Goal: Task Accomplishment & Management: Use online tool/utility

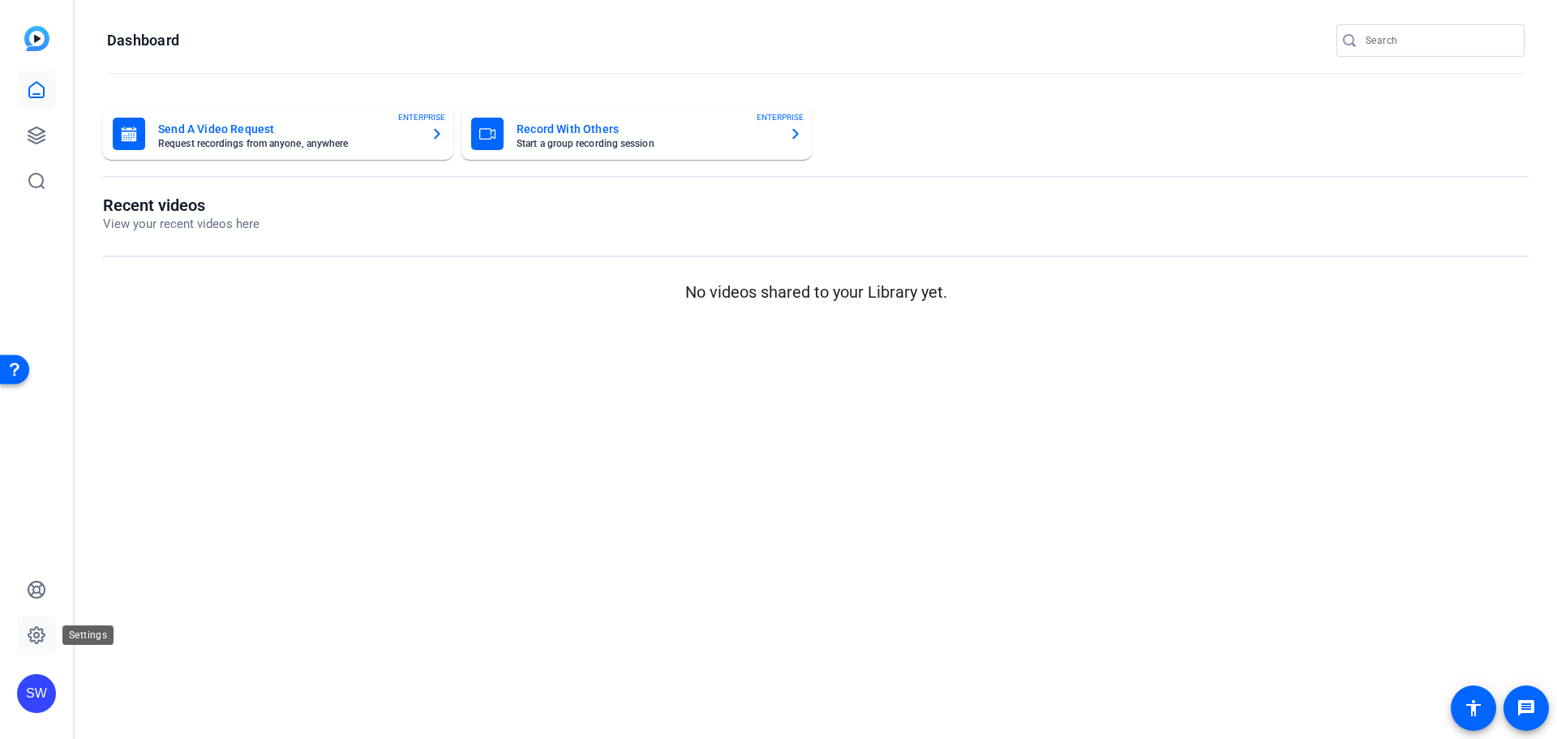
click at [35, 637] on icon at bounding box center [36, 635] width 5 height 5
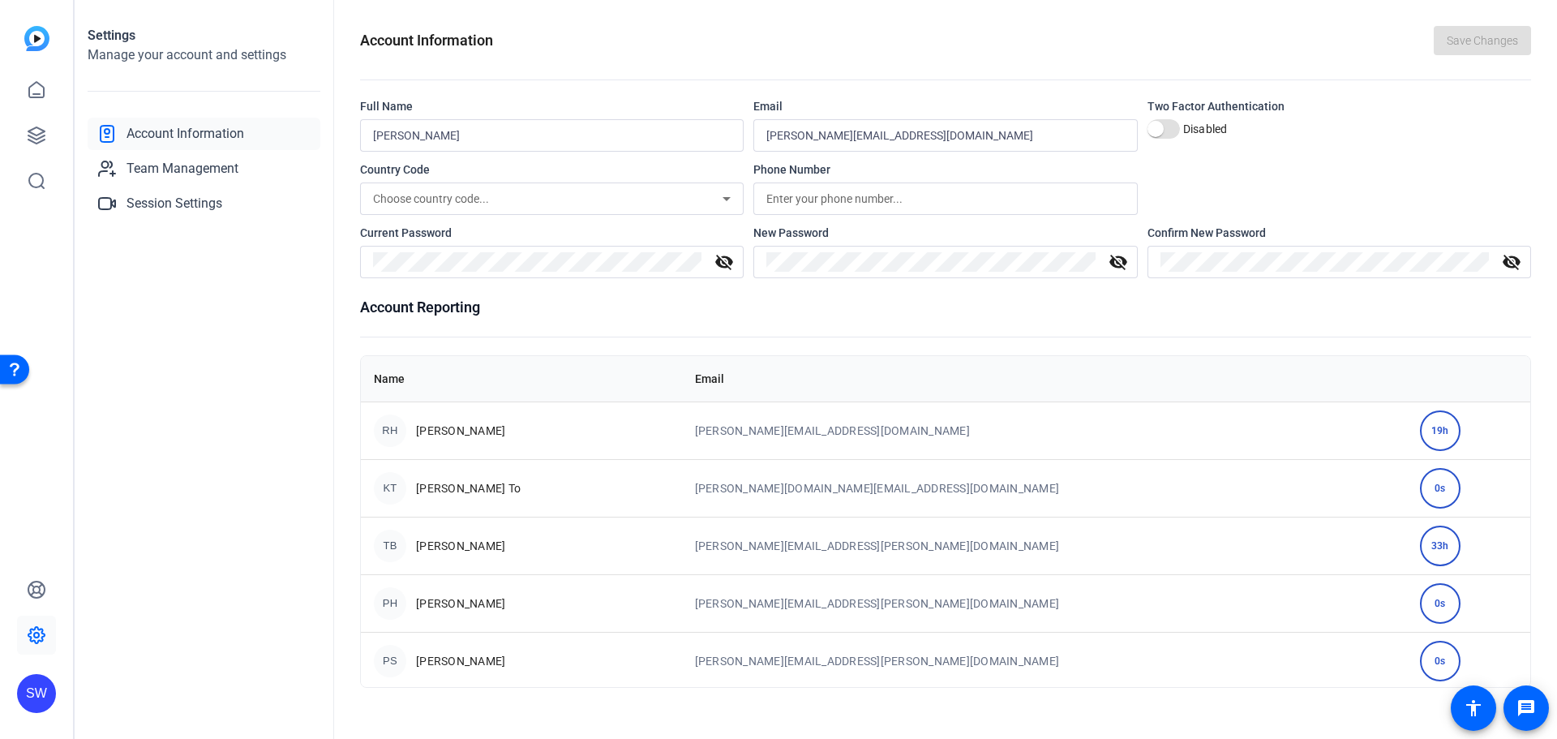
click at [49, 691] on div "SW" at bounding box center [36, 693] width 39 height 39
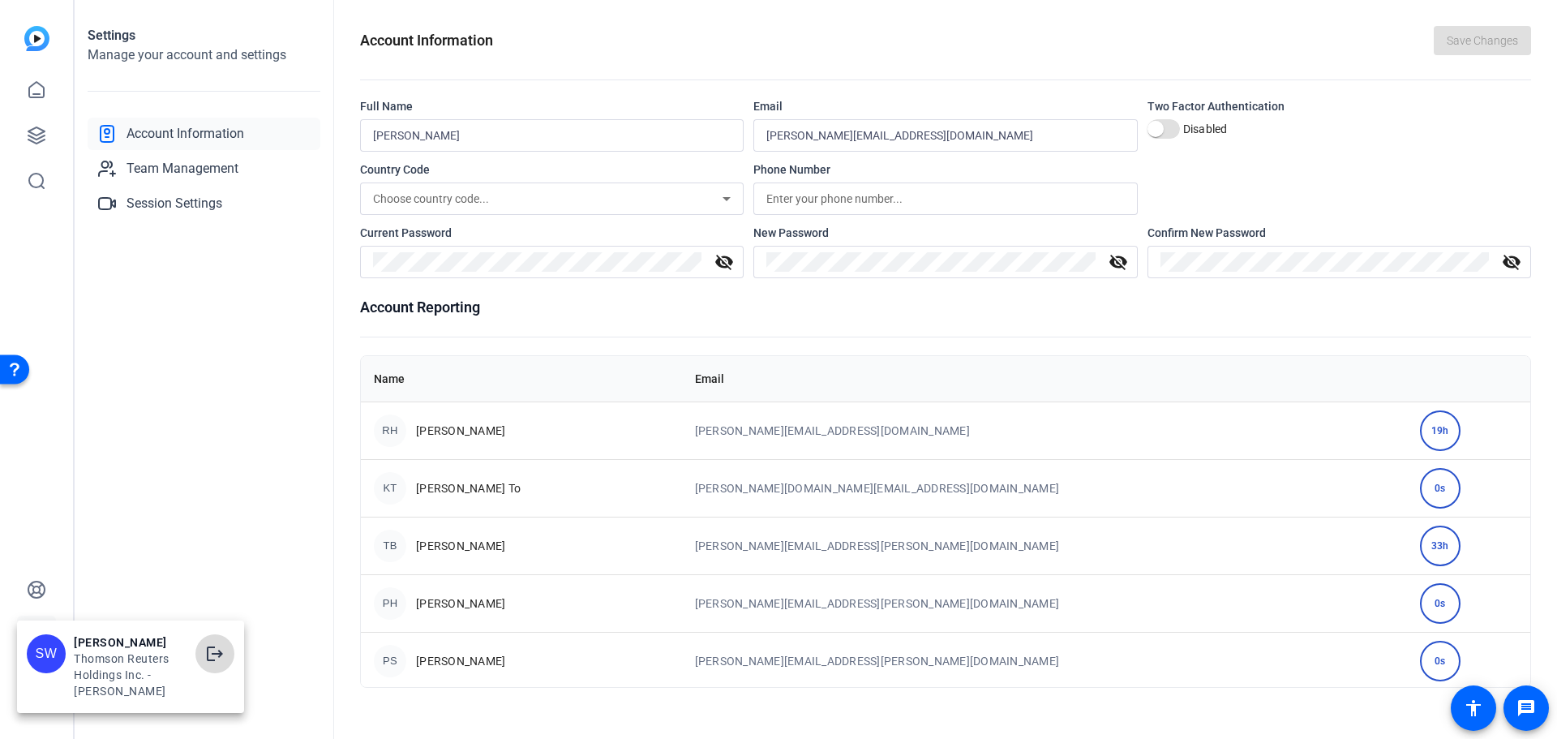
click at [217, 647] on mat-icon "logout" at bounding box center [214, 653] width 19 height 19
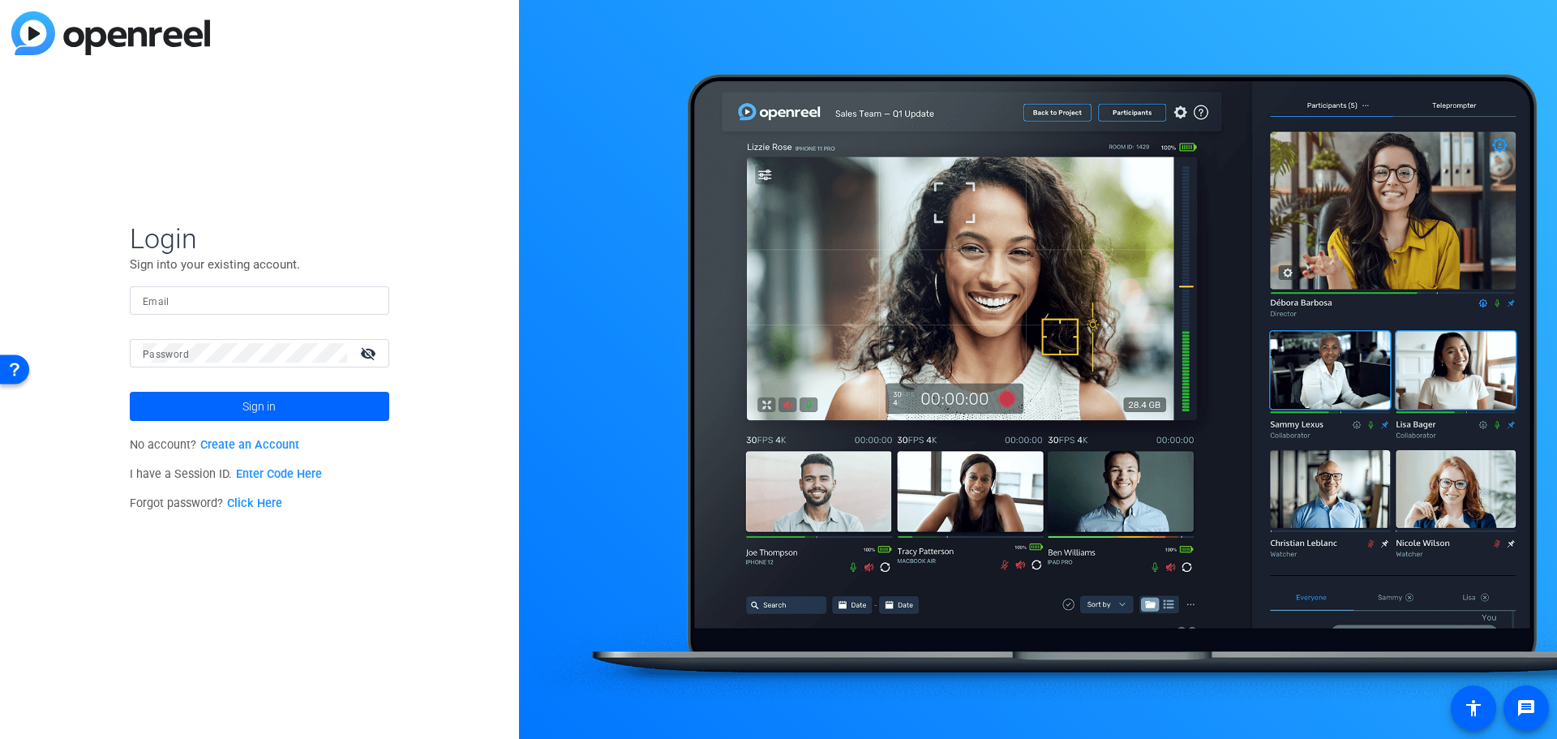
type input "sharon.willicombe@thomsonreuters.com"
click at [277, 410] on span at bounding box center [260, 406] width 260 height 39
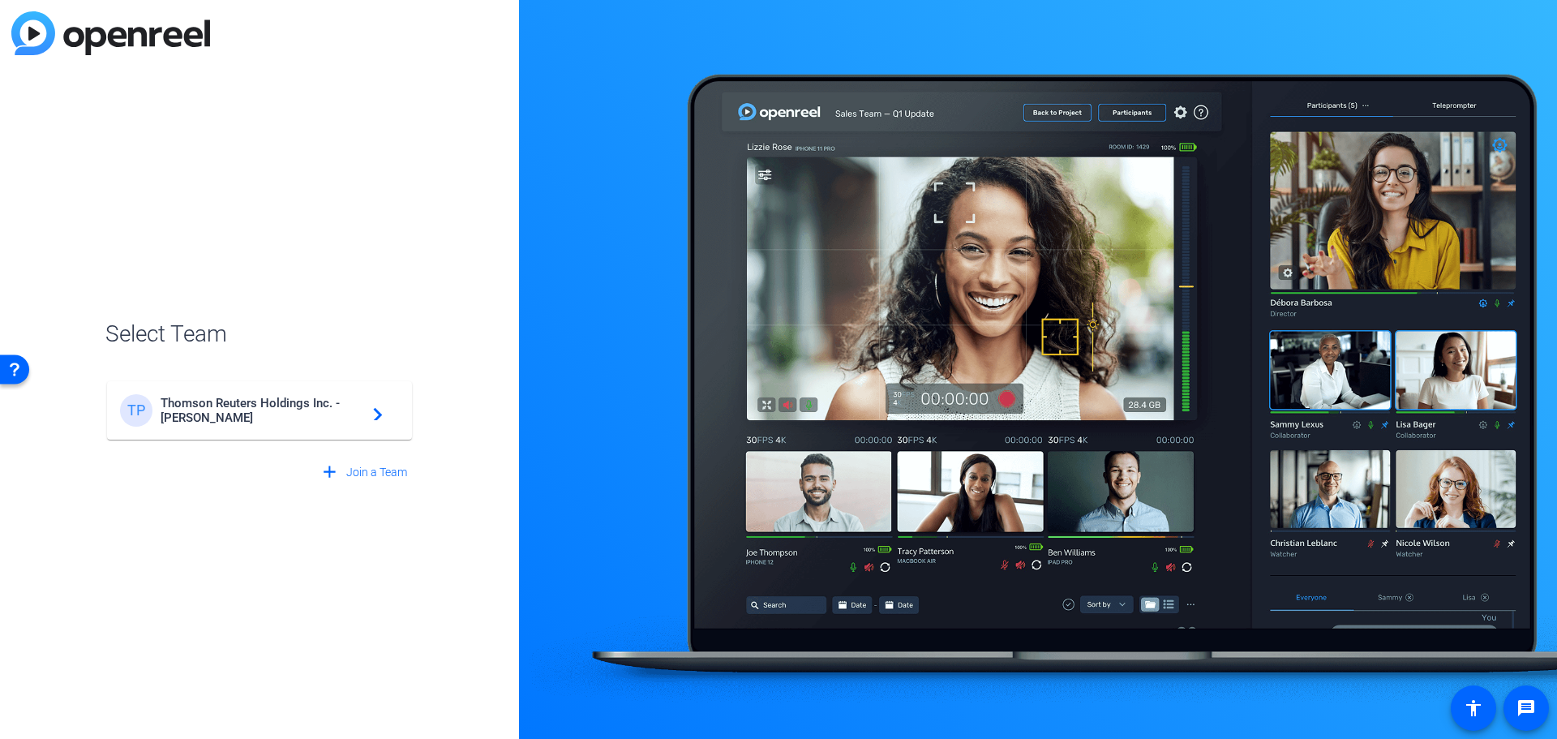
click at [212, 415] on span "Thomson Reuters Holdings Inc. - Steven Pritt" at bounding box center [262, 410] width 203 height 29
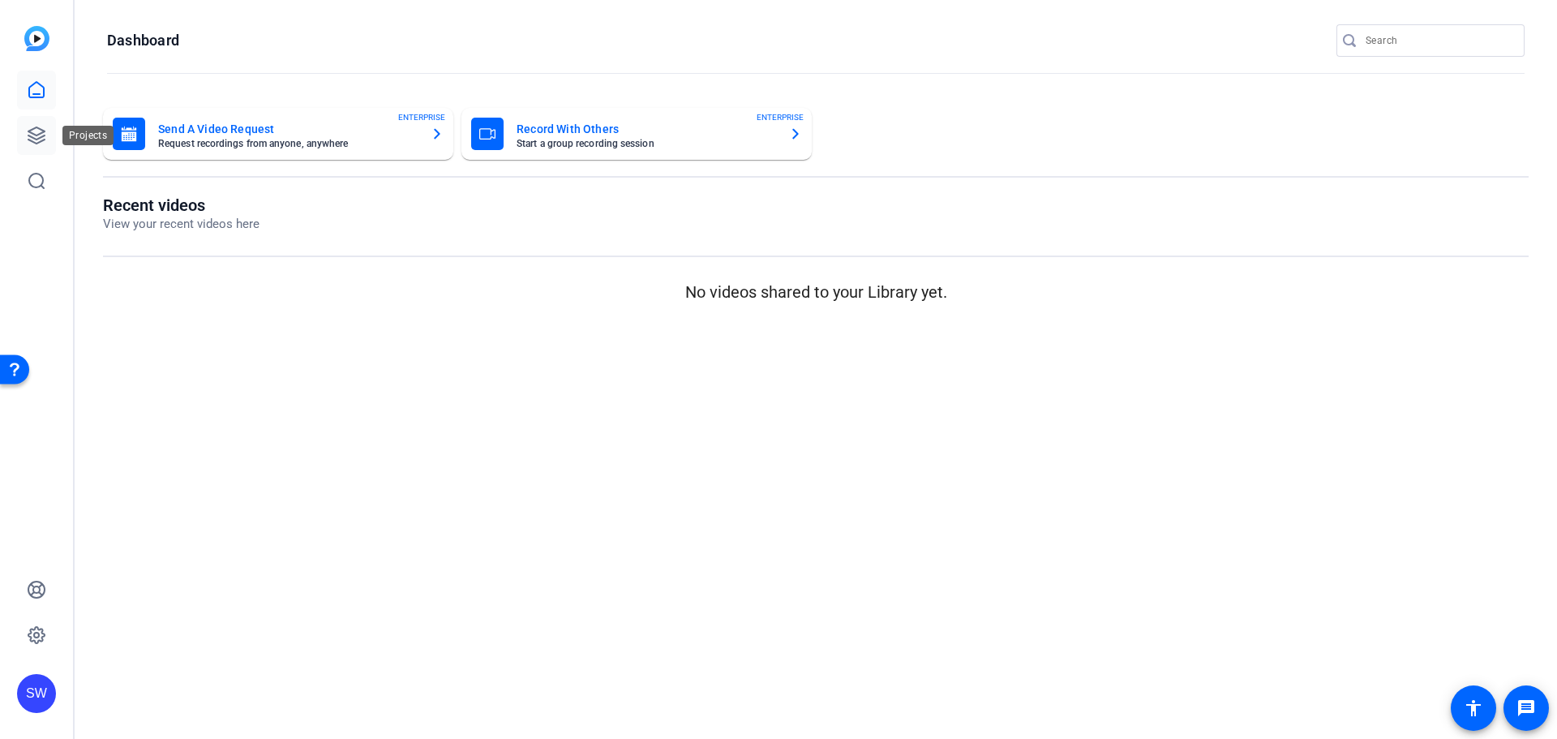
click at [31, 131] on icon at bounding box center [36, 135] width 19 height 19
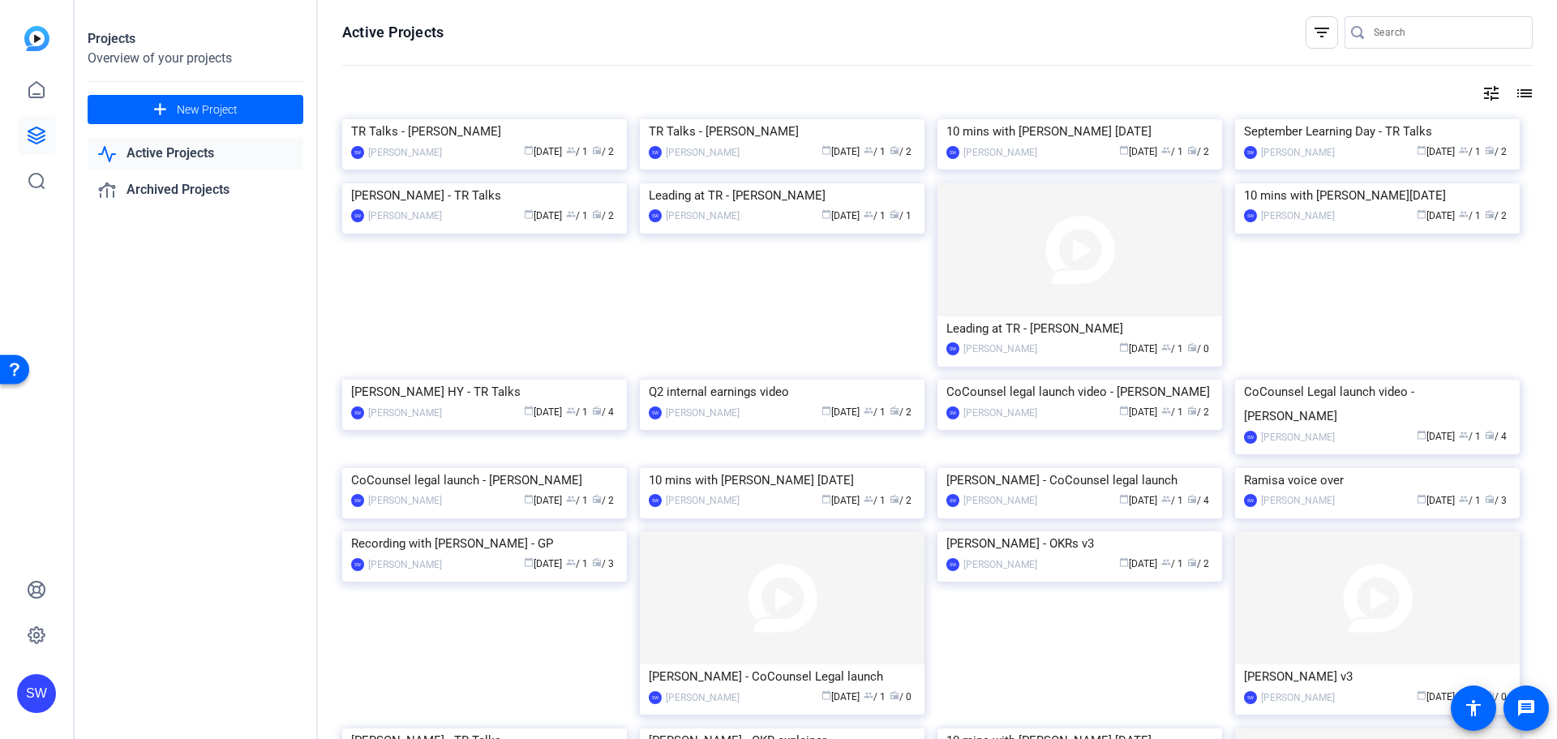
click at [41, 40] on img at bounding box center [36, 38] width 25 height 25
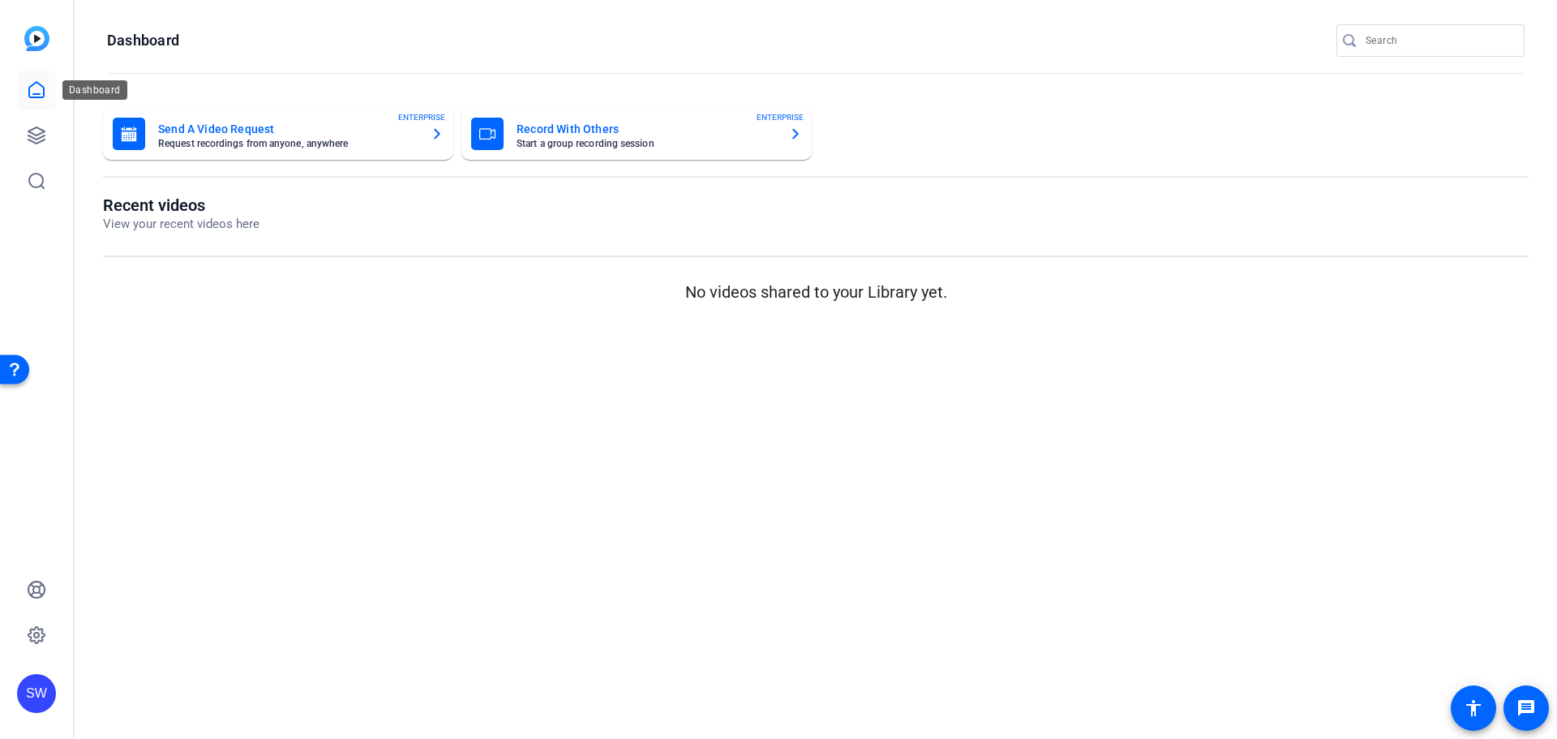
click at [30, 77] on link at bounding box center [36, 90] width 39 height 39
click at [36, 134] on icon at bounding box center [36, 135] width 19 height 19
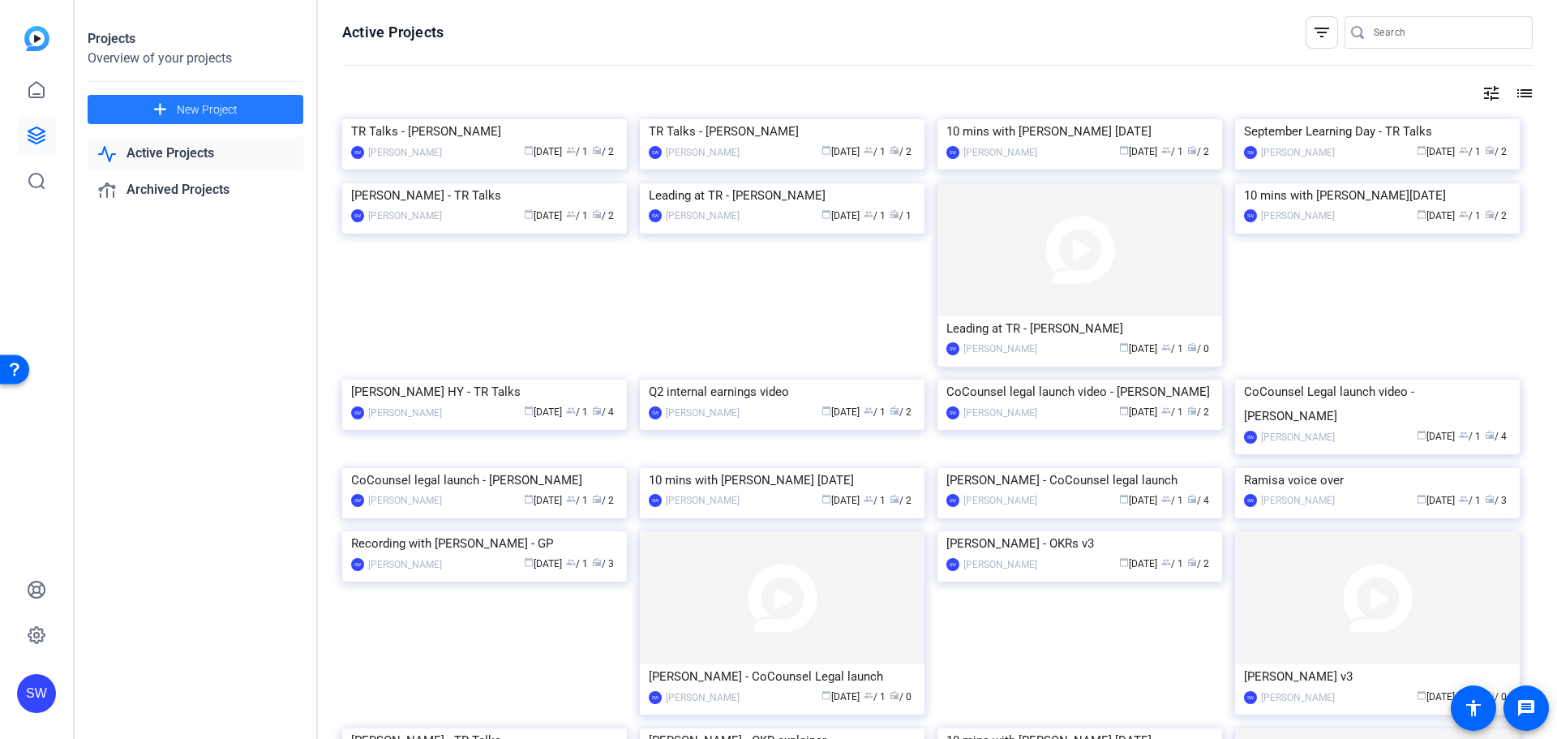
click at [206, 111] on span "New Project" at bounding box center [207, 109] width 61 height 17
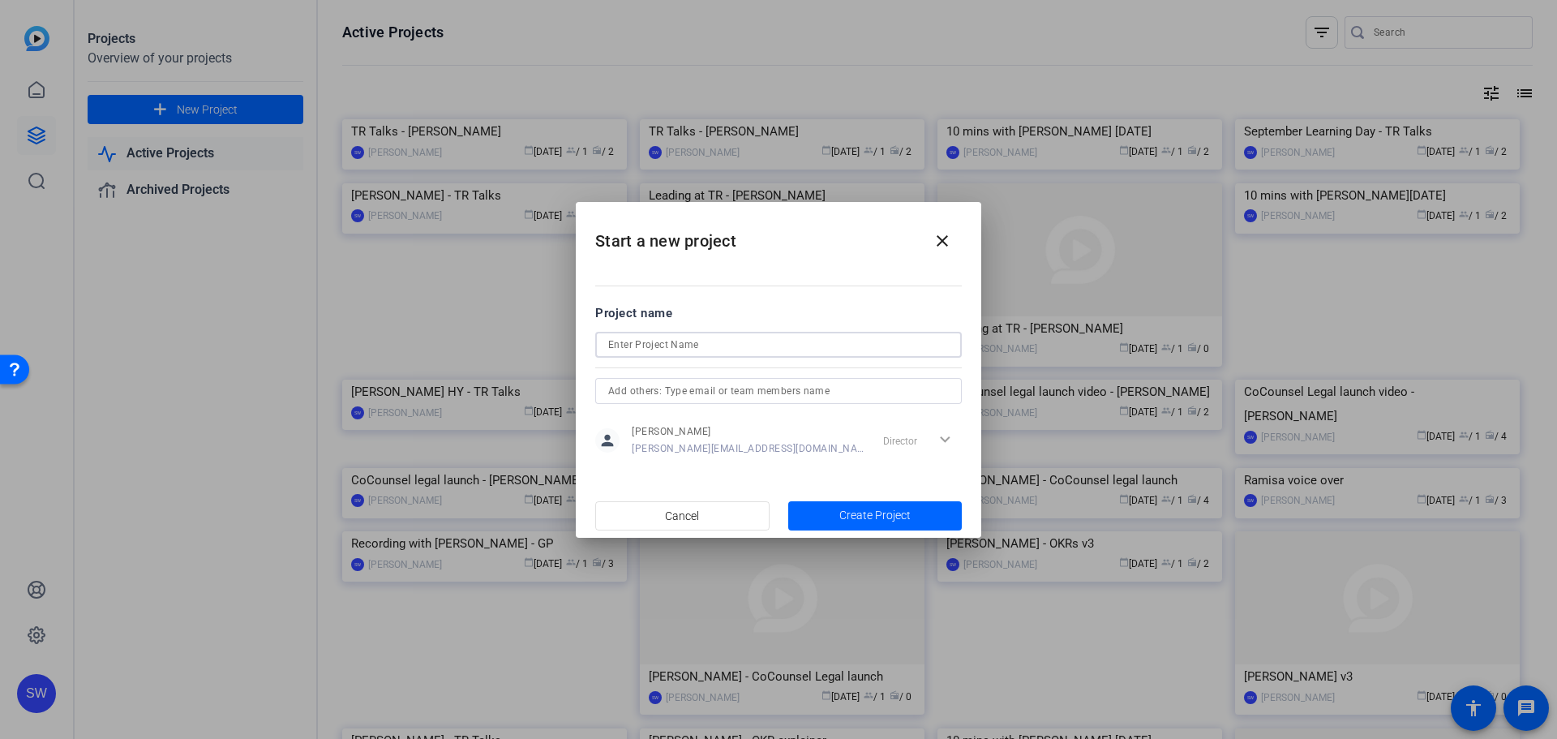
click at [651, 351] on input at bounding box center [778, 344] width 341 height 19
type input "Test for [PERSON_NAME]"
click at [893, 517] on span "Create Project" at bounding box center [874, 515] width 71 height 17
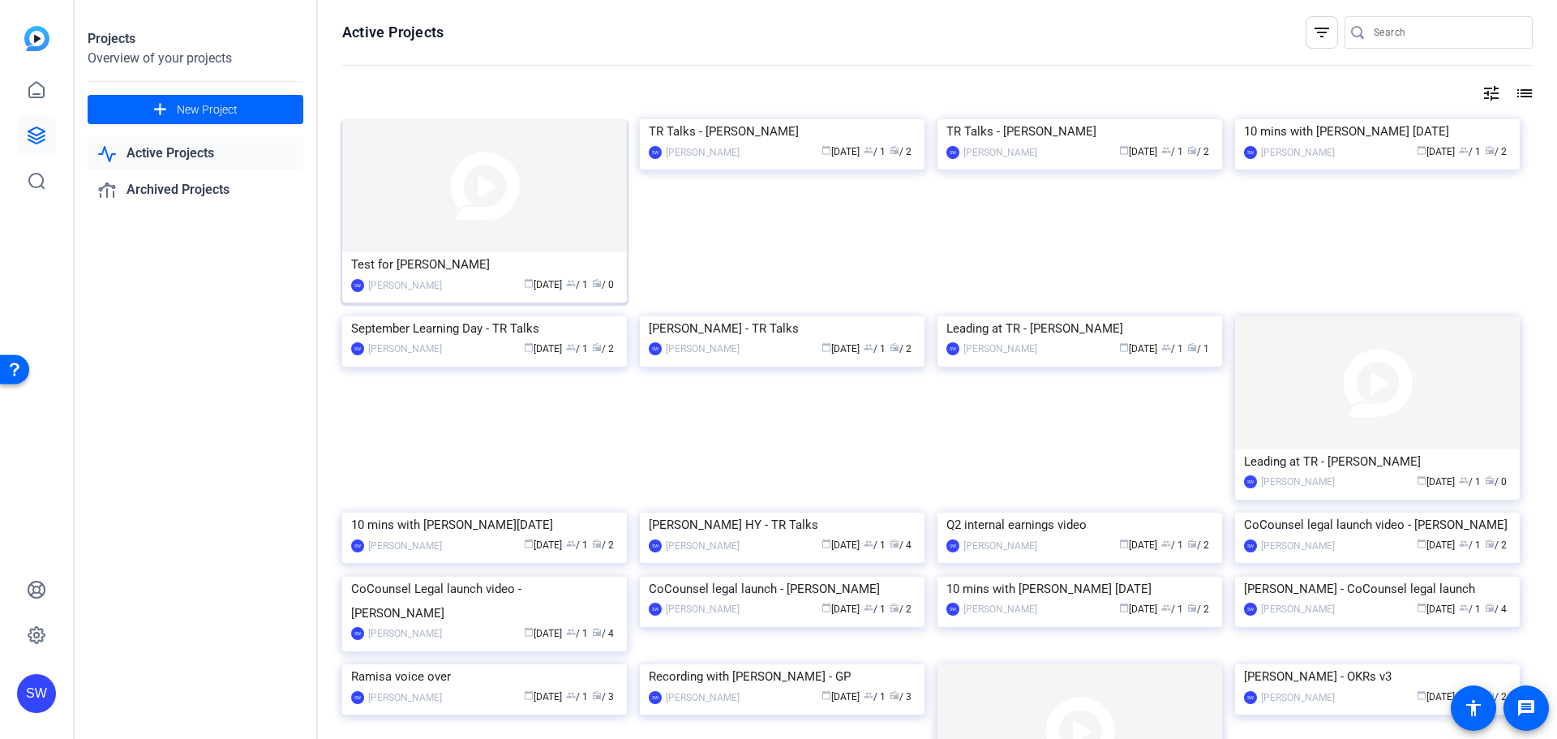
click at [388, 264] on div "Test for [PERSON_NAME]" at bounding box center [484, 264] width 267 height 24
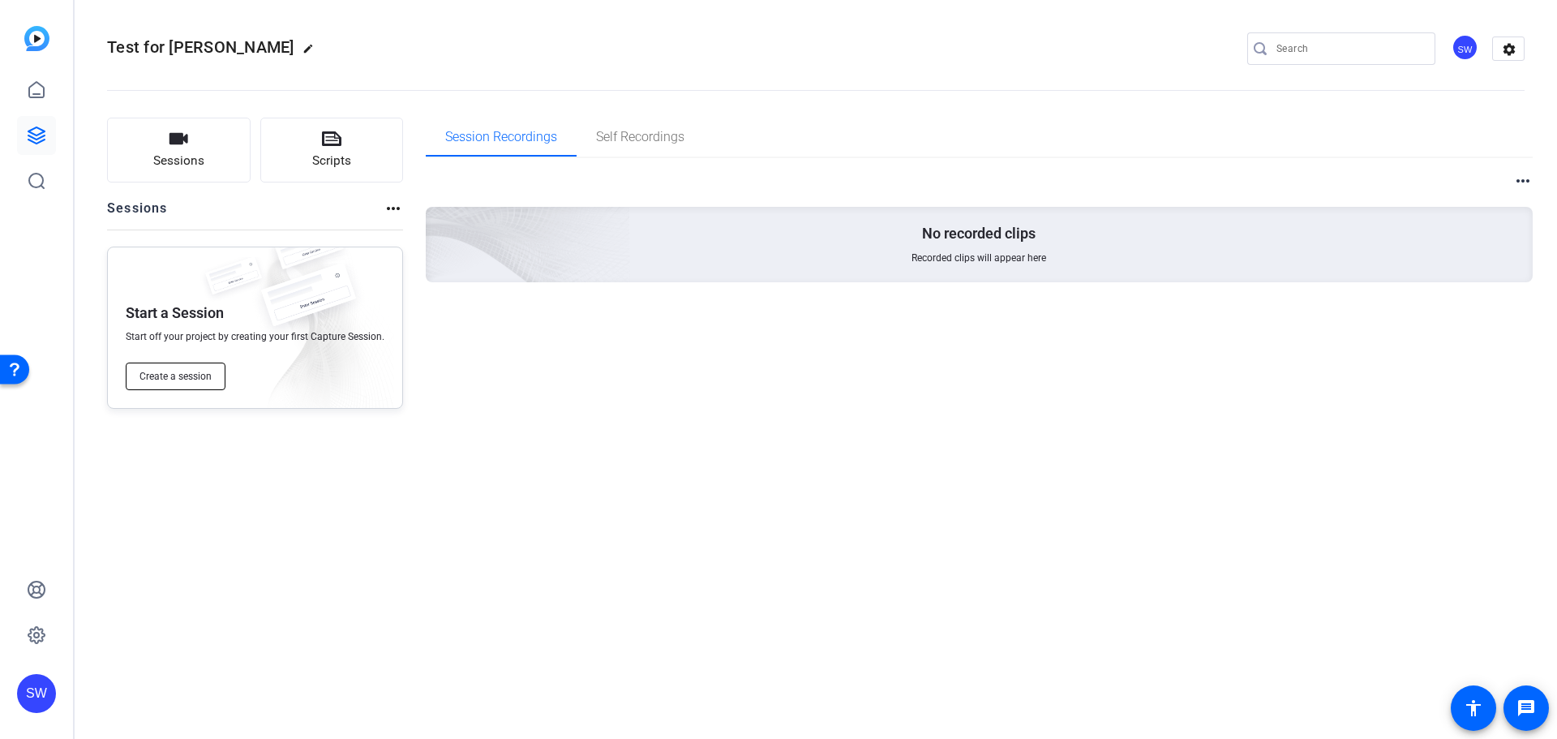
click at [187, 382] on span "Create a session" at bounding box center [176, 376] width 72 height 13
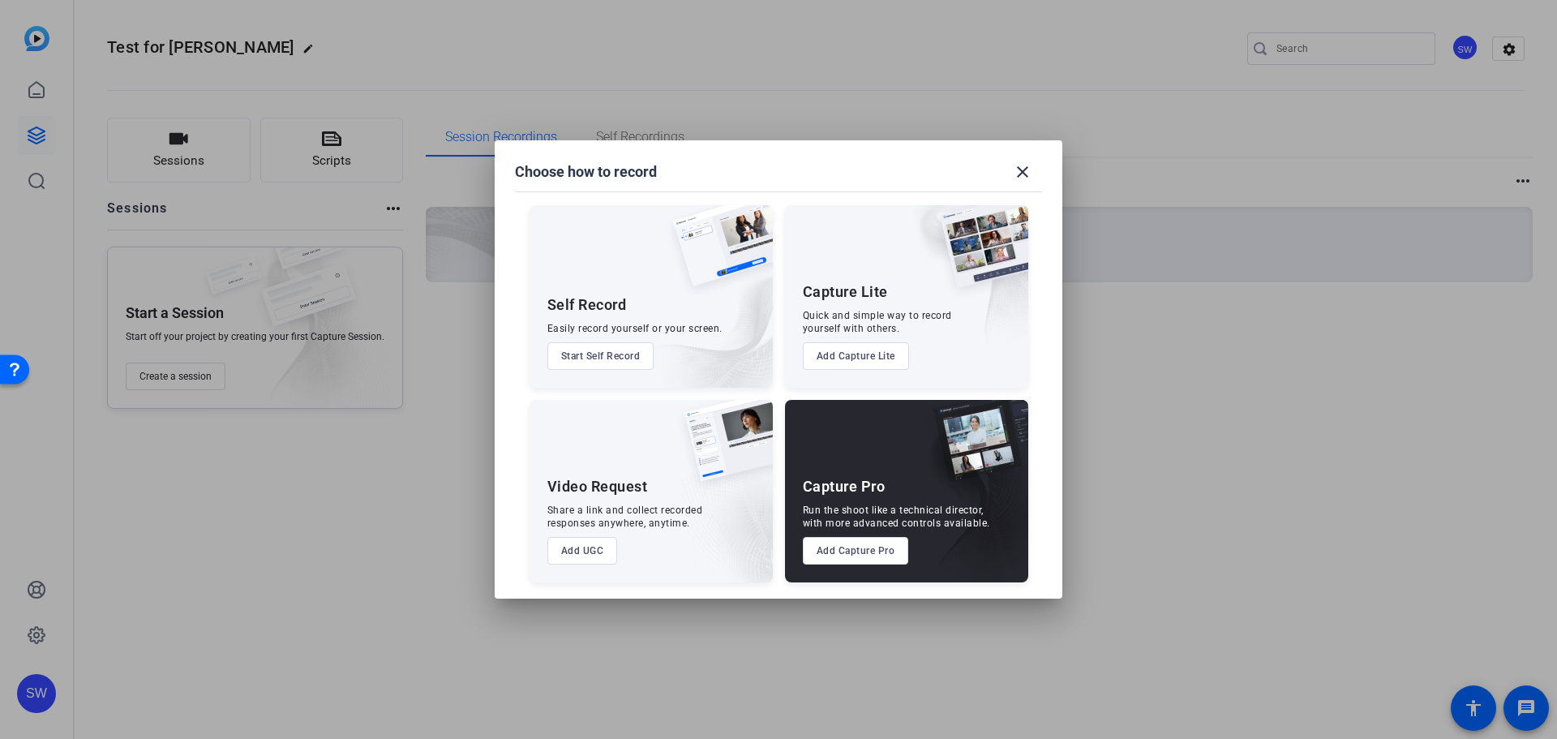
click at [861, 551] on button "Add Capture Pro" at bounding box center [856, 551] width 106 height 28
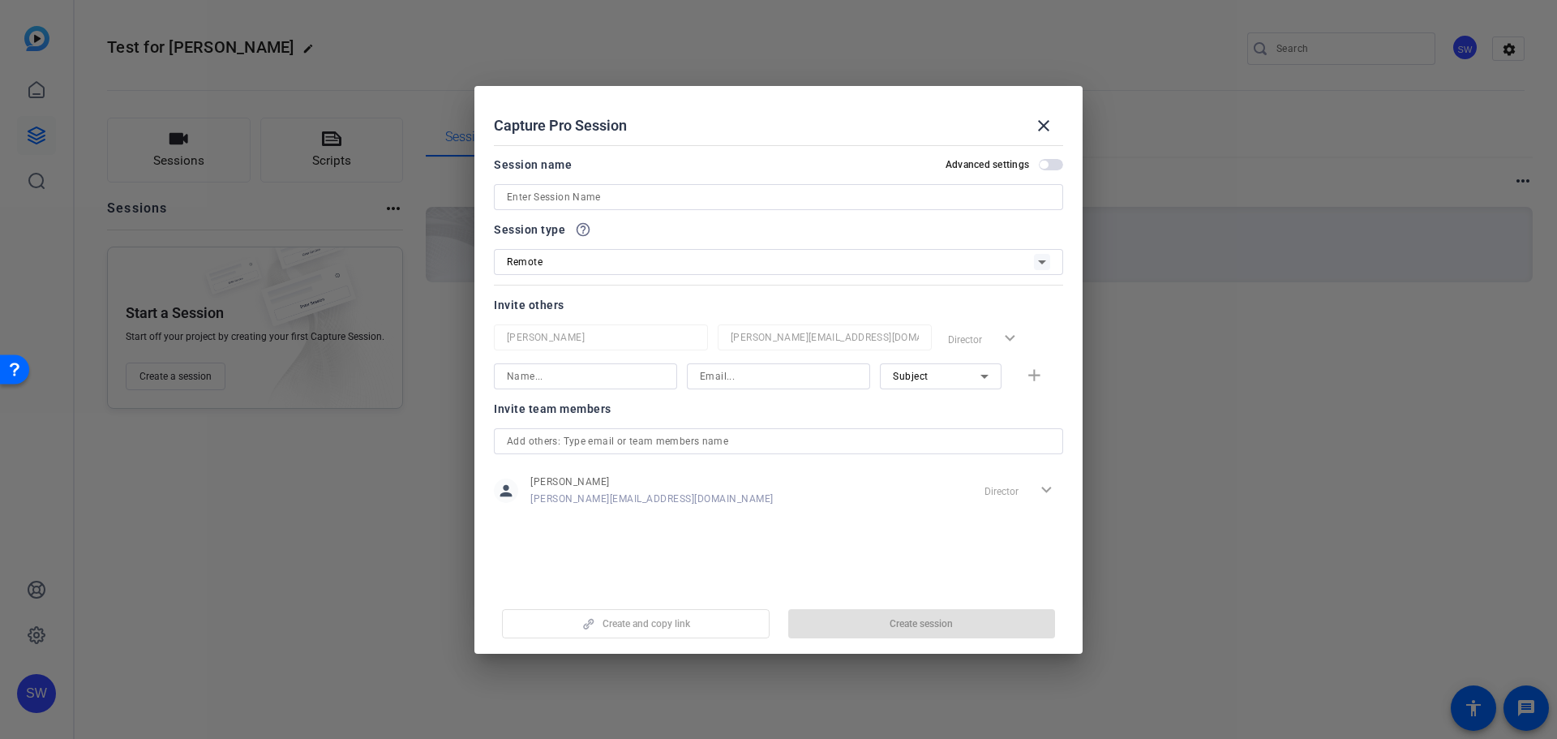
click at [1045, 163] on span "button" at bounding box center [1044, 165] width 8 height 8
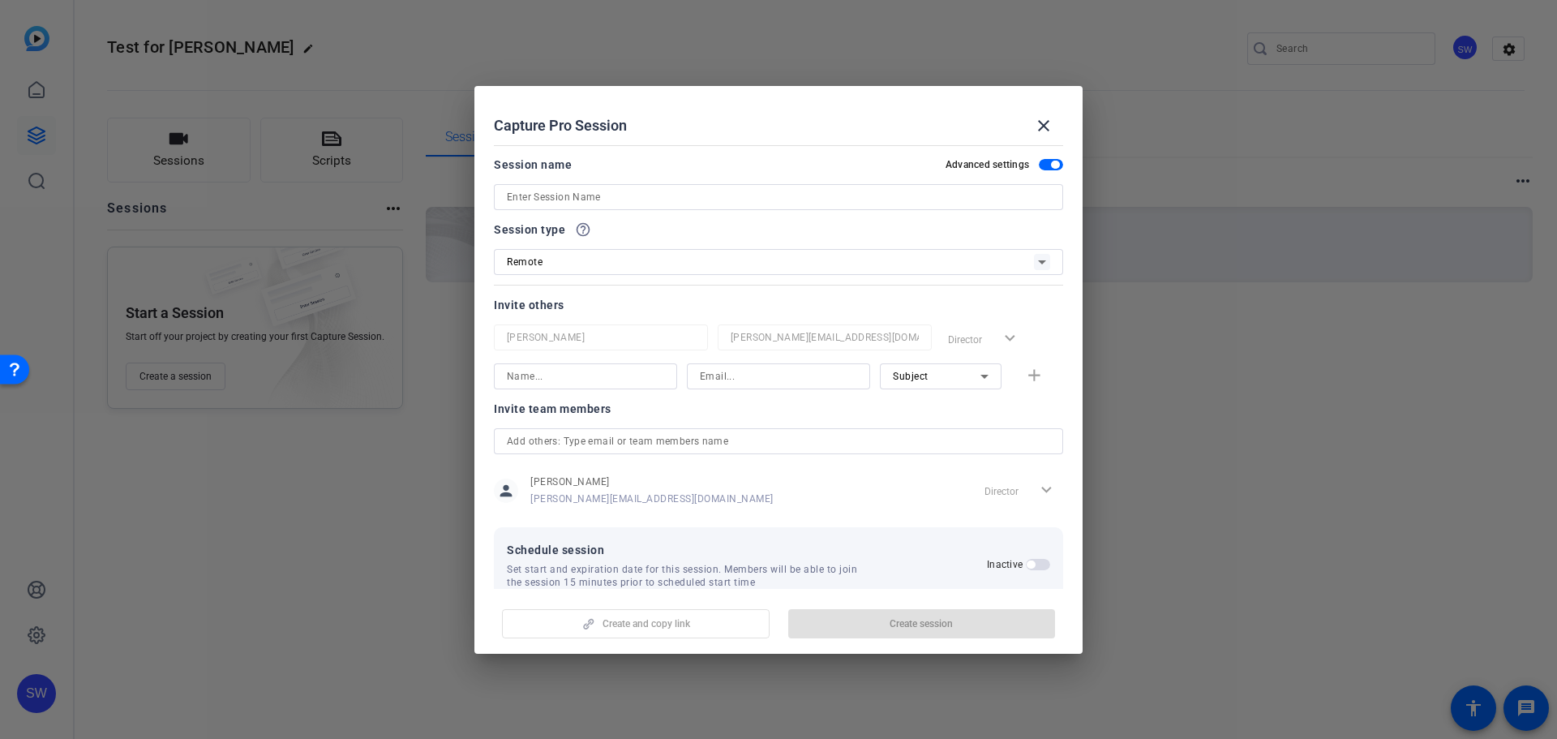
click at [942, 195] on input at bounding box center [778, 196] width 543 height 19
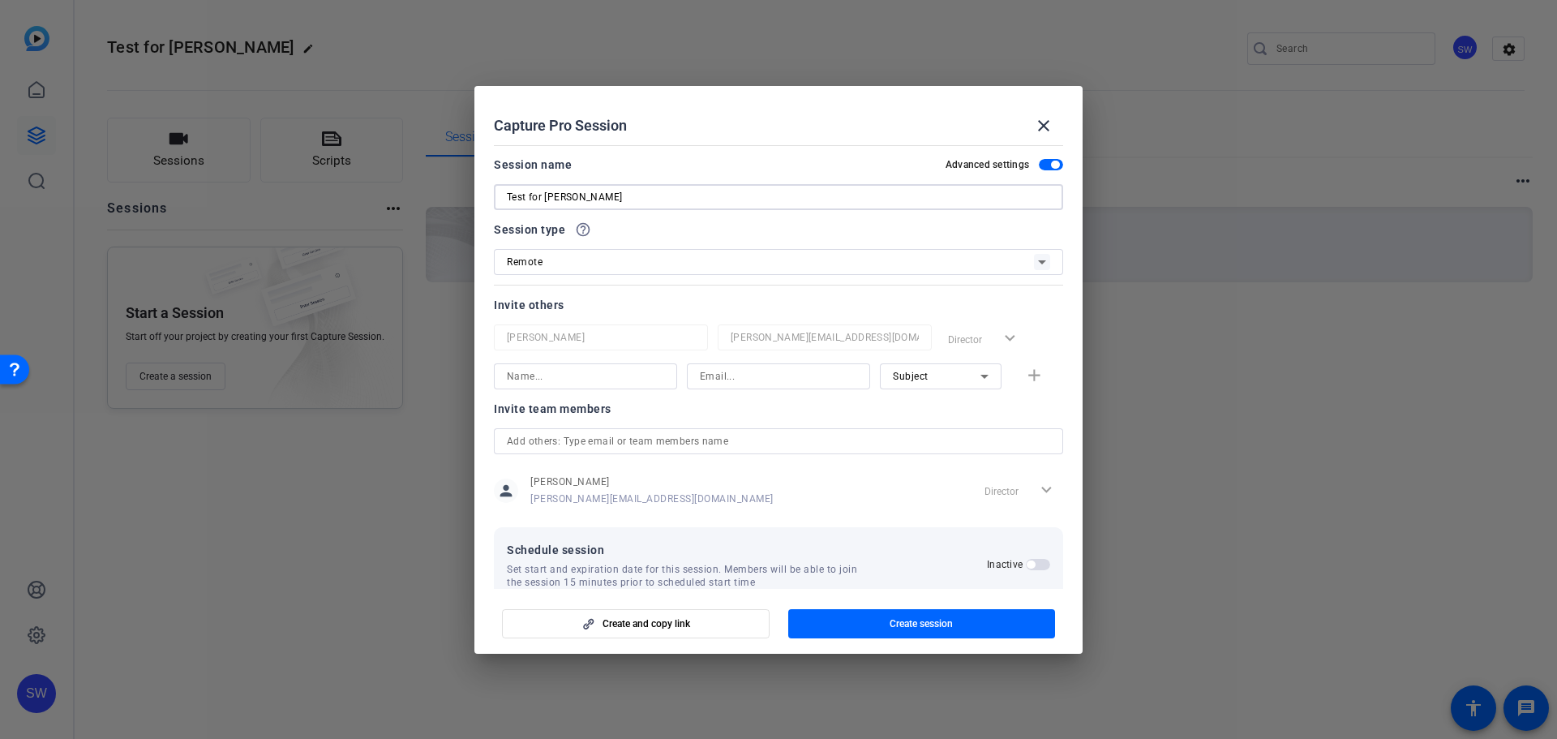
type input "Test for [PERSON_NAME]"
click at [1034, 256] on icon at bounding box center [1041, 261] width 19 height 19
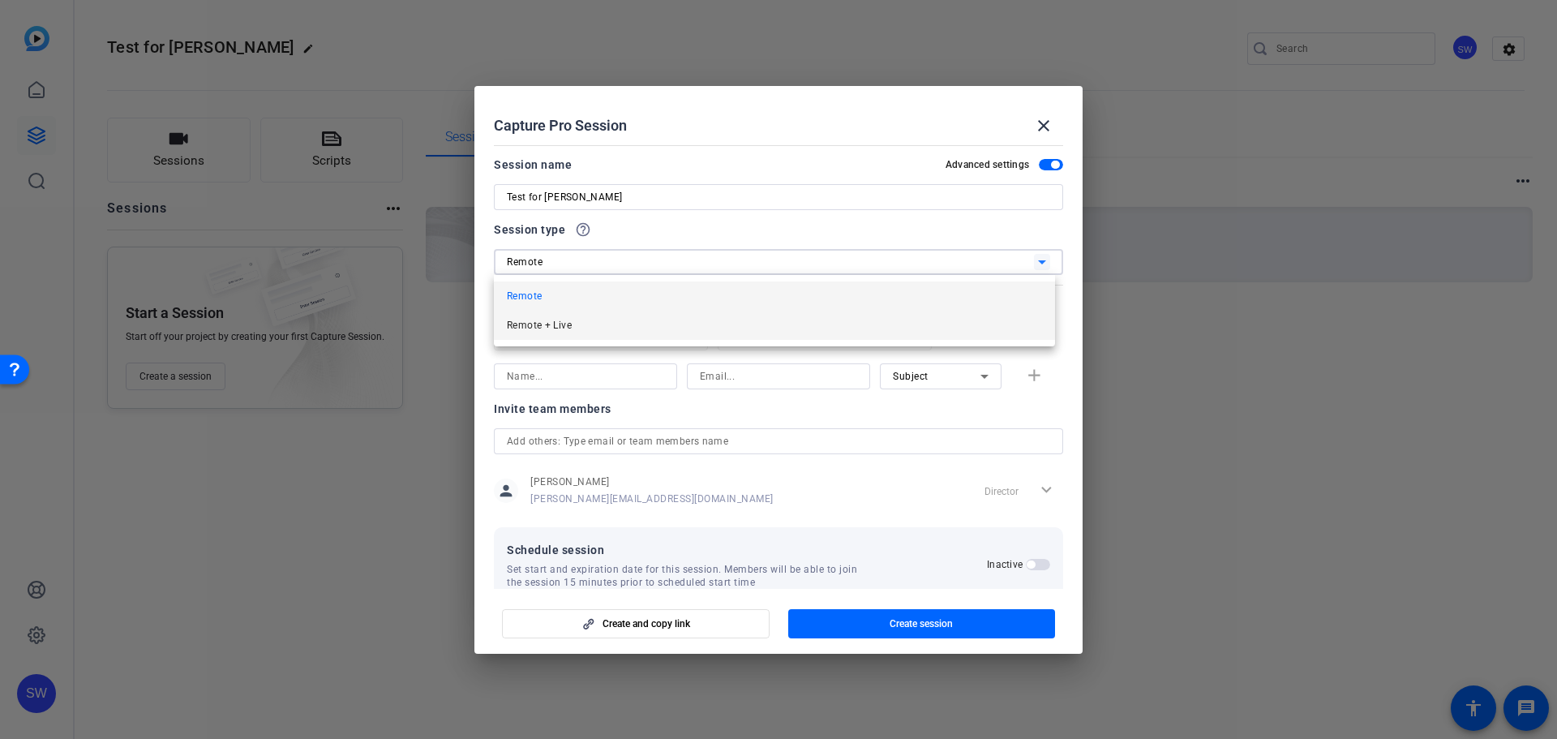
click at [583, 334] on mat-option "Remote + Live" at bounding box center [774, 325] width 561 height 29
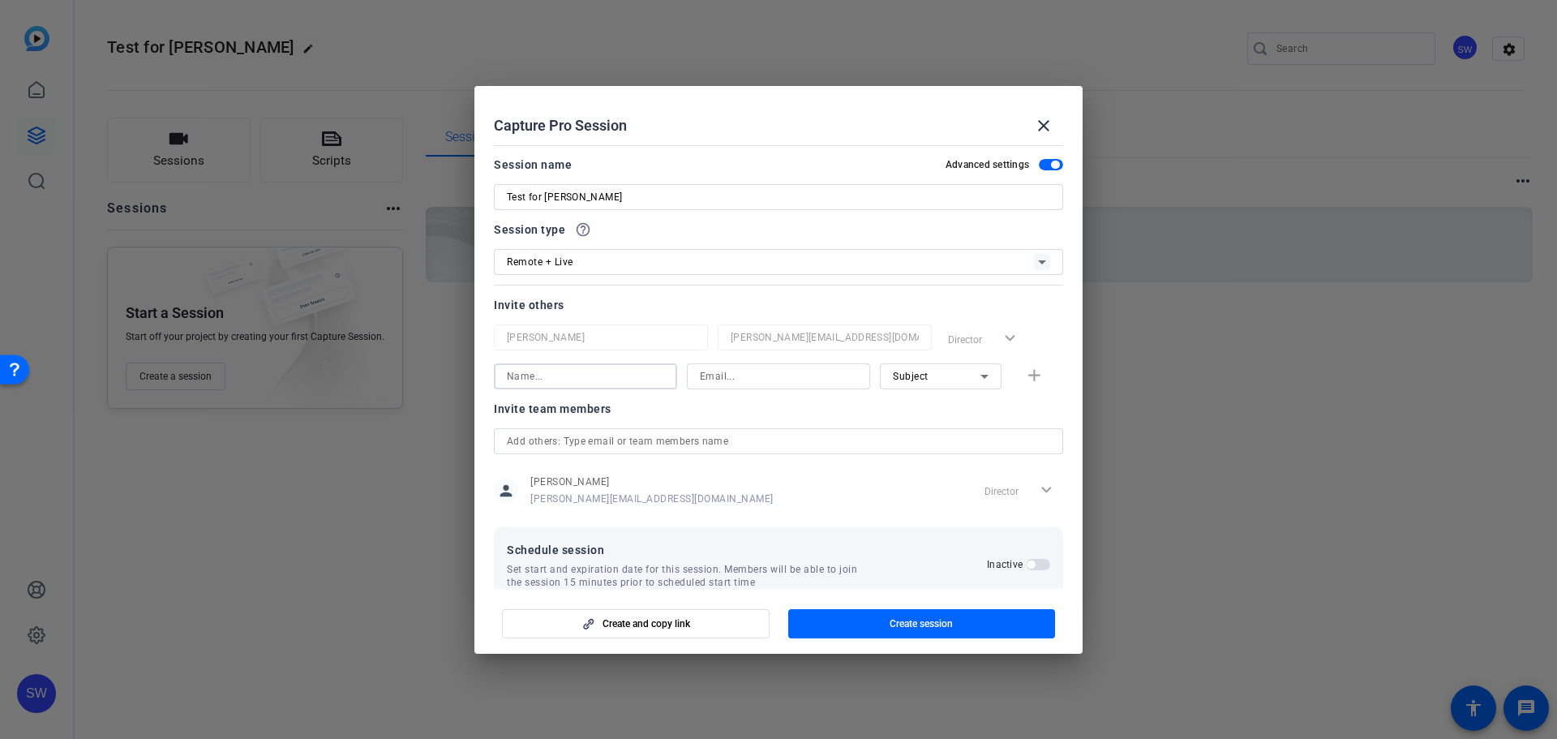
click at [597, 376] on input at bounding box center [585, 376] width 157 height 19
type input "Emma King"
type input "emma.king@thomsonreuters.com"
click at [1024, 380] on mat-icon "add" at bounding box center [1034, 376] width 20 height 20
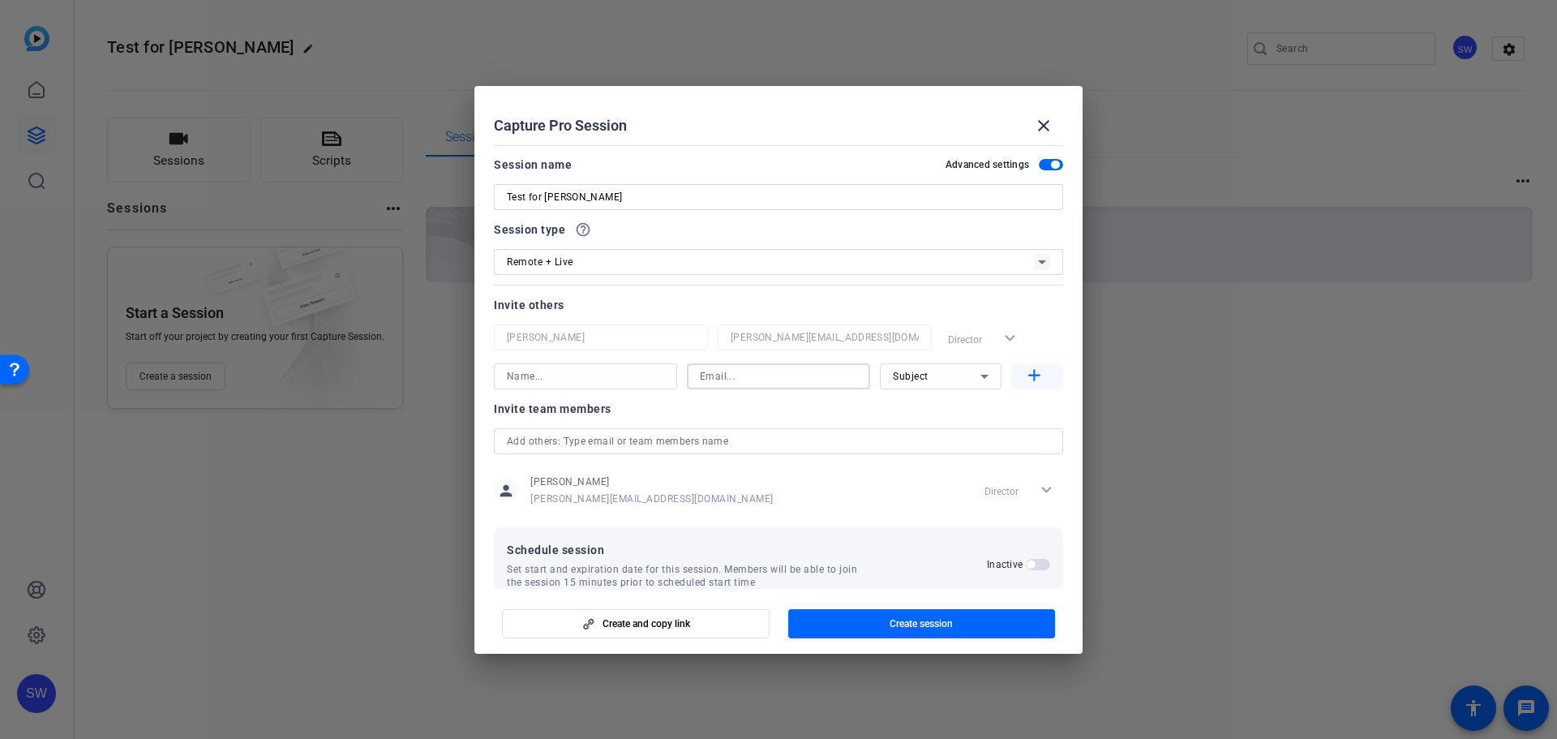
scroll to position [0, 0]
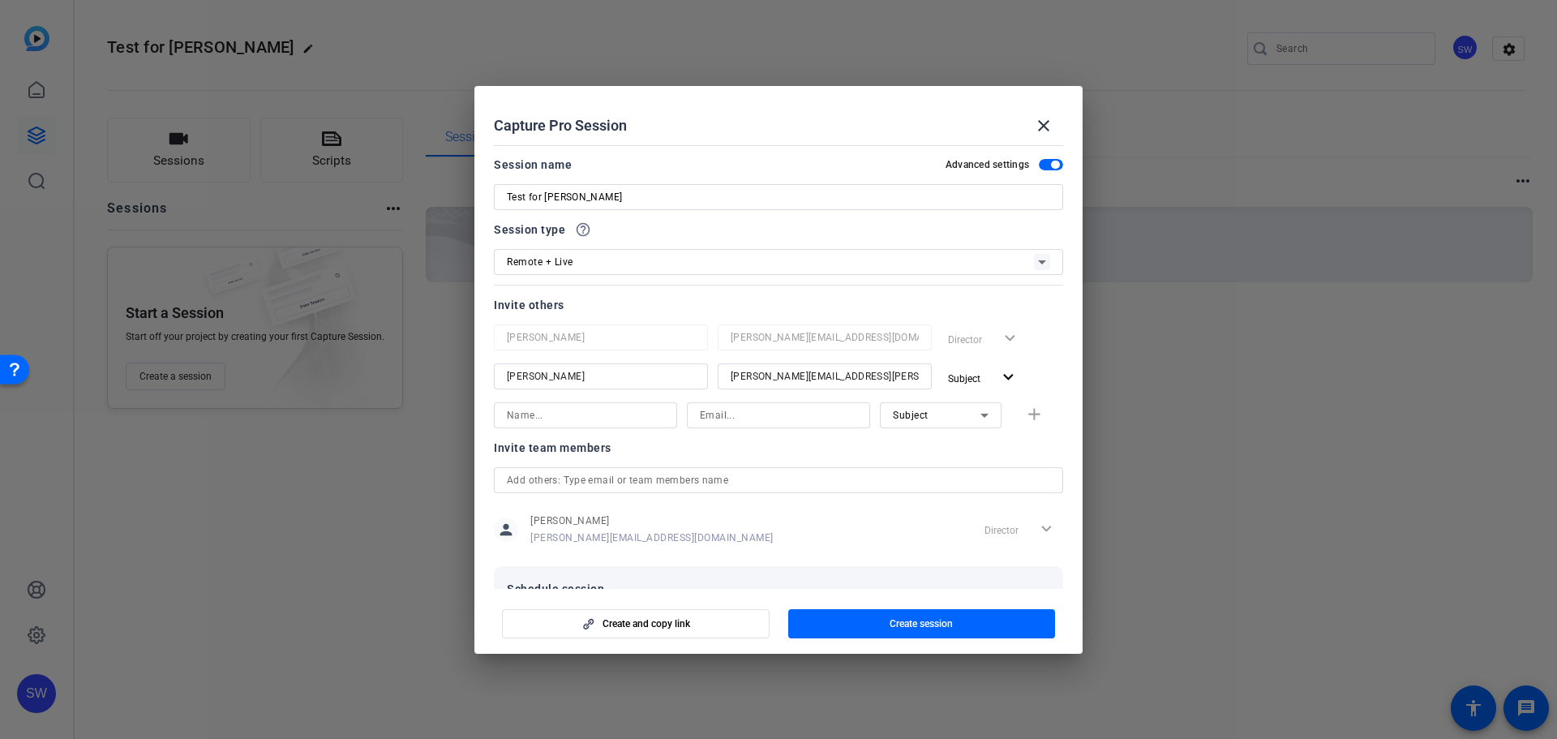
click at [593, 411] on input at bounding box center [585, 415] width 157 height 19
type input "Marique Beard"
type input "b"
type input "marique.beard@thomsonreuters.com"
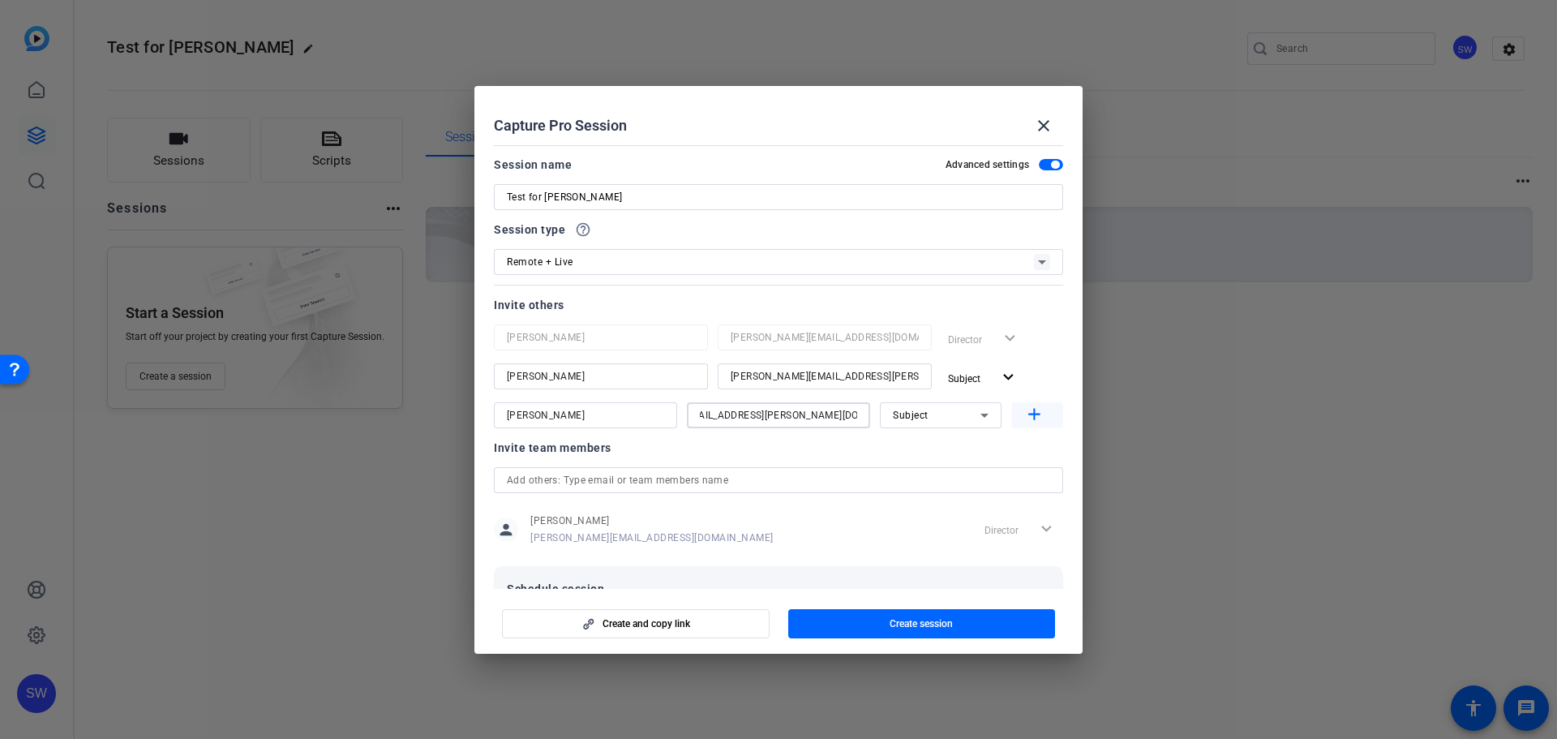
scroll to position [0, 0]
click at [1024, 410] on mat-icon "add" at bounding box center [1034, 415] width 20 height 20
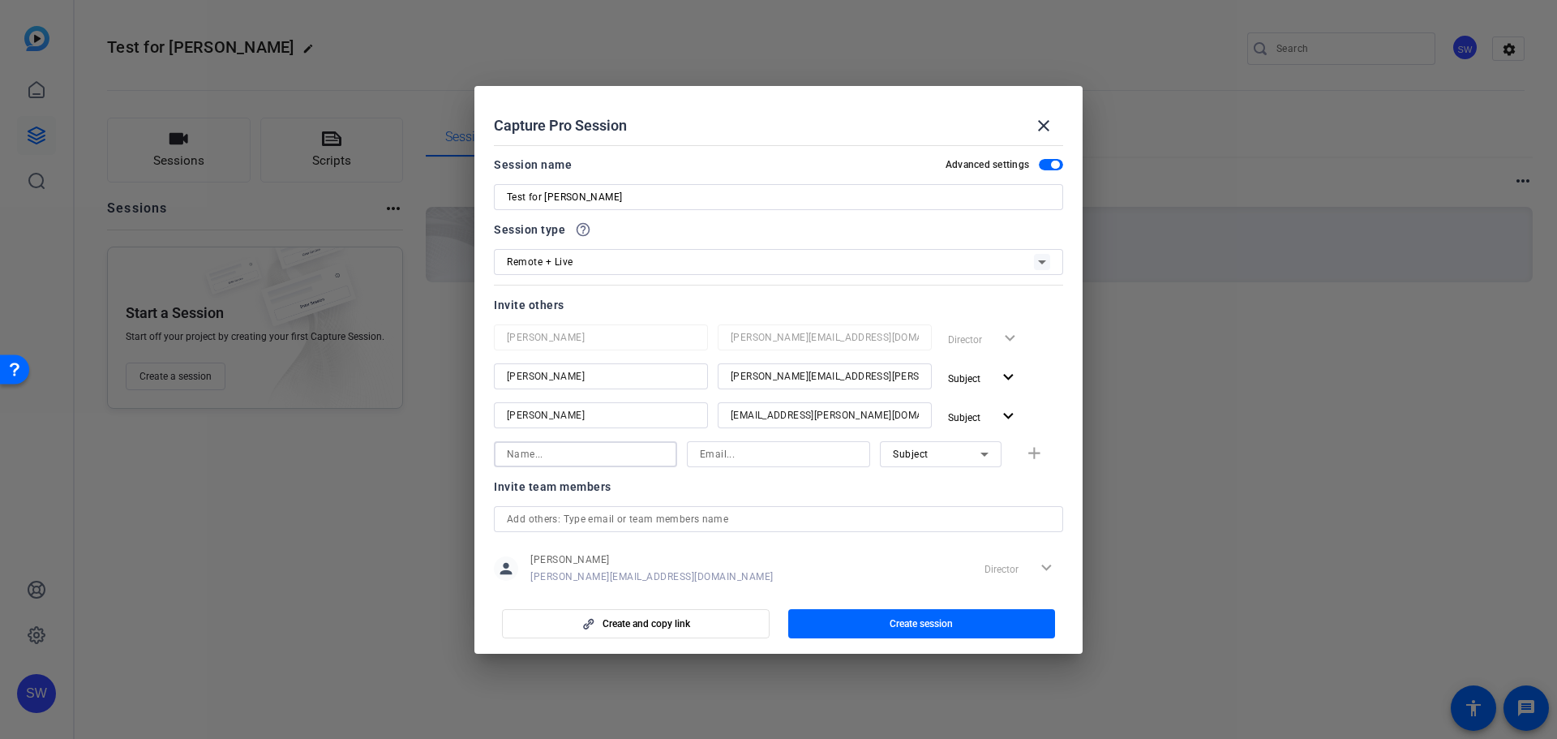
click at [549, 449] on input at bounding box center [585, 453] width 157 height 19
type input "Ramisa Tasnim"
type input "R"
type input "ramisa.tasnim@thomsonreuters.com"
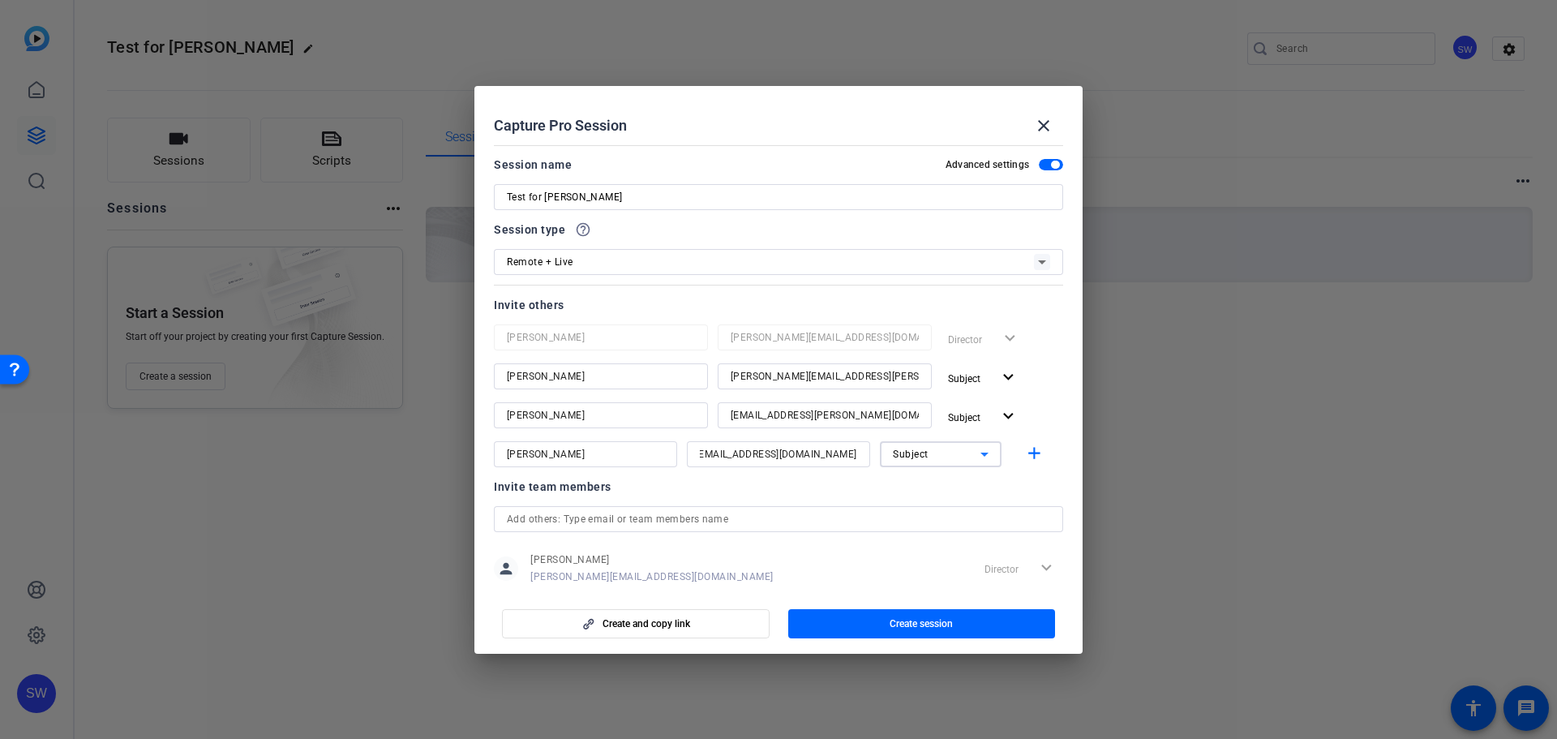
scroll to position [0, 0]
click at [985, 461] on icon at bounding box center [984, 453] width 19 height 19
click at [1036, 455] on div at bounding box center [778, 369] width 1557 height 739
click at [1026, 456] on mat-icon "add" at bounding box center [1034, 454] width 20 height 20
click at [1000, 458] on mat-icon "expand_more" at bounding box center [1008, 455] width 20 height 20
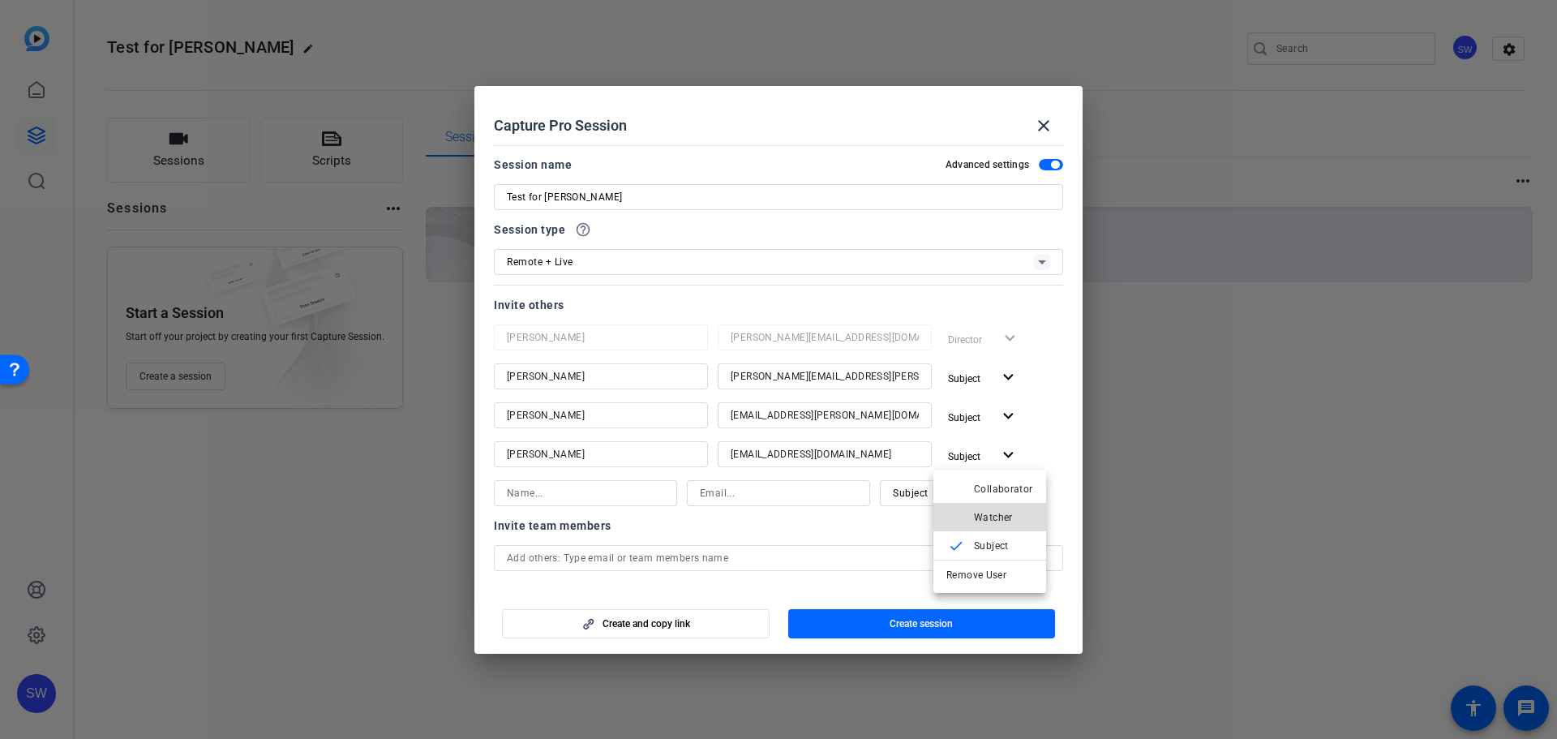
click at [994, 522] on span "Watcher" at bounding box center [993, 516] width 39 height 11
drag, startPoint x: 606, startPoint y: 453, endPoint x: 487, endPoint y: 448, distance: 118.6
click at [487, 448] on mat-dialog-content "Session name Advanced settings Test for Emma Session type help_outline Remote +…" at bounding box center [778, 364] width 608 height 450
drag, startPoint x: 904, startPoint y: 452, endPoint x: 713, endPoint y: 460, distance: 190.8
click at [718, 460] on div "ramisa.tasnim@thomsonreuters.com" at bounding box center [825, 454] width 214 height 26
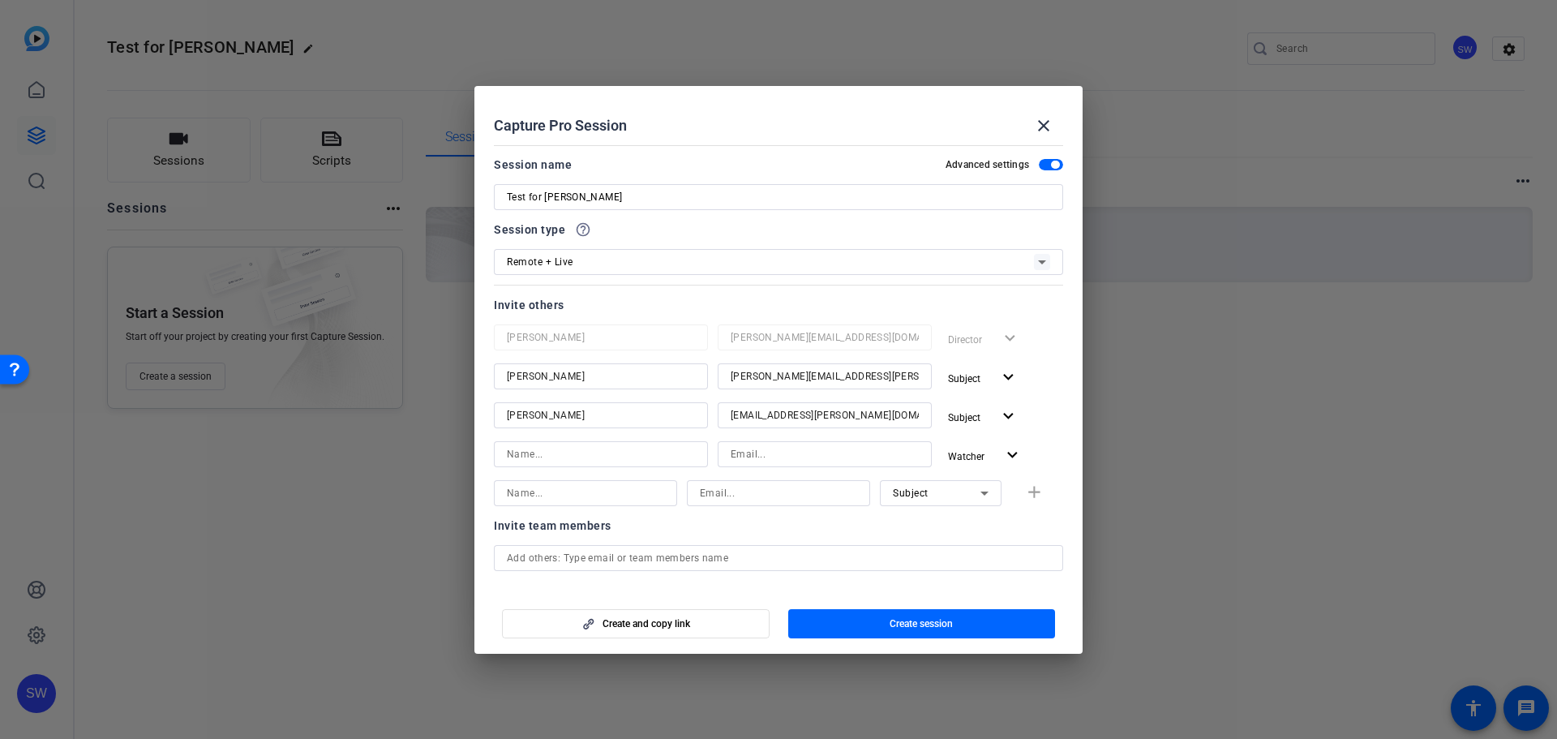
click at [628, 410] on input "Marique Beard" at bounding box center [601, 415] width 188 height 19
drag, startPoint x: 625, startPoint y: 412, endPoint x: 474, endPoint y: 406, distance: 151.0
click at [477, 406] on mat-dialog-content "Session name Advanced settings Test for Emma Session type help_outline Remote +…" at bounding box center [778, 364] width 608 height 450
click at [908, 419] on input "marique.beard@thomsonreuters.com" at bounding box center [825, 415] width 188 height 19
drag, startPoint x: 908, startPoint y: 419, endPoint x: 719, endPoint y: 411, distance: 189.9
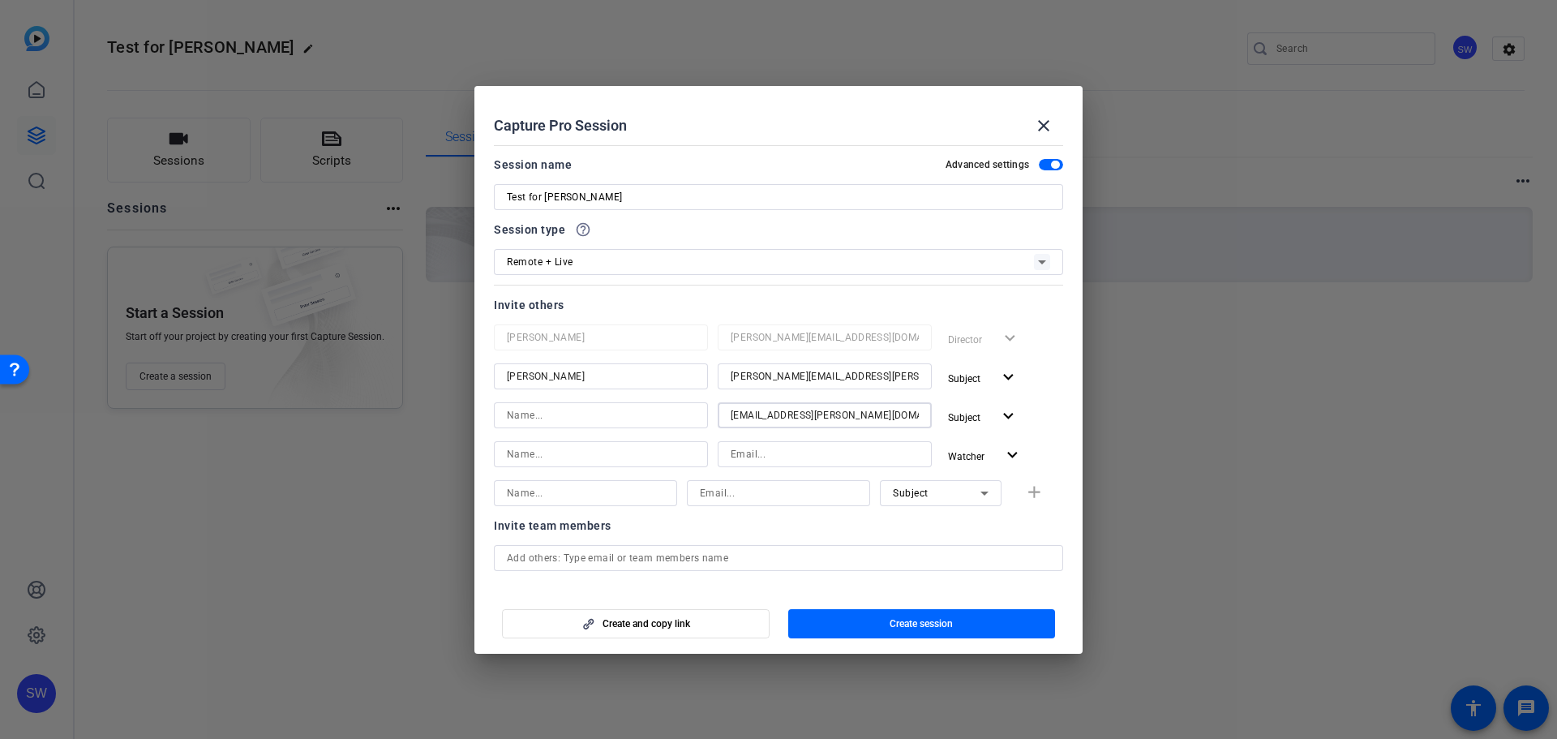
click at [719, 411] on div "marique.beard@thomsonreuters.com" at bounding box center [825, 415] width 214 height 26
click at [1041, 443] on div "Watcher expand_more" at bounding box center [1003, 455] width 122 height 29
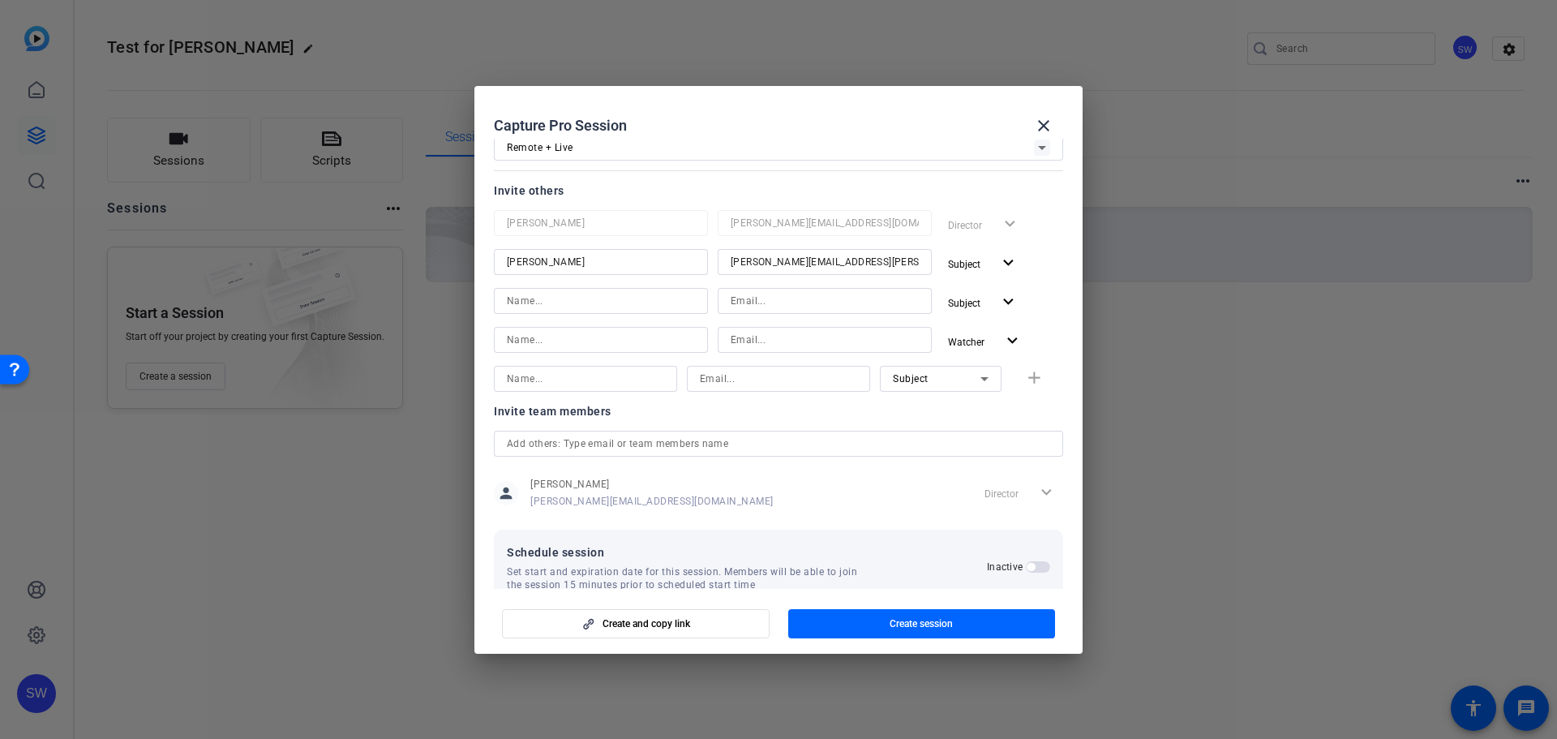
scroll to position [148, 0]
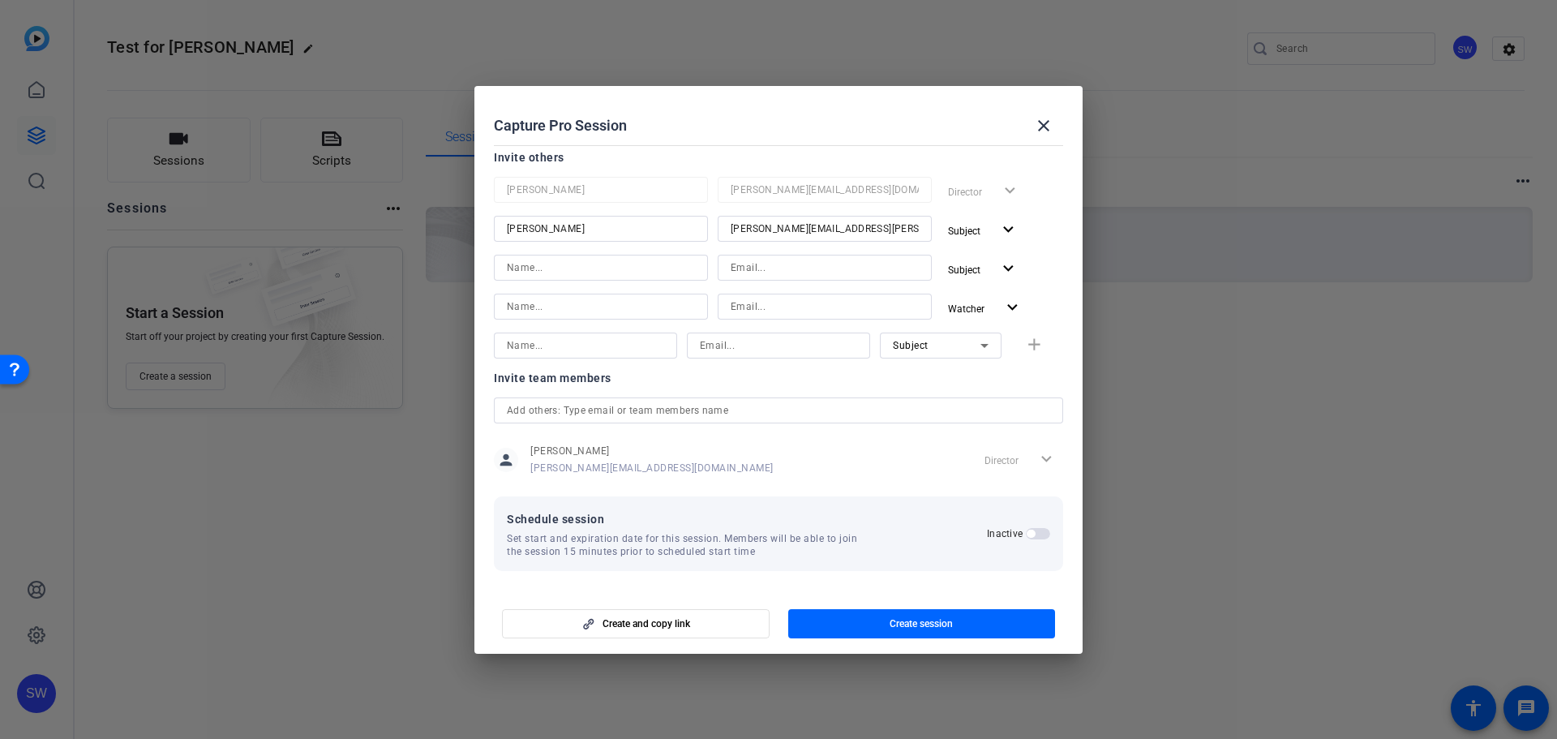
click at [1028, 537] on span "button" at bounding box center [1038, 533] width 24 height 11
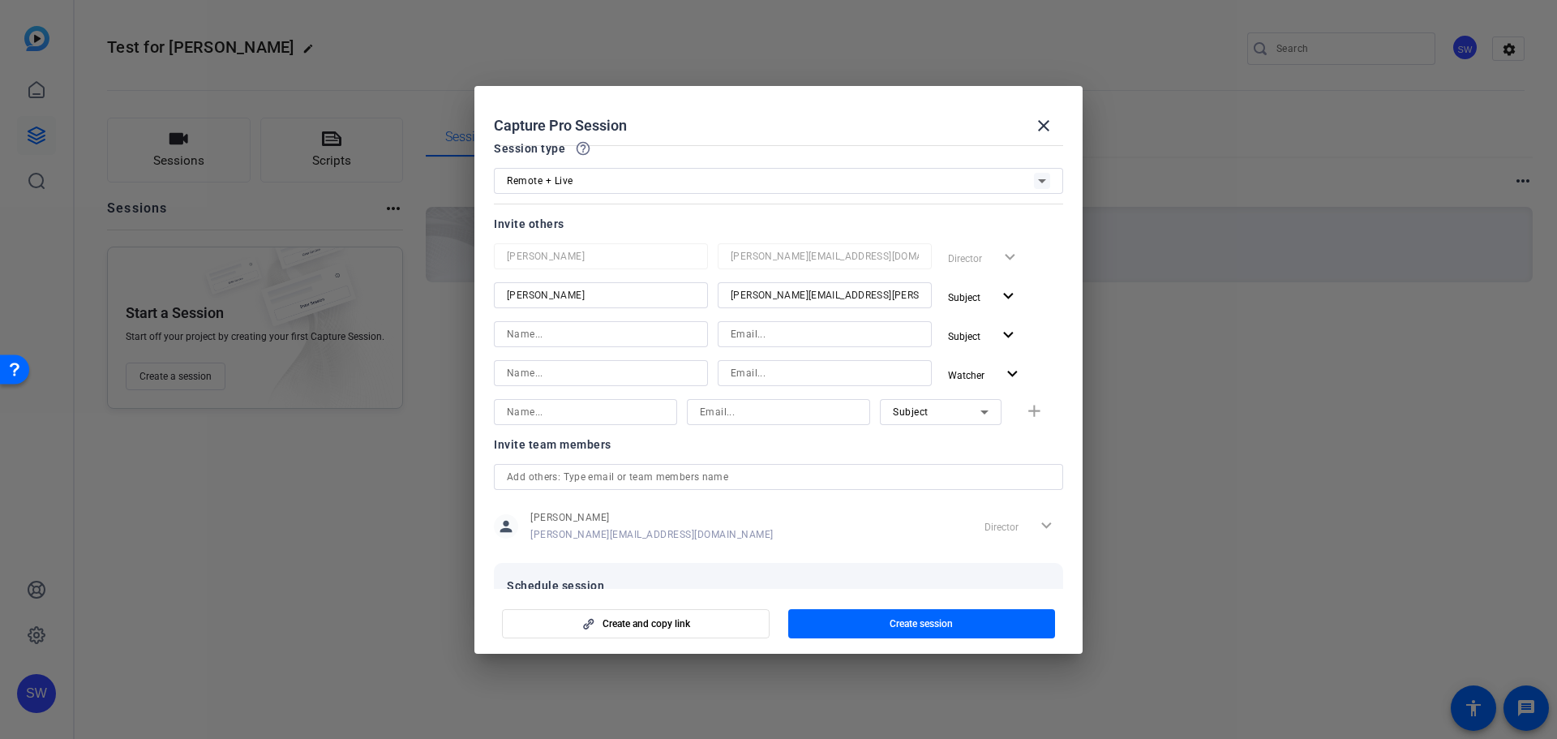
scroll to position [0, 0]
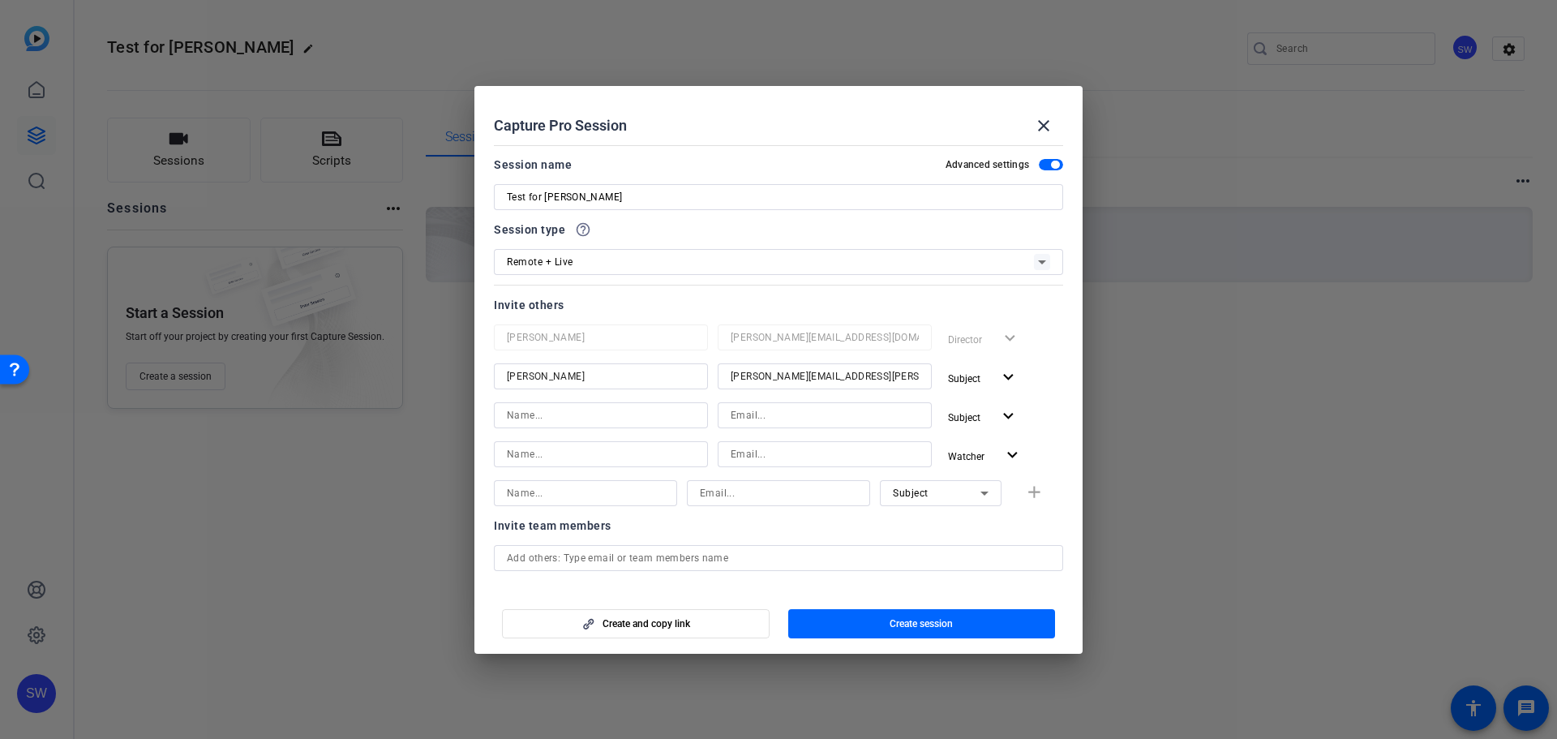
click at [1039, 168] on span "button" at bounding box center [1051, 164] width 24 height 11
click at [1039, 160] on span "button" at bounding box center [1051, 164] width 24 height 11
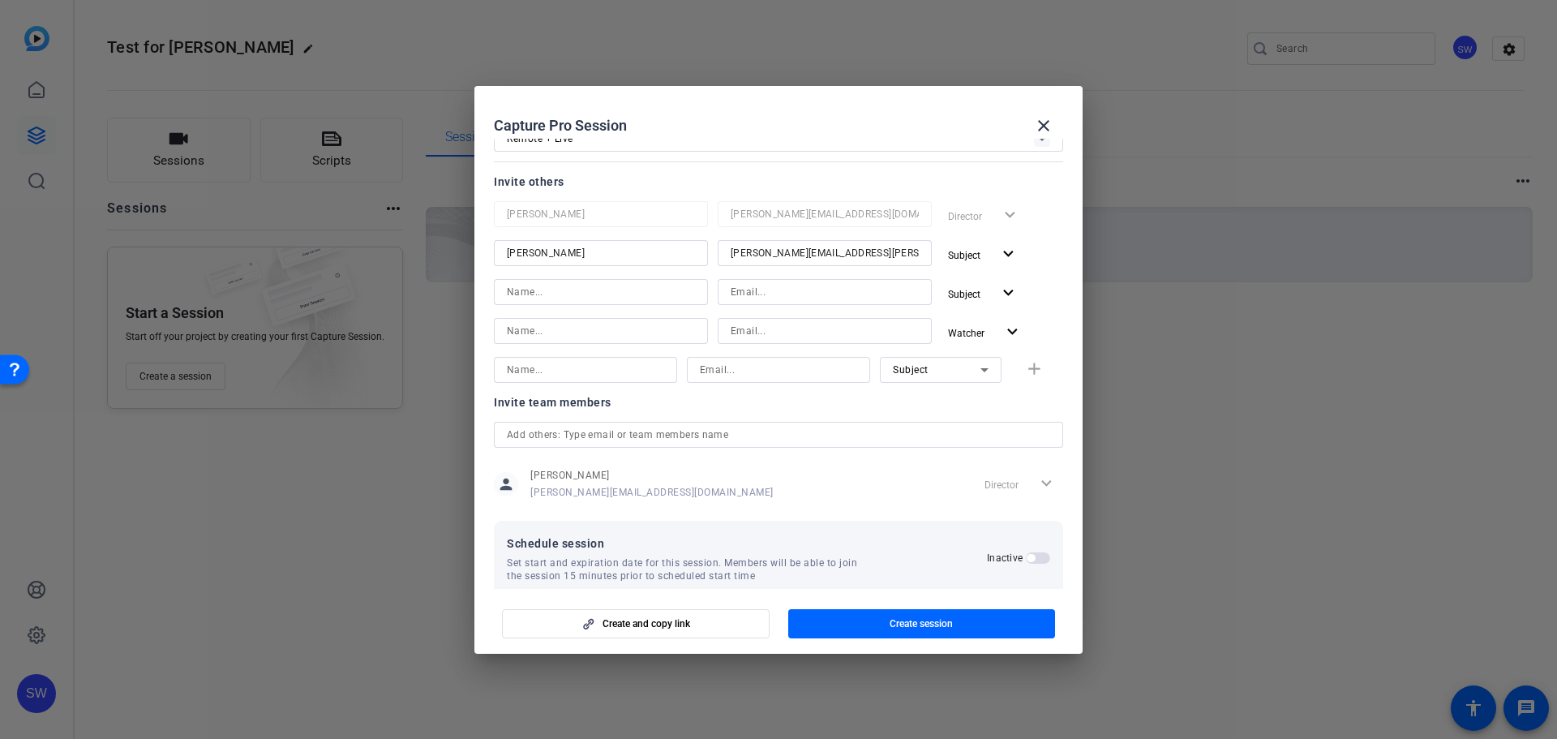
scroll to position [148, 0]
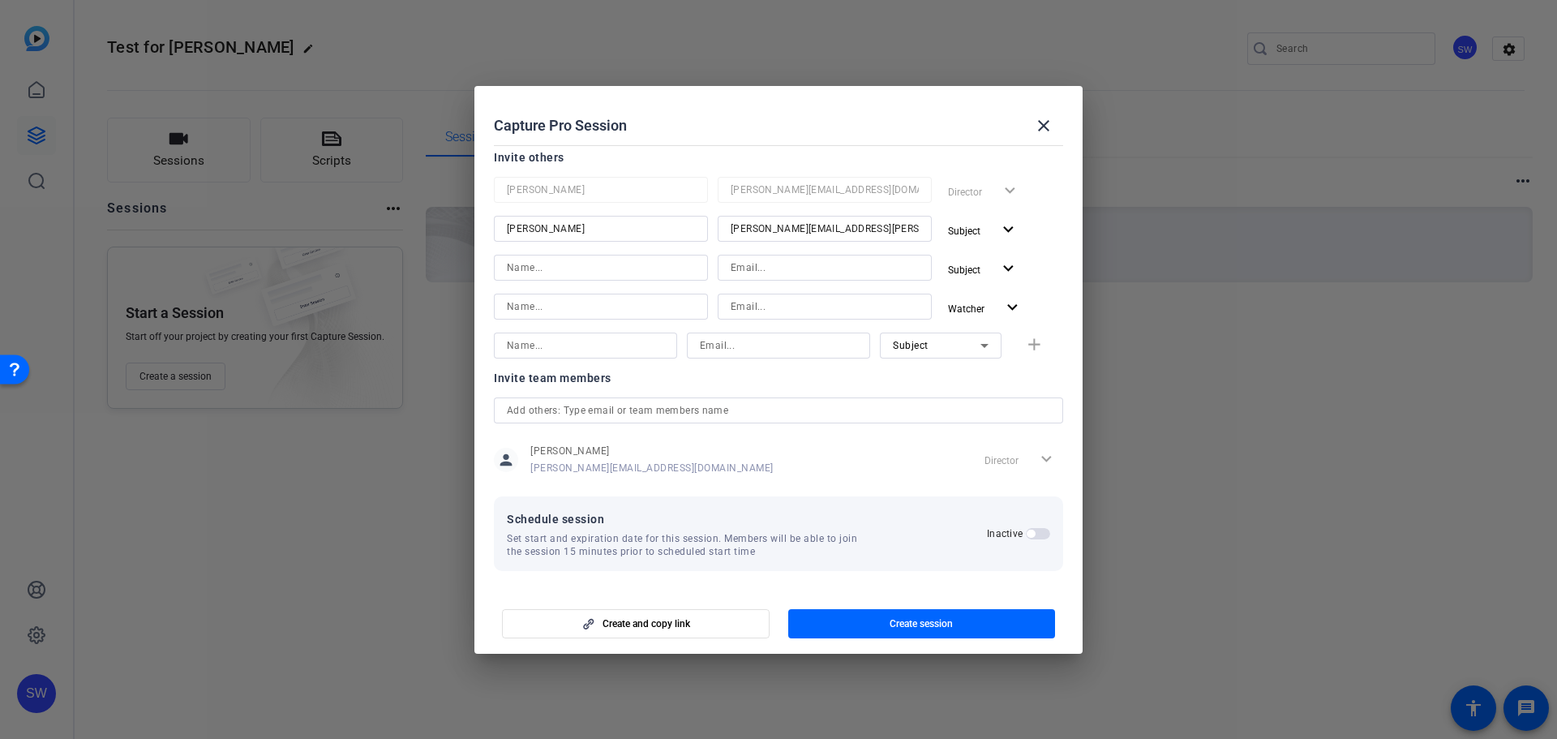
click at [1031, 530] on span "button" at bounding box center [1038, 533] width 24 height 11
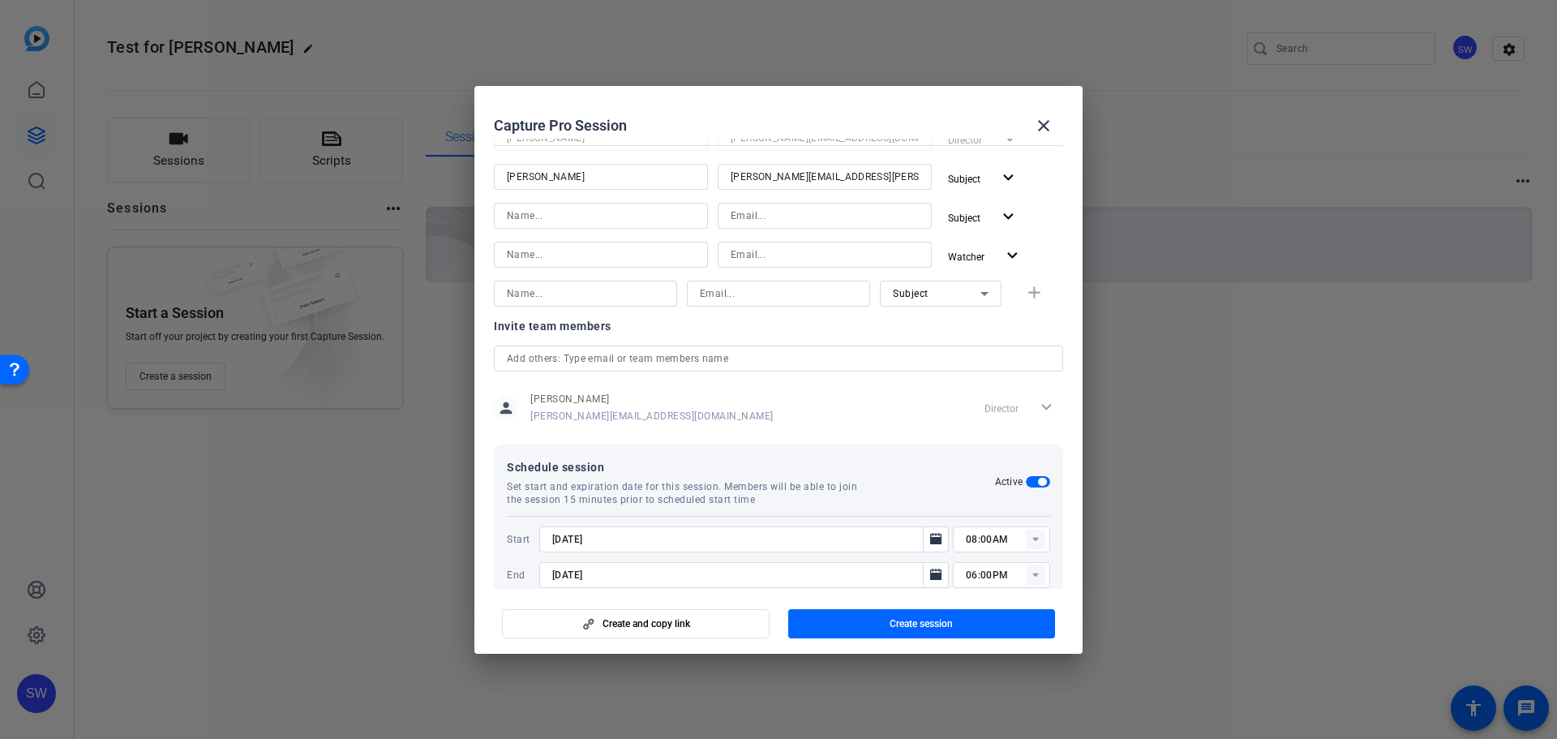
scroll to position [230, 0]
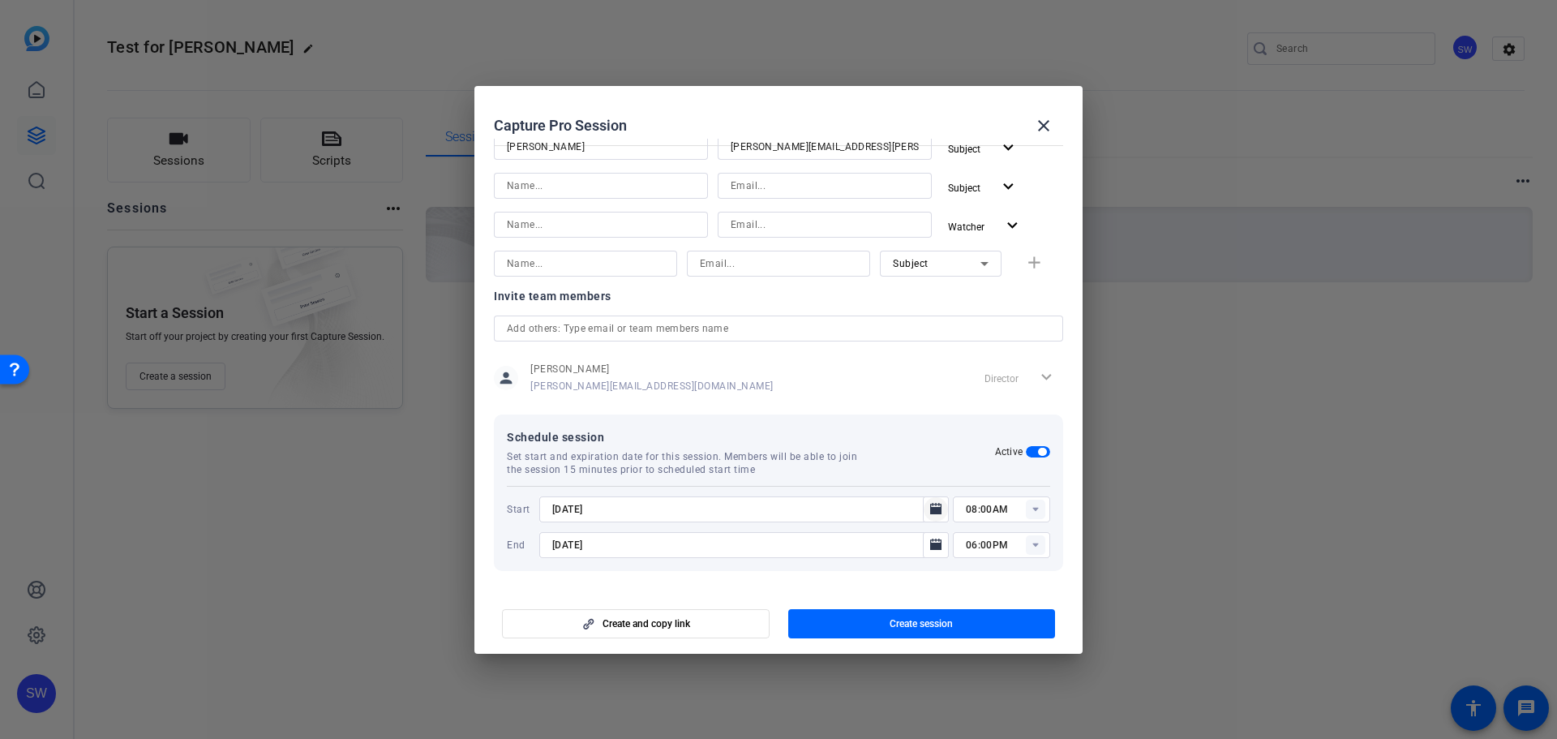
click at [930, 512] on icon "Open calendar" at bounding box center [935, 508] width 11 height 11
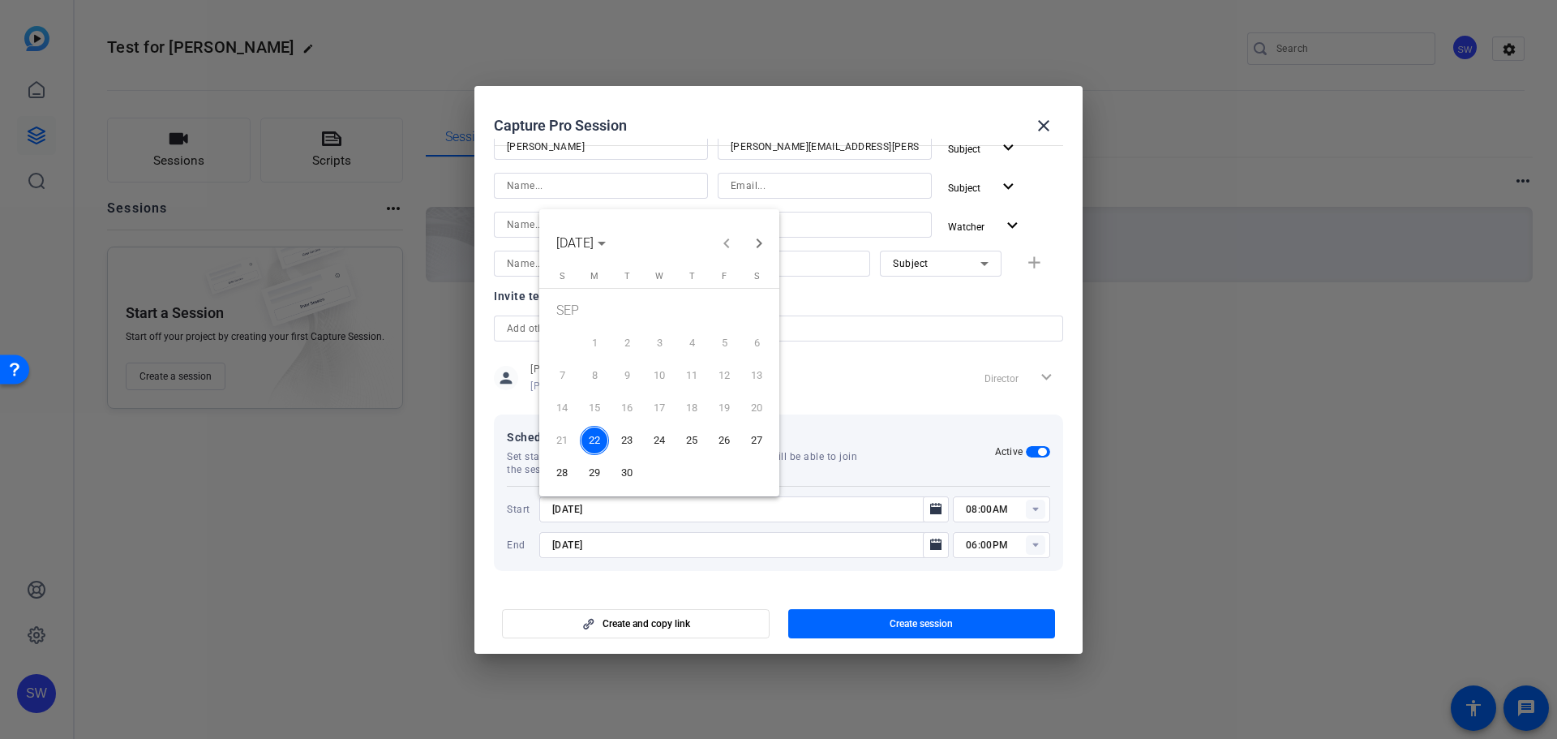
click at [623, 440] on span "23" at bounding box center [626, 440] width 29 height 29
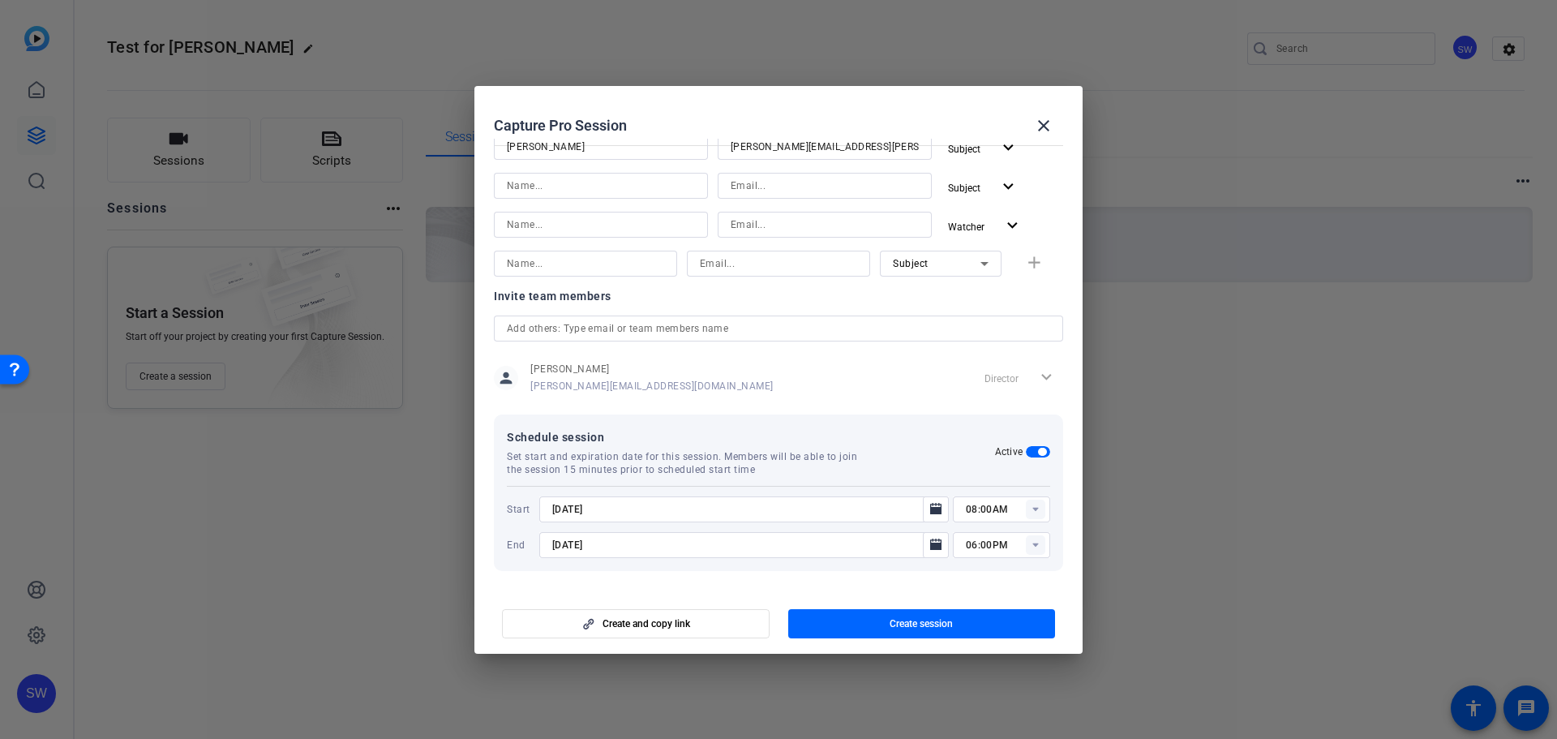
type input "9/23/2025"
click at [1026, 508] on rect at bounding box center [1035, 509] width 19 height 19
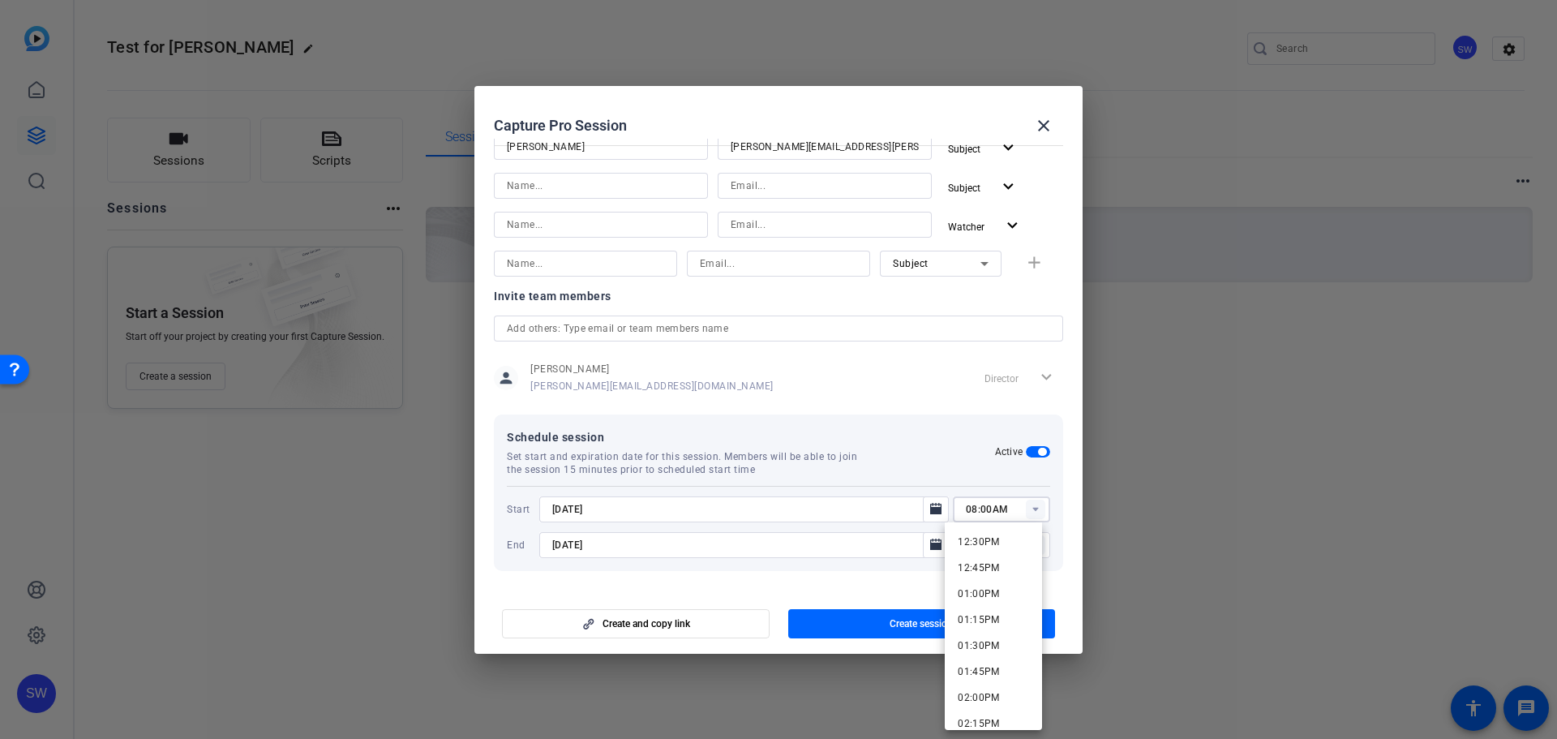
scroll to position [1379, 0]
click at [987, 619] on span "02:00PM" at bounding box center [979, 616] width 42 height 11
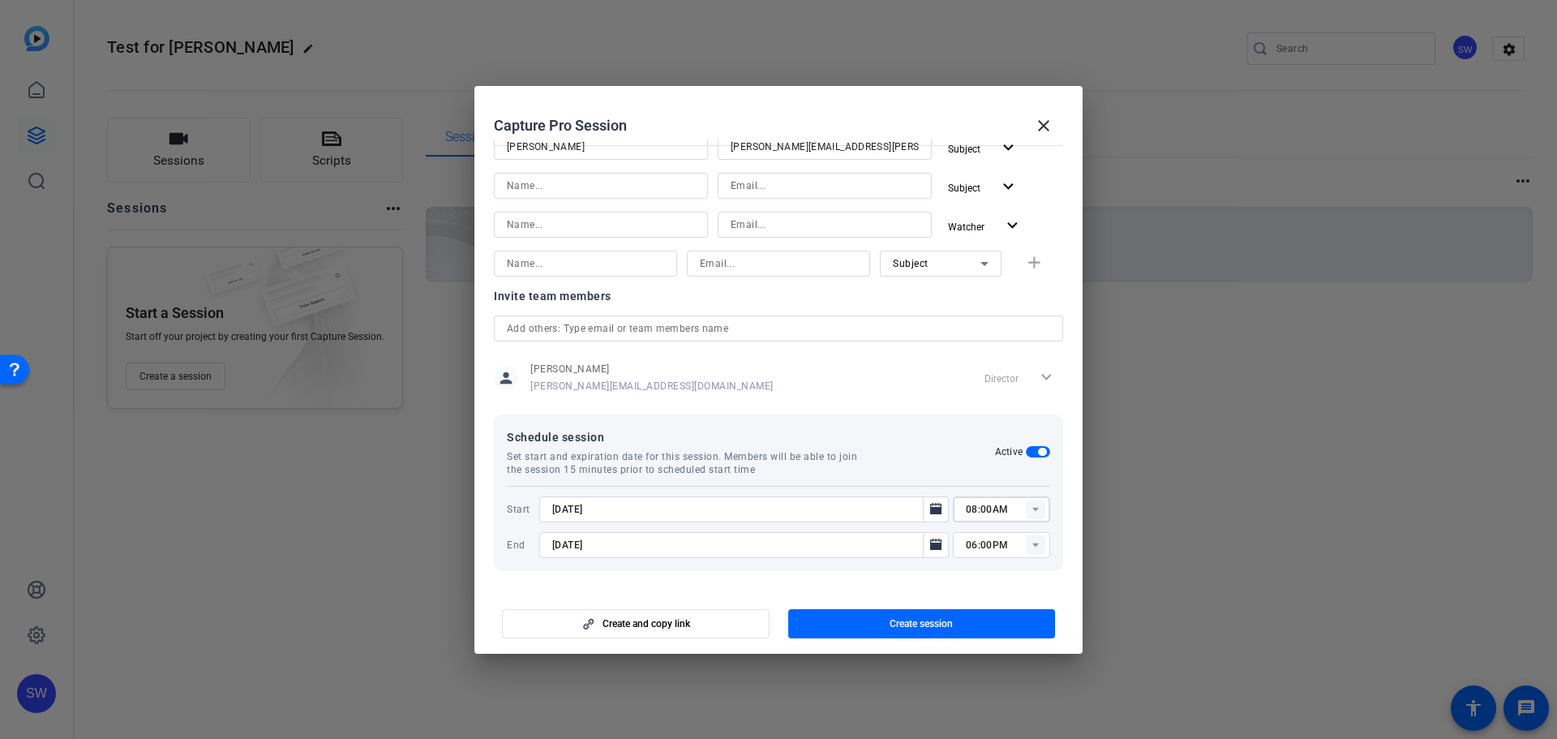
type input "02:00PM"
click at [907, 626] on span "Create session" at bounding box center [921, 623] width 63 height 13
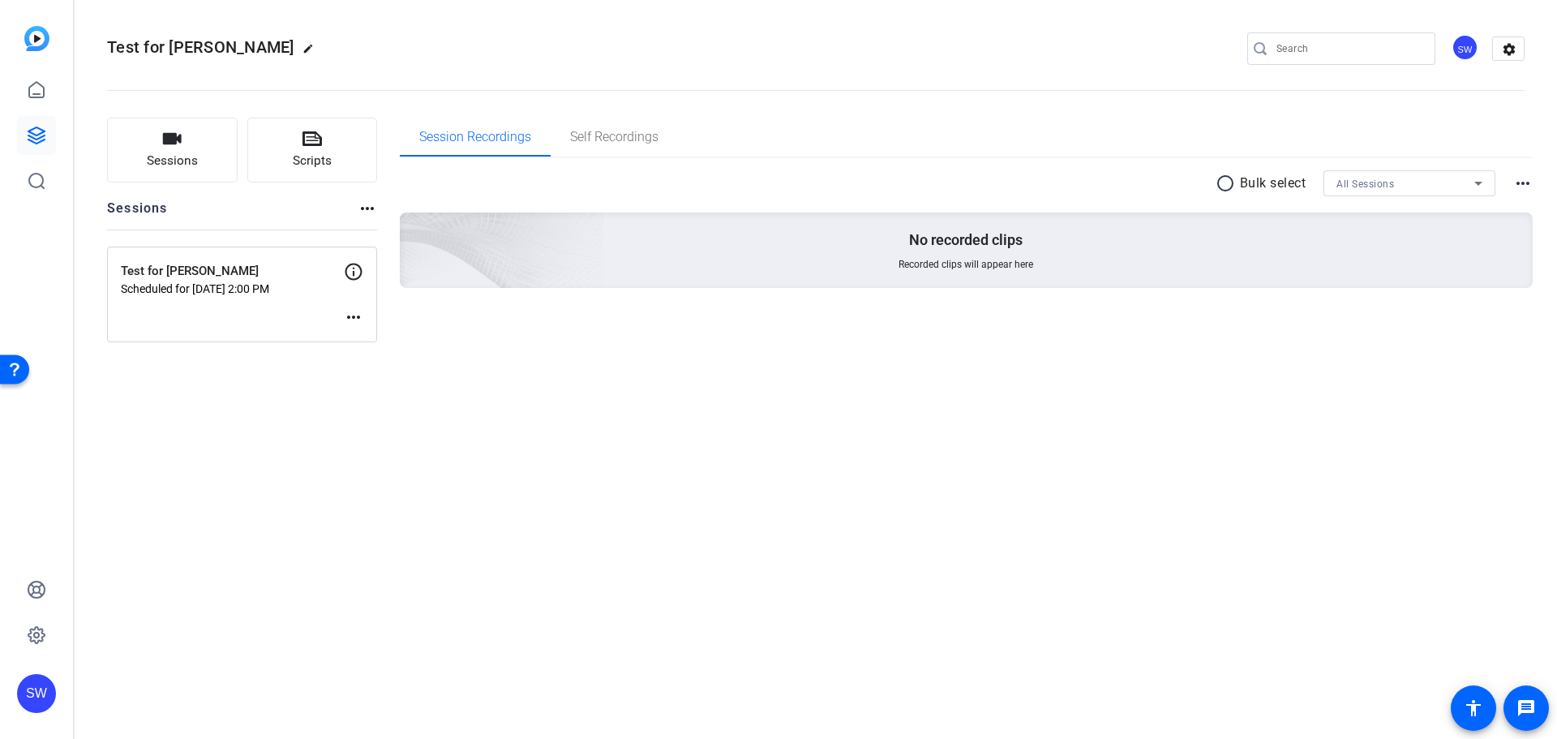
click at [354, 318] on mat-icon "more_horiz" at bounding box center [353, 316] width 19 height 19
click at [362, 337] on span "Edit Session" at bounding box center [394, 341] width 74 height 19
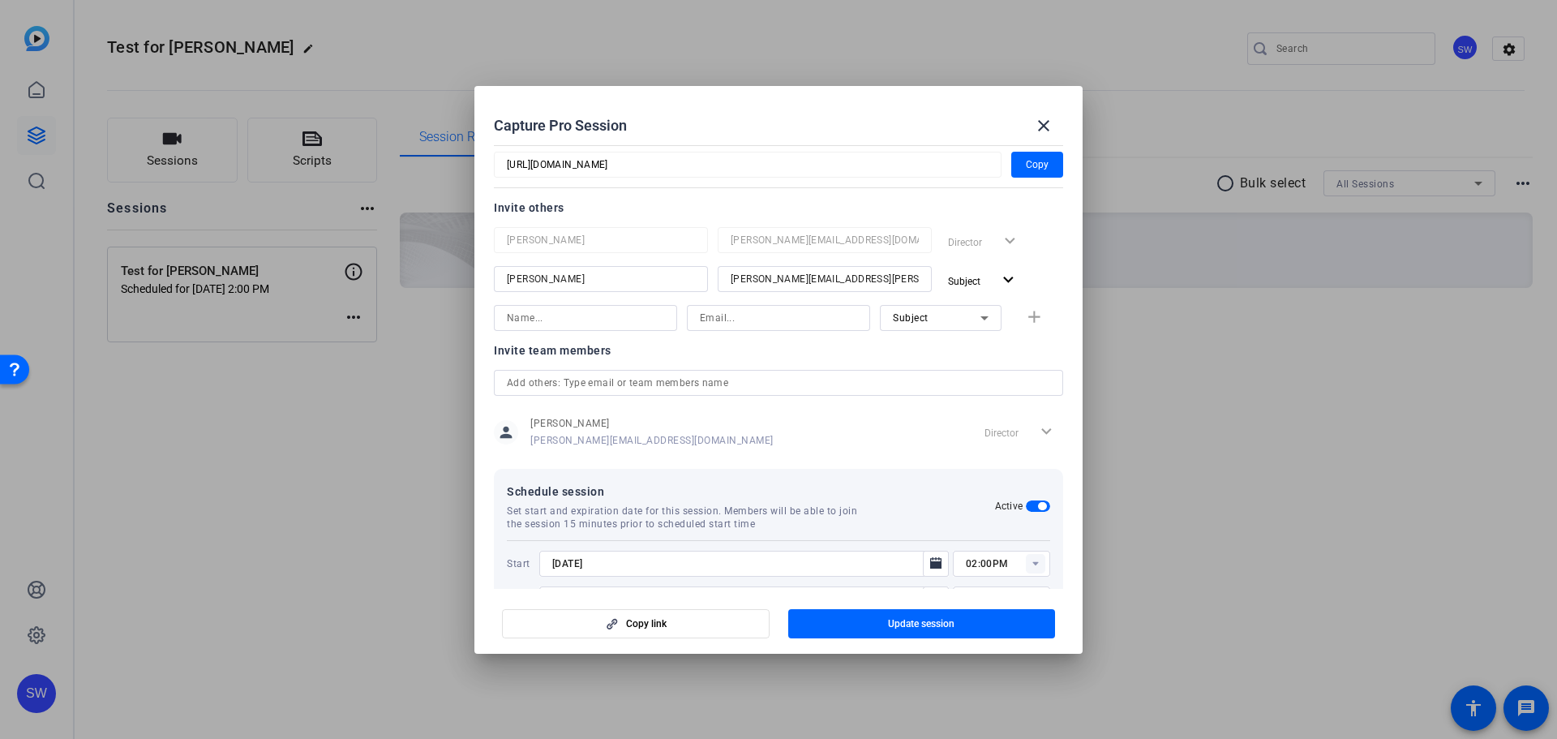
scroll to position [217, 0]
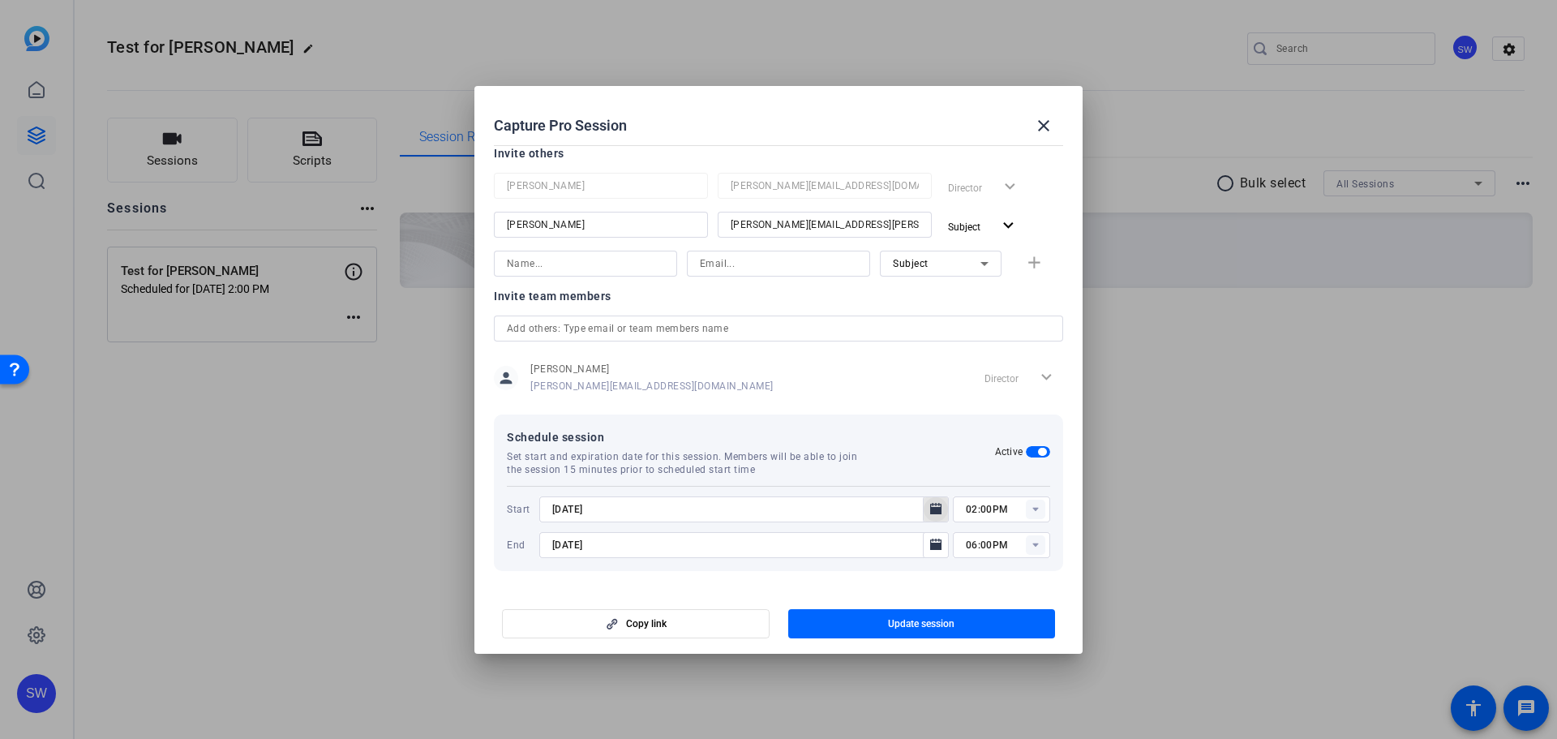
click at [929, 509] on icon "Open calendar" at bounding box center [935, 509] width 13 height 19
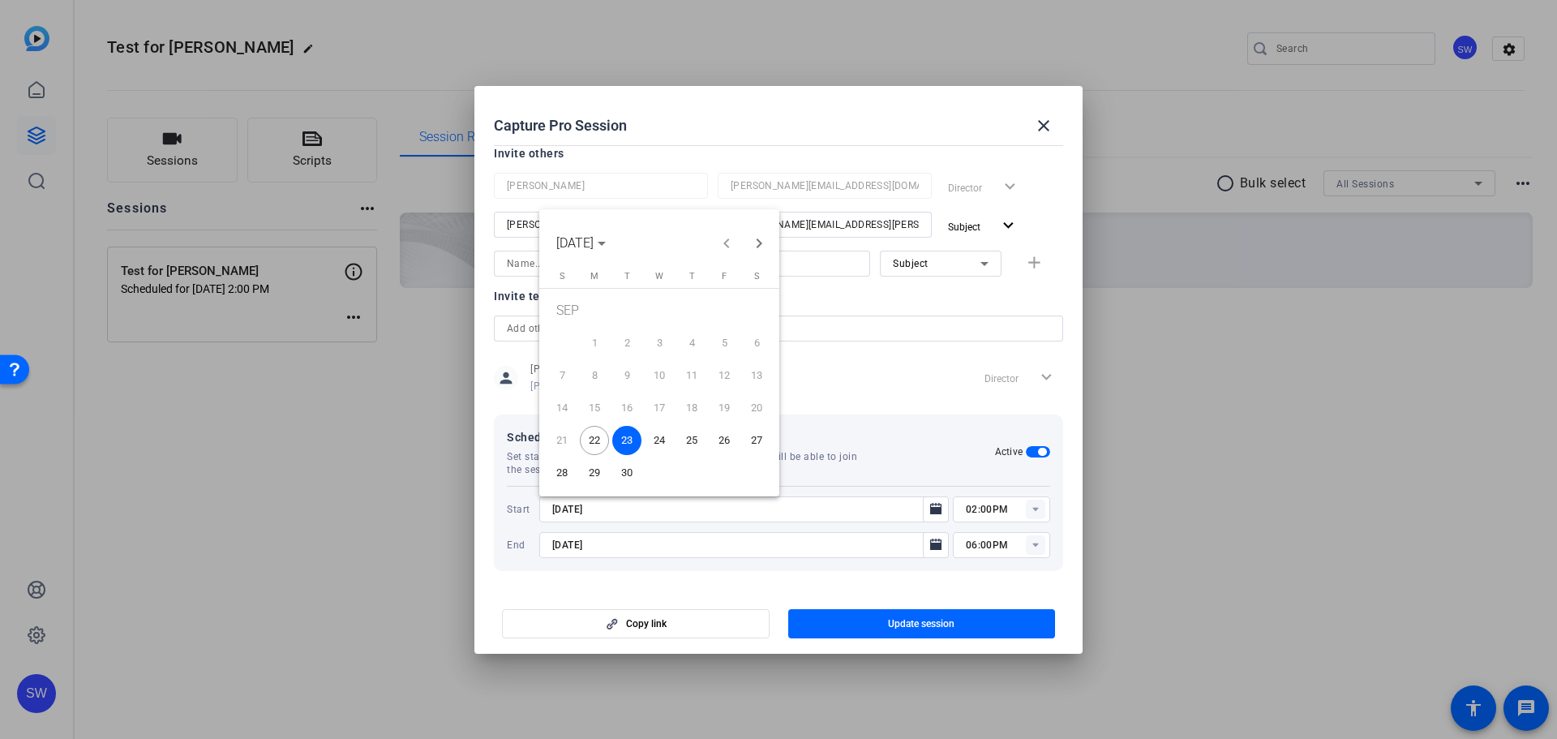
click at [595, 437] on span "22" at bounding box center [594, 440] width 29 height 29
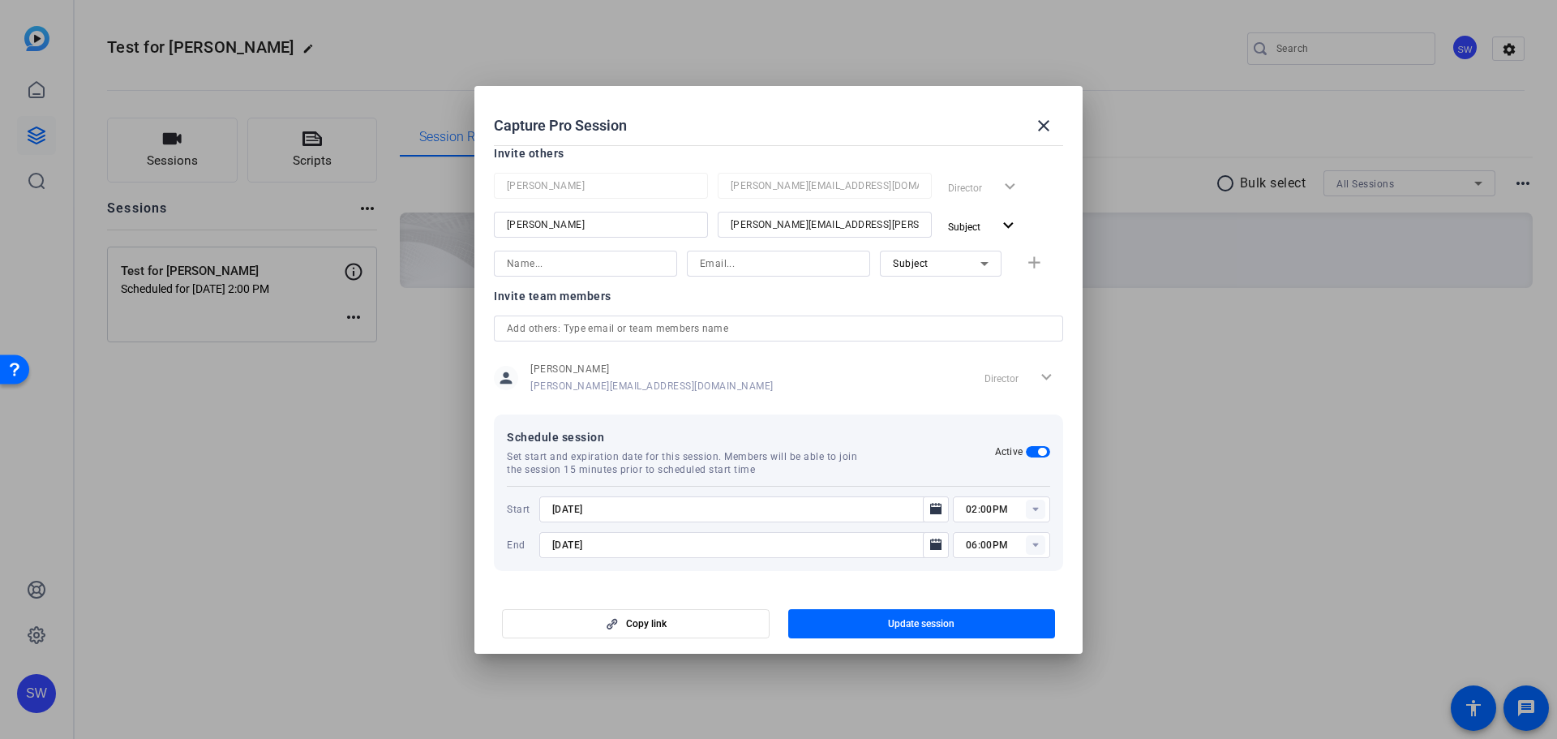
type input "9/22/2025"
click at [1026, 511] on rect at bounding box center [1035, 509] width 19 height 19
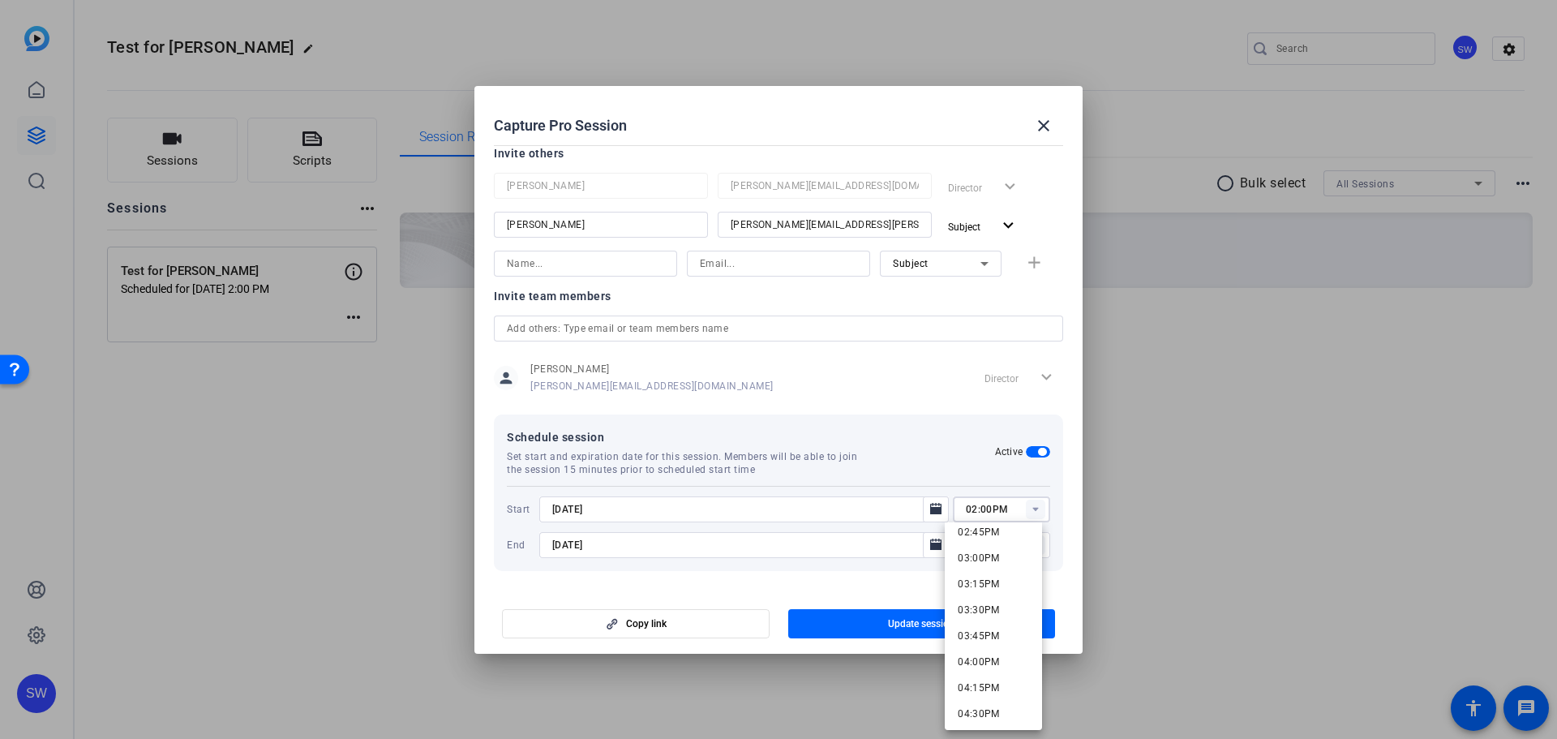
scroll to position [1460, 0]
click at [993, 559] on span "02:15PM" at bounding box center [979, 561] width 42 height 11
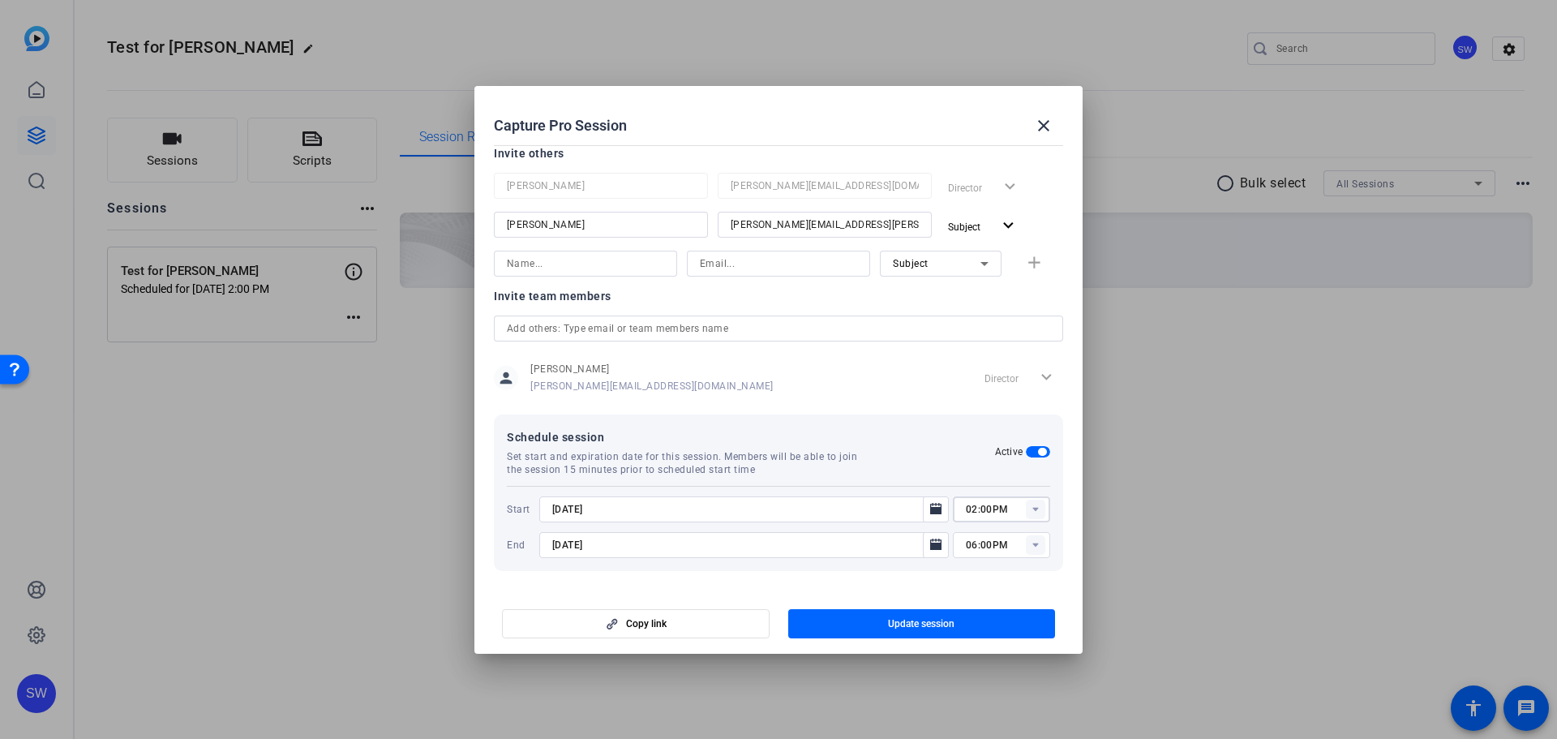
type input "02:15PM"
click at [932, 617] on span "Update session" at bounding box center [921, 623] width 67 height 13
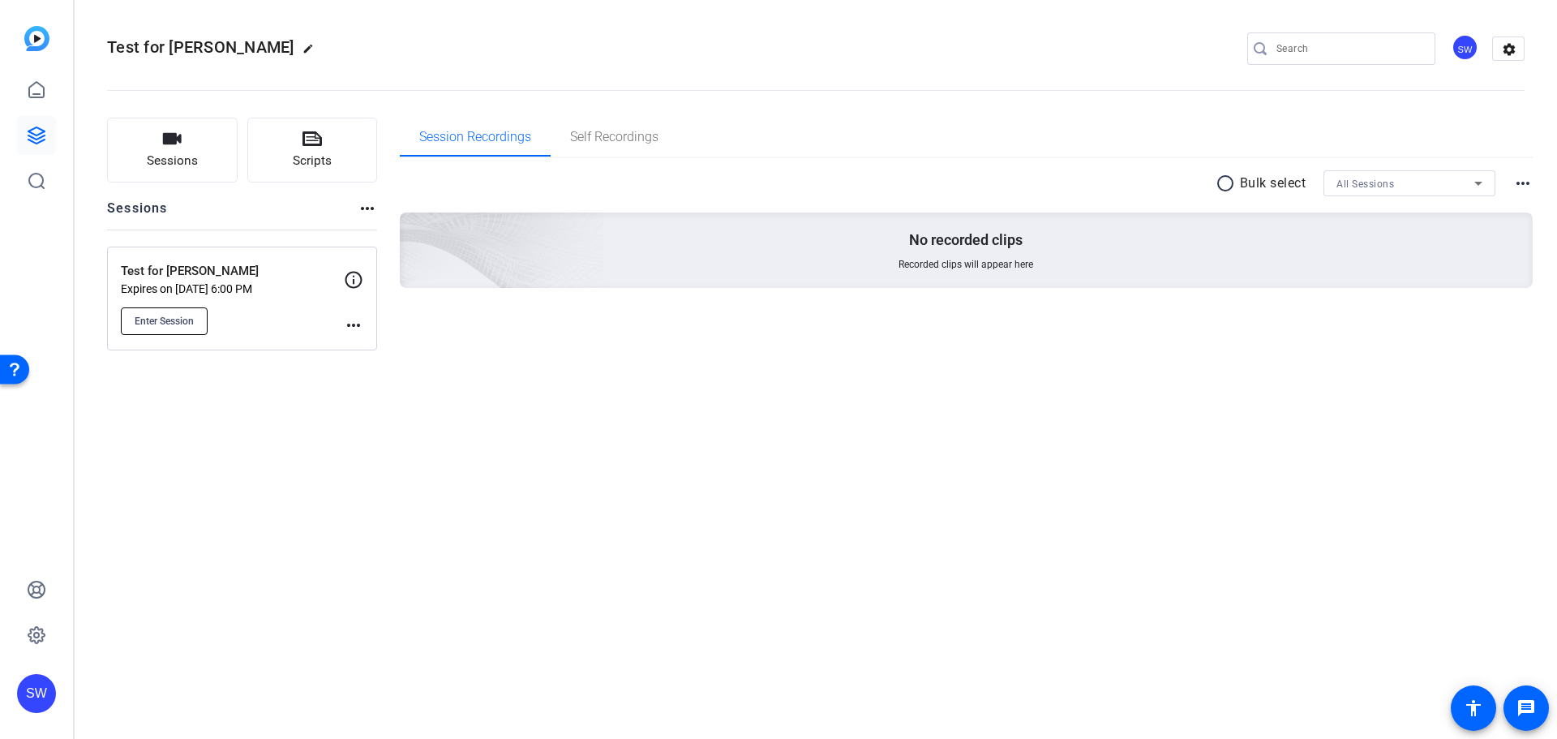
click at [166, 319] on span "Enter Session" at bounding box center [164, 321] width 59 height 13
click at [159, 321] on span "Enter Session" at bounding box center [164, 321] width 59 height 13
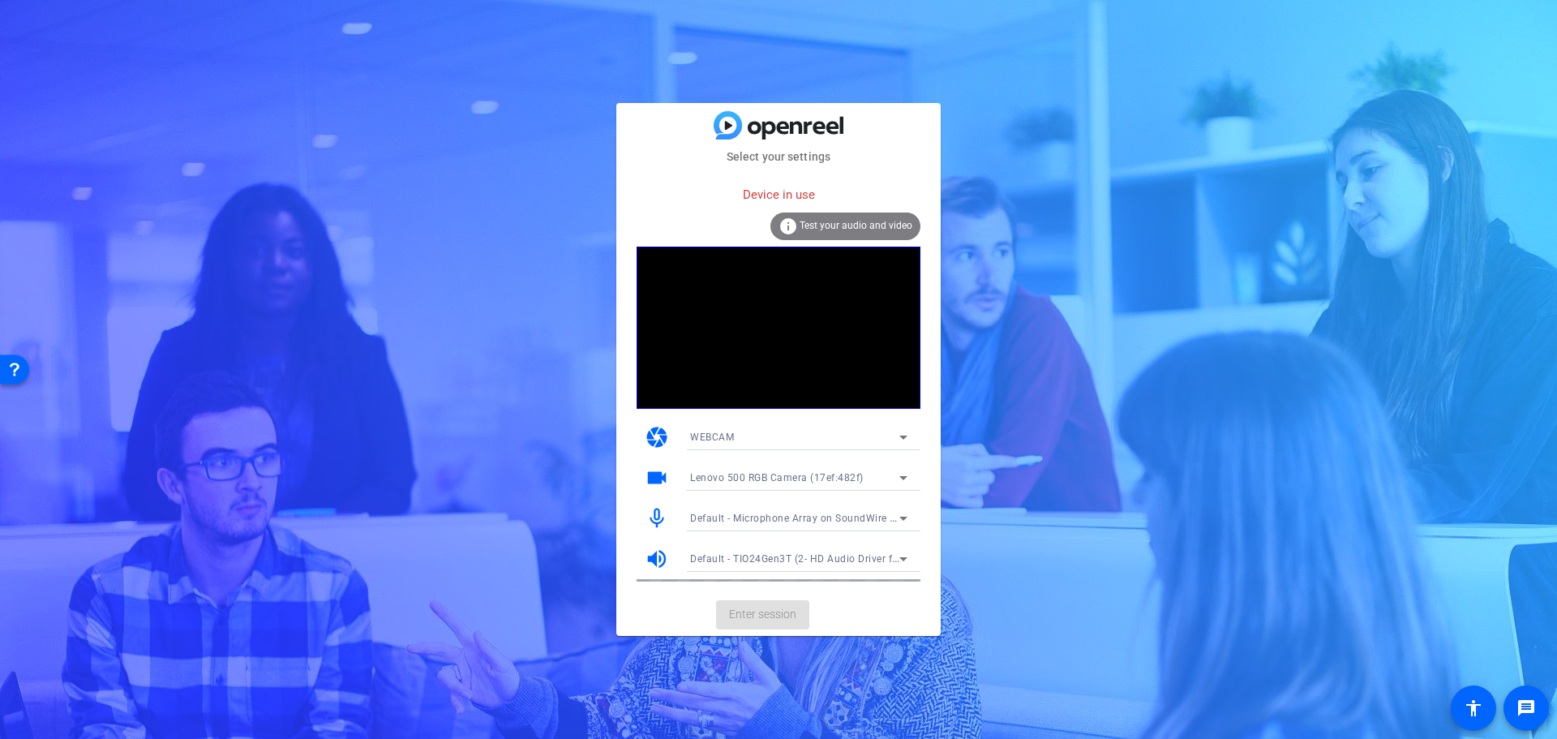
click at [756, 616] on mat-card-actions "Enter session" at bounding box center [778, 615] width 324 height 42
click at [1234, 265] on div "Select your settings Device in use info Test your audio and video camera WEBCAM…" at bounding box center [778, 369] width 1557 height 739
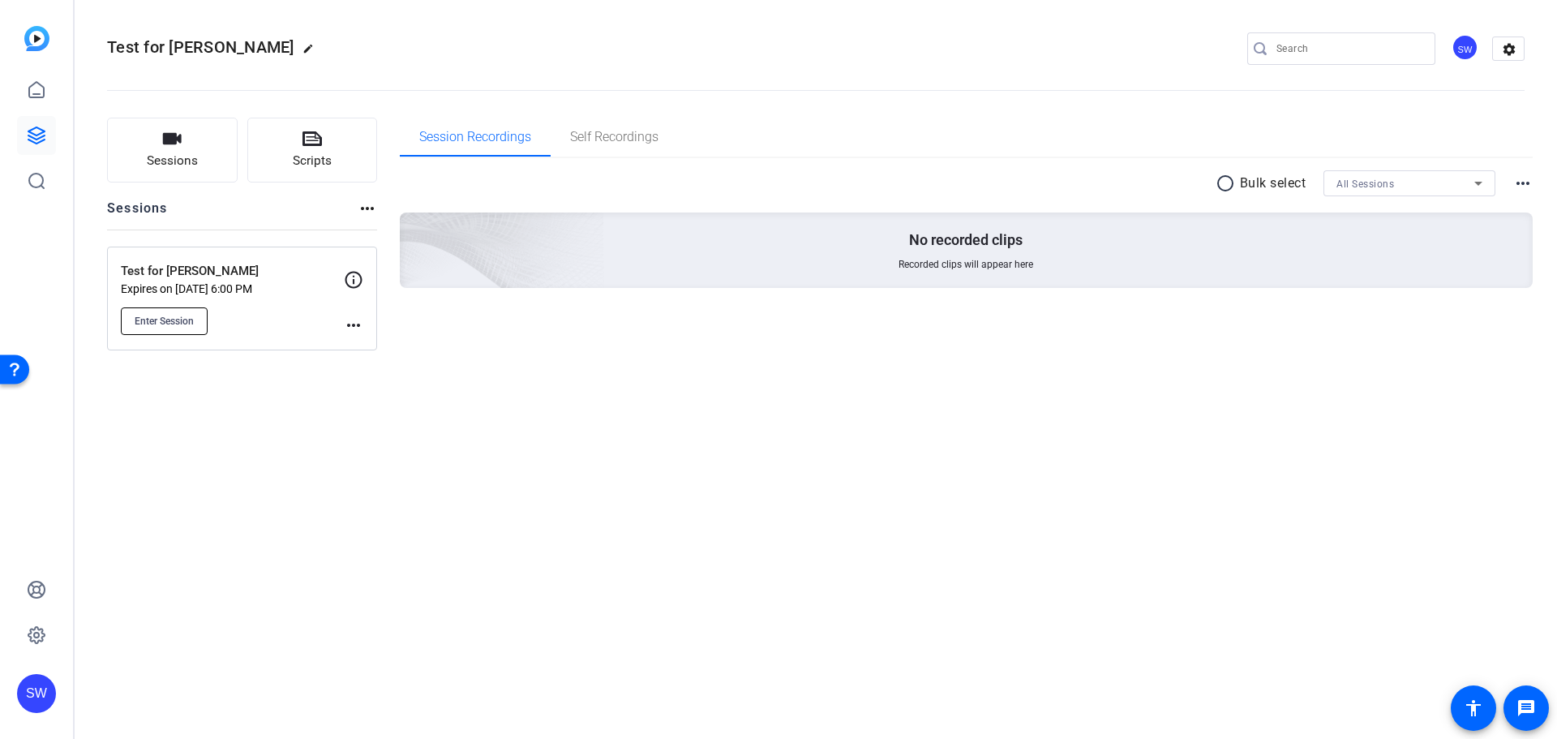
click at [158, 323] on span "Enter Session" at bounding box center [164, 321] width 59 height 13
click at [32, 632] on icon at bounding box center [36, 634] width 19 height 19
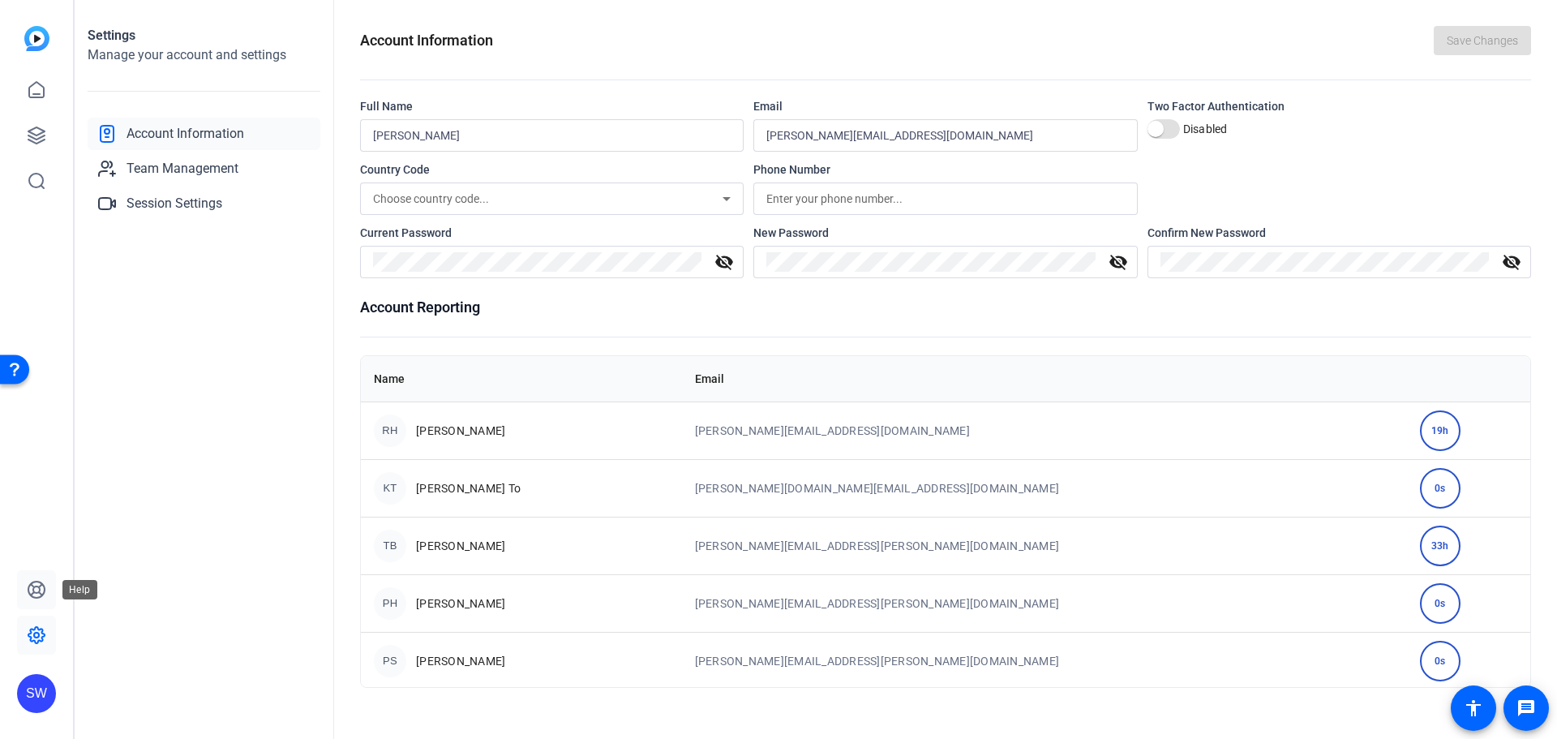
click at [36, 600] on link at bounding box center [36, 589] width 39 height 39
click at [33, 131] on icon at bounding box center [36, 135] width 19 height 19
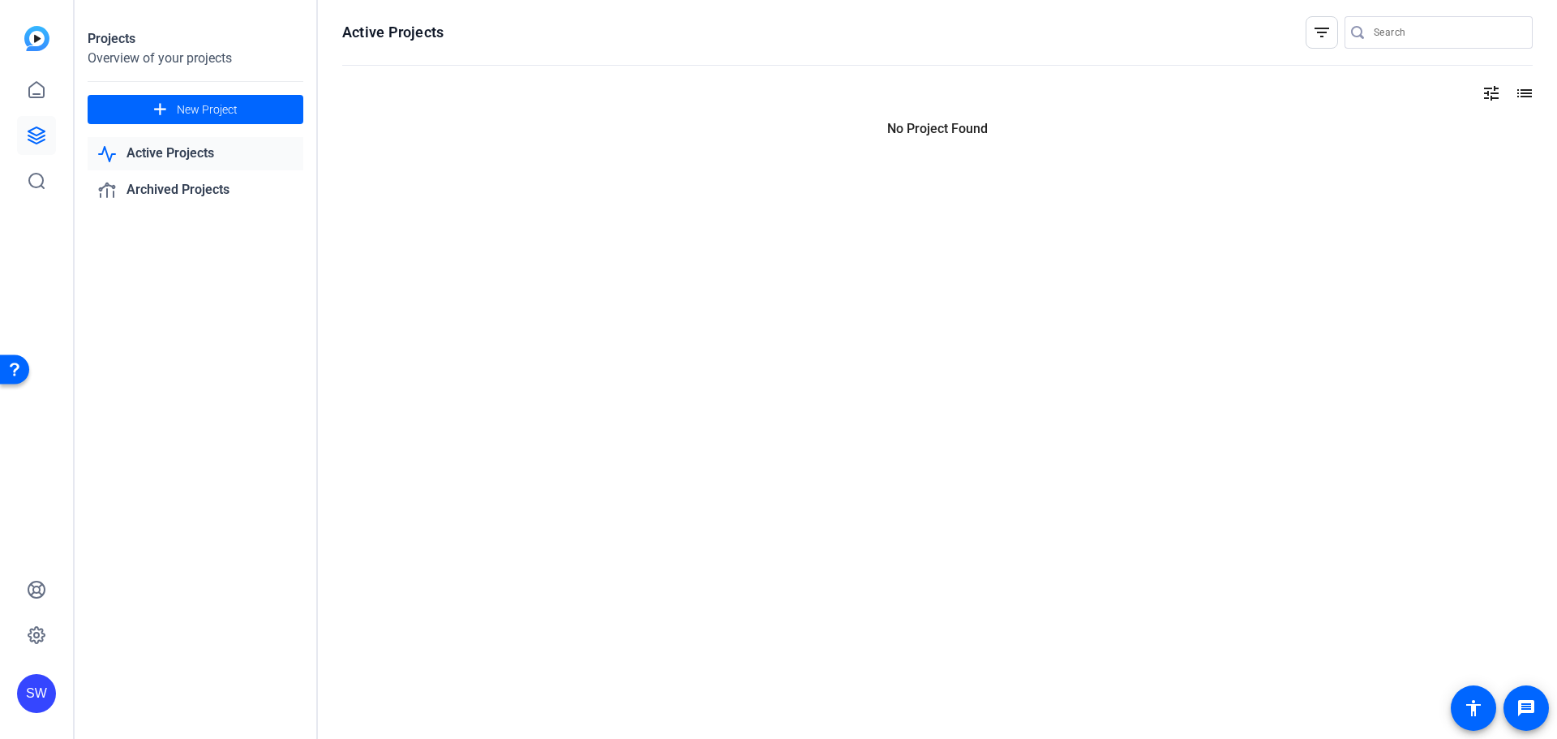
click at [158, 159] on link "Active Projects" at bounding box center [196, 153] width 216 height 33
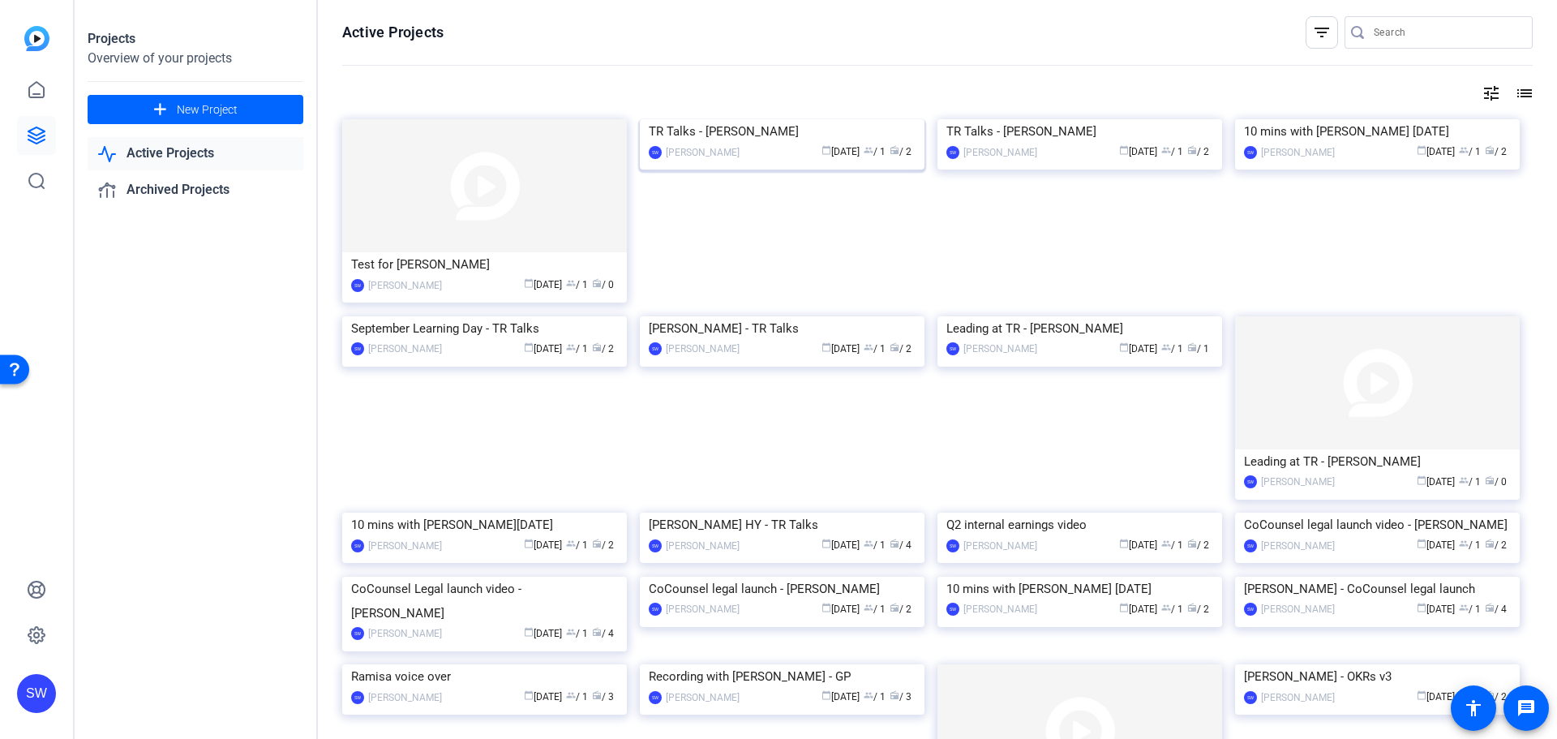
click at [711, 144] on div "TR Talks - [PERSON_NAME]" at bounding box center [782, 131] width 267 height 24
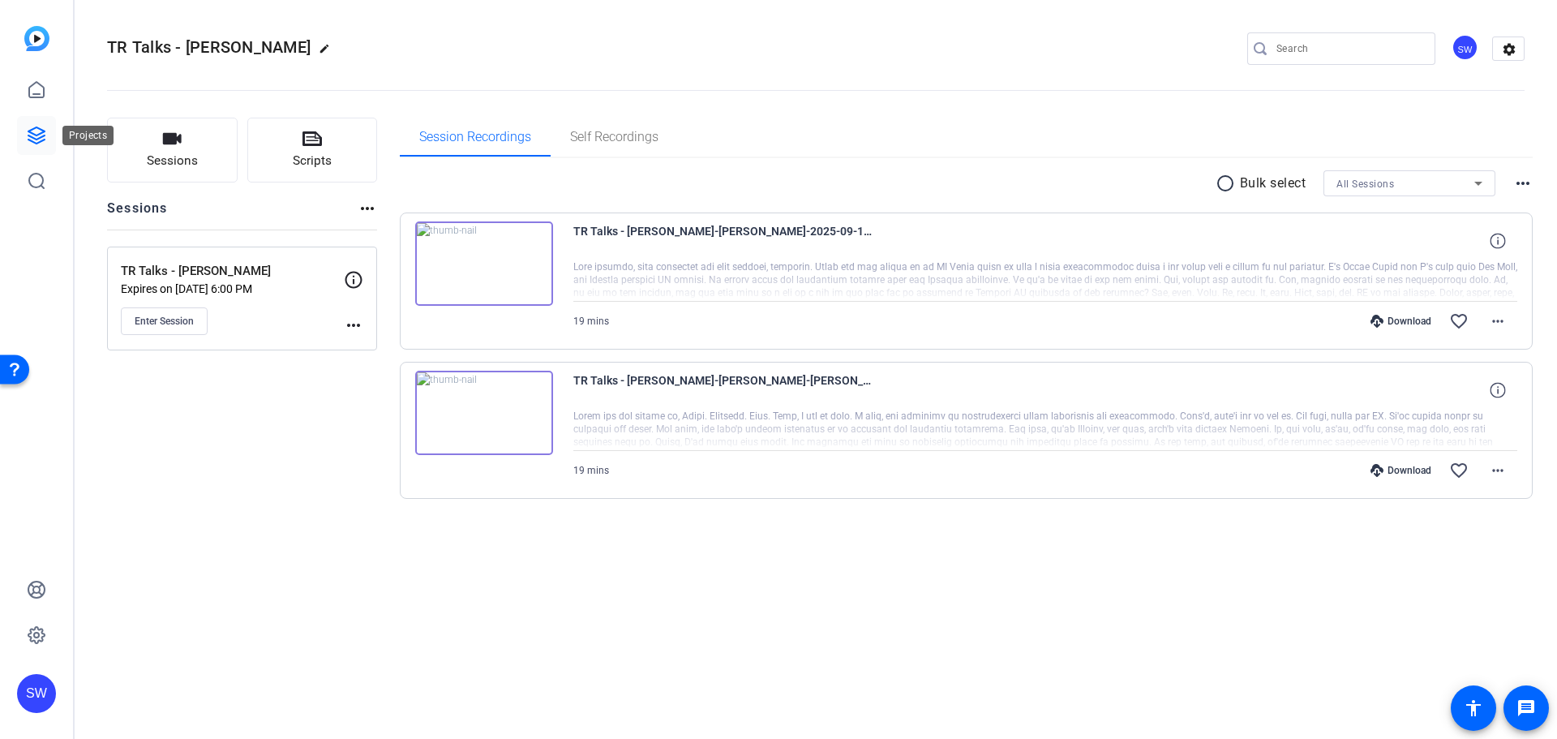
click at [38, 136] on icon at bounding box center [36, 135] width 19 height 19
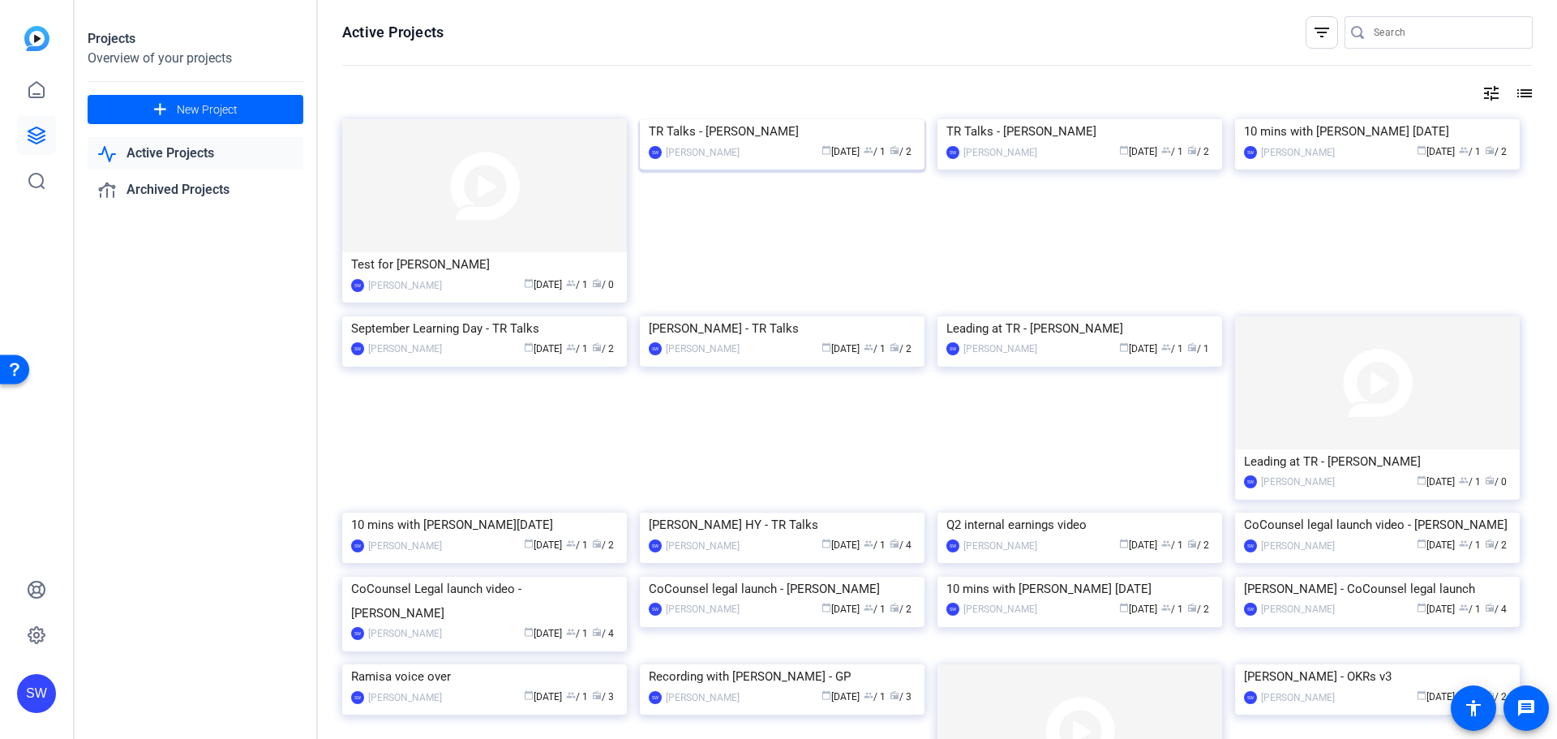
click at [719, 119] on img at bounding box center [782, 119] width 285 height 0
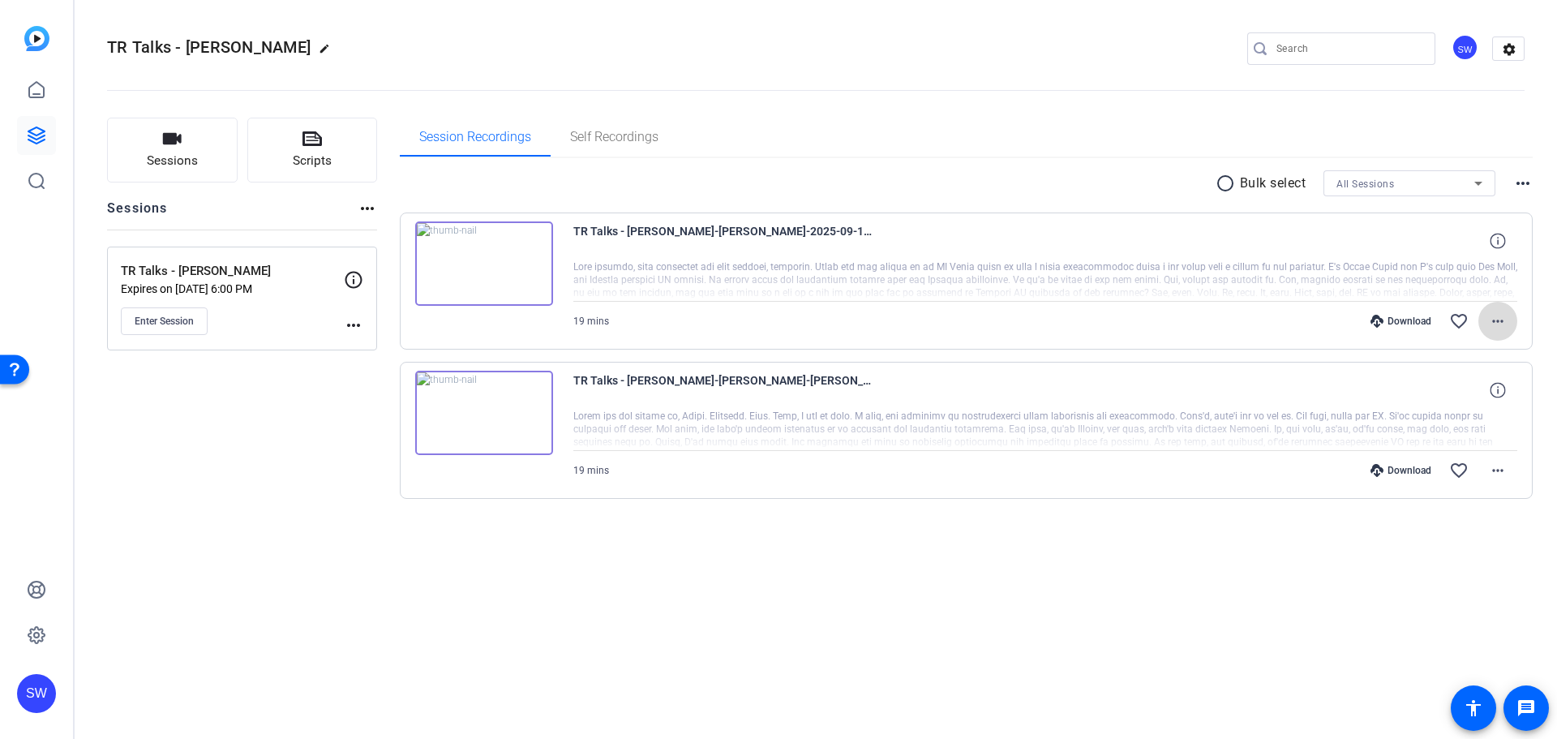
click at [1498, 325] on mat-icon "more_horiz" at bounding box center [1497, 320] width 19 height 19
click at [30, 125] on div at bounding box center [778, 369] width 1557 height 739
click at [1522, 710] on mat-icon "message" at bounding box center [1526, 707] width 19 height 19
click at [33, 136] on icon at bounding box center [36, 135] width 19 height 19
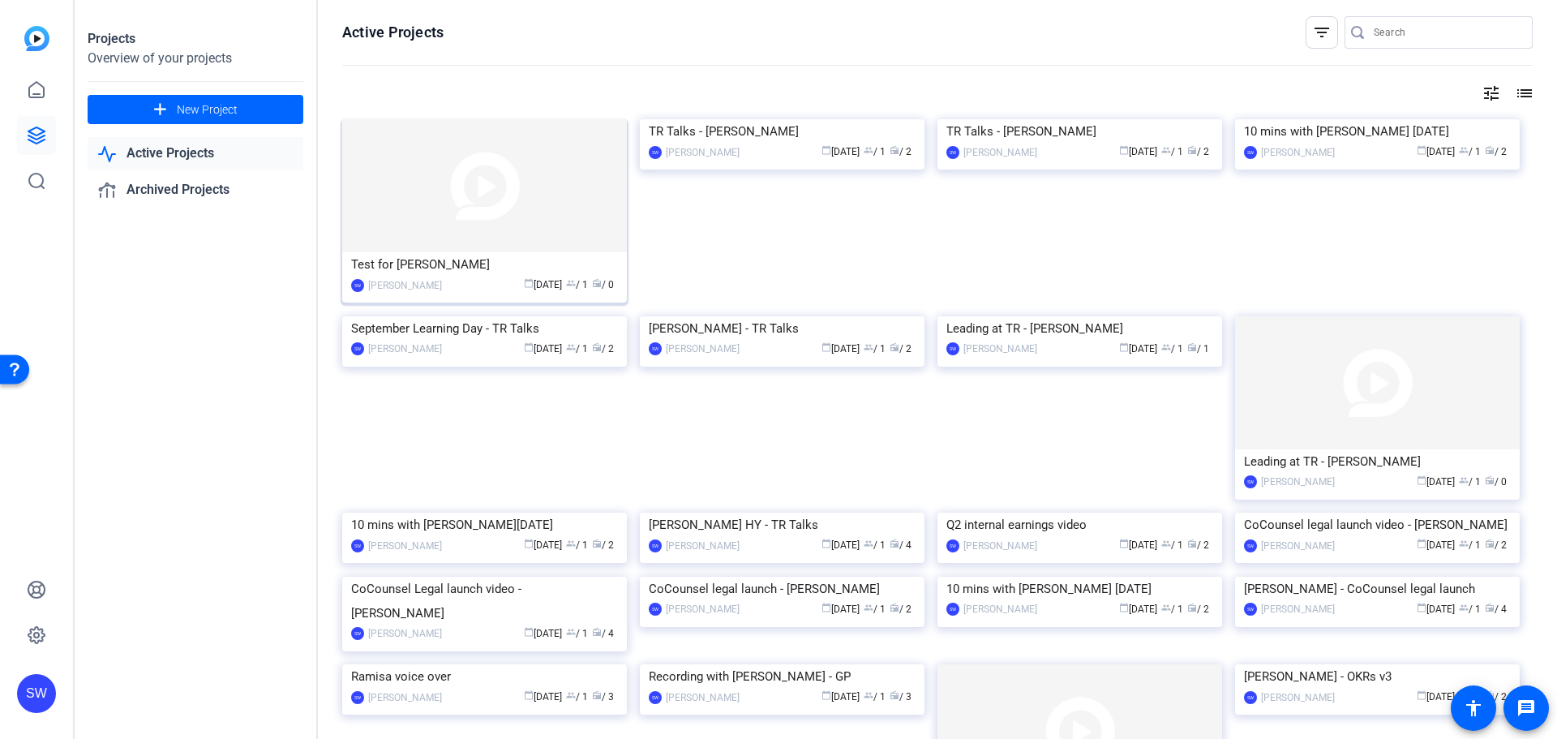
click at [477, 254] on div "Test for [PERSON_NAME]" at bounding box center [484, 264] width 267 height 24
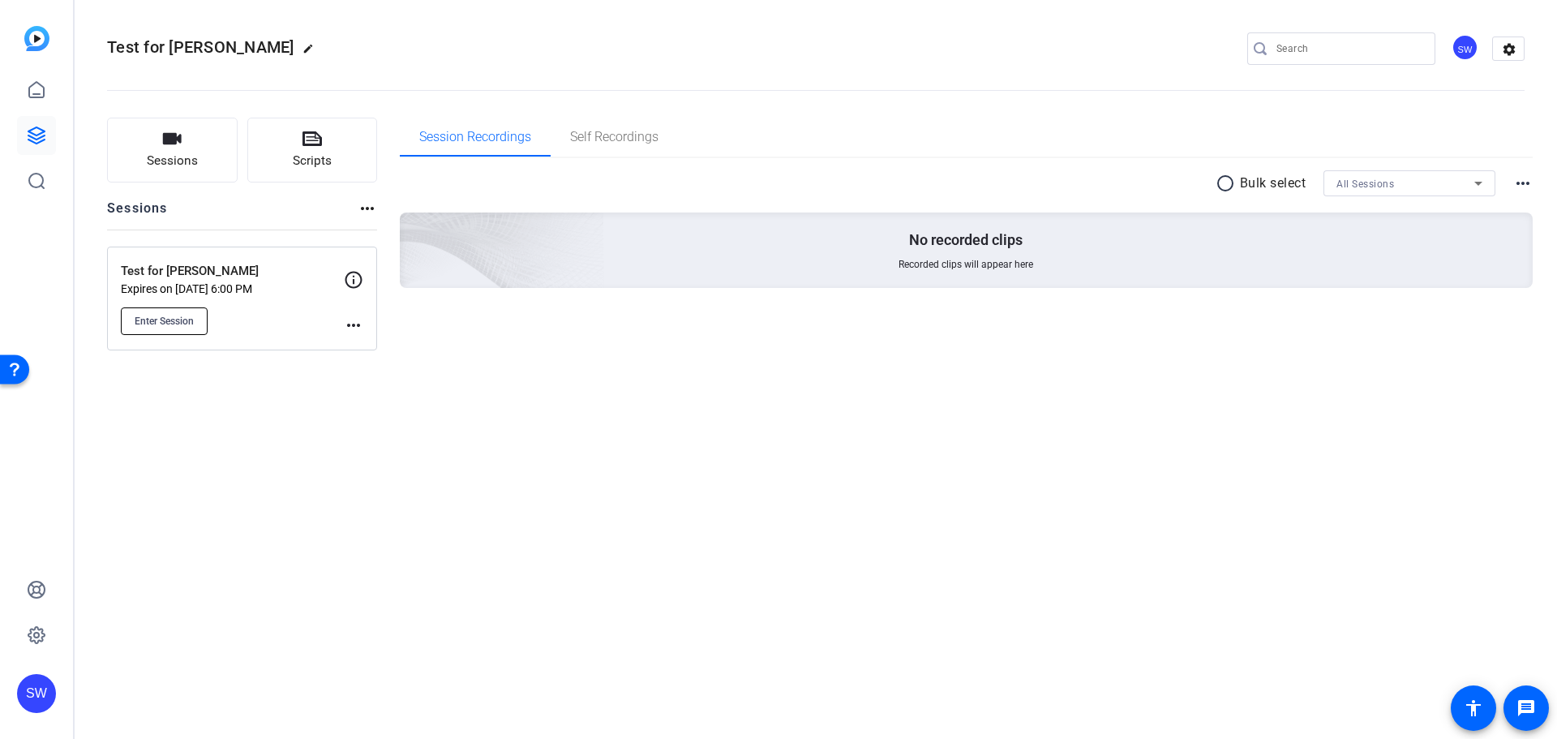
click at [174, 324] on span "Enter Session" at bounding box center [164, 321] width 59 height 13
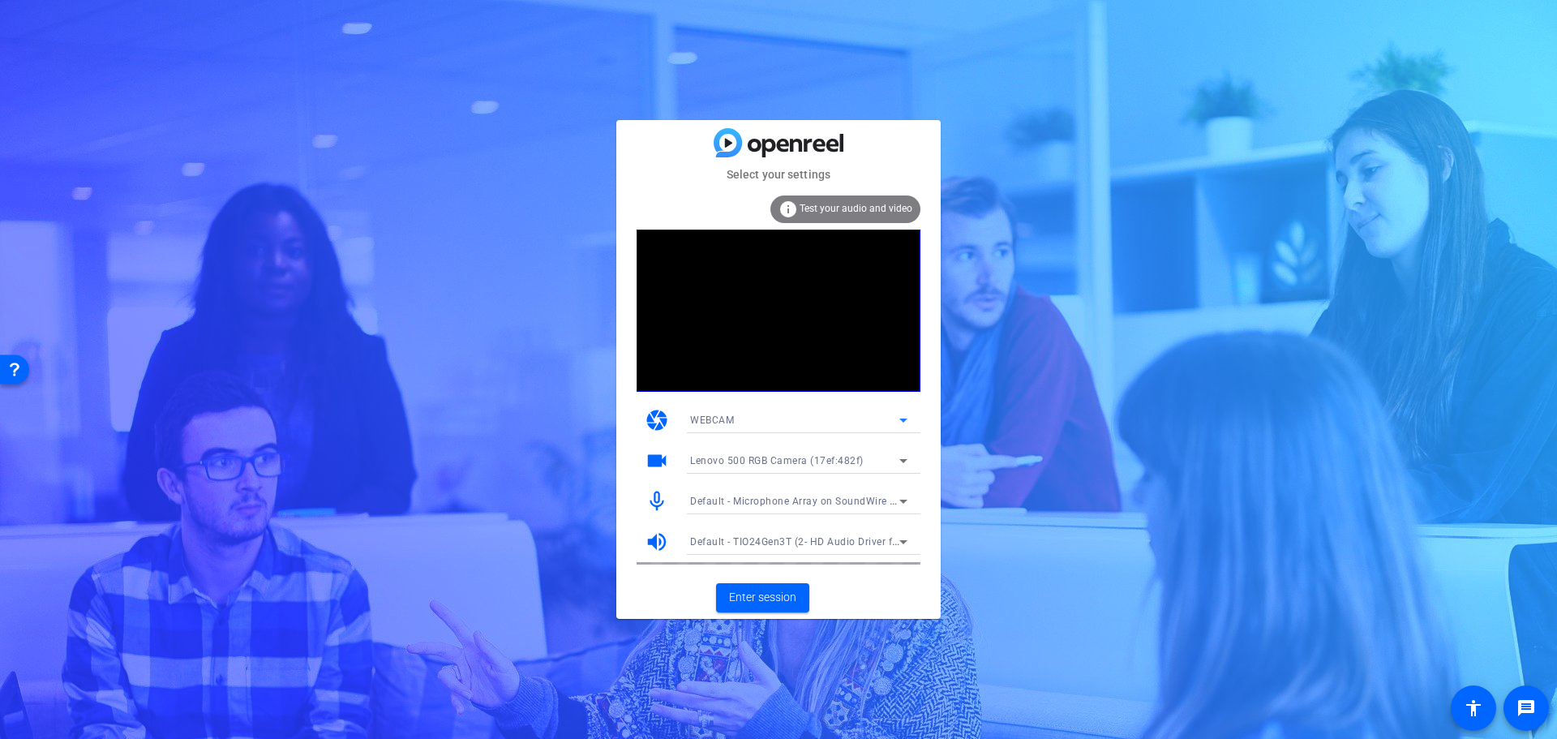
click at [904, 419] on icon at bounding box center [903, 421] width 8 height 4
click at [723, 449] on span "WEBCAM" at bounding box center [711, 452] width 43 height 19
click at [754, 603] on span "Enter session" at bounding box center [762, 597] width 67 height 17
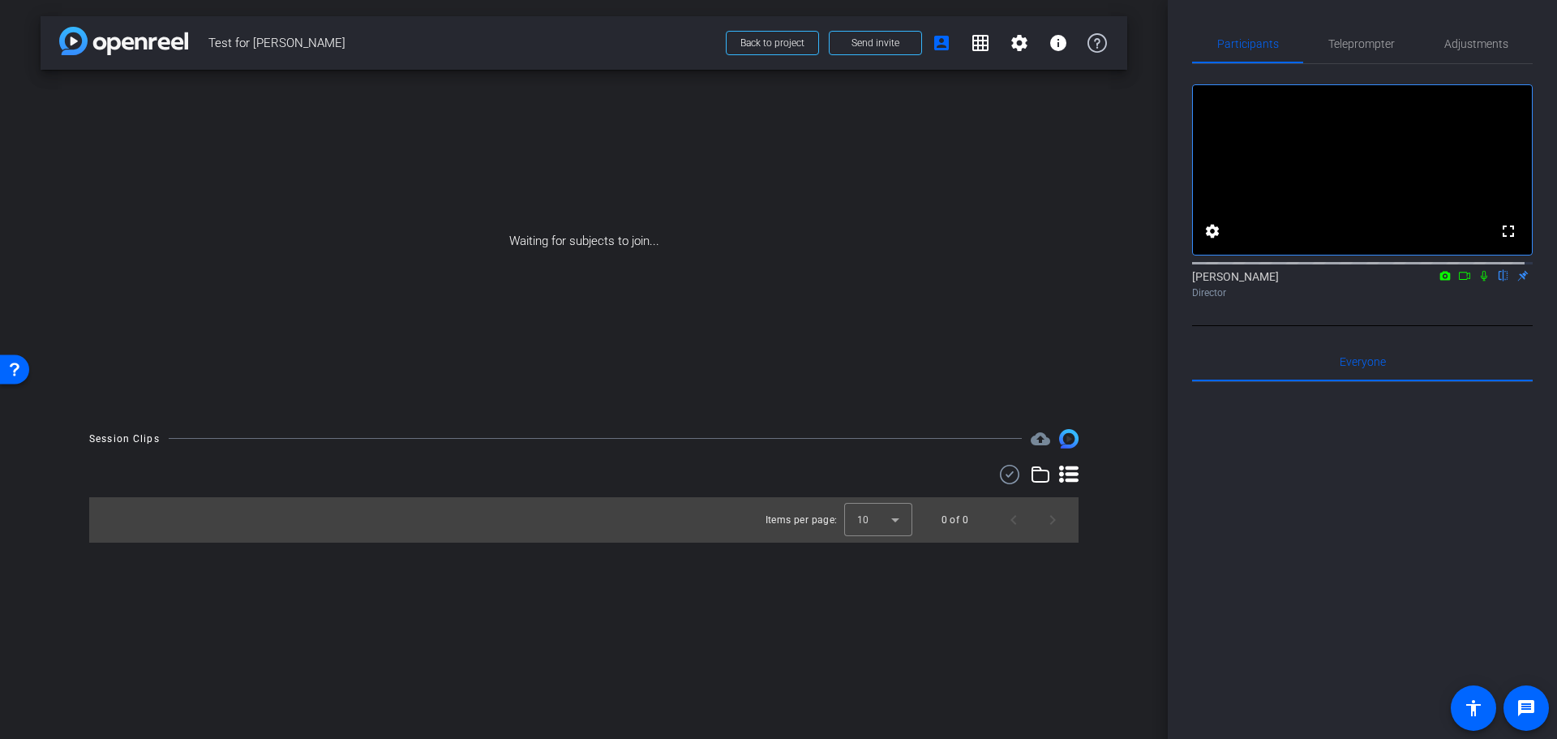
click at [1458, 281] on icon at bounding box center [1464, 275] width 13 height 11
click at [1459, 280] on icon at bounding box center [1464, 276] width 11 height 8
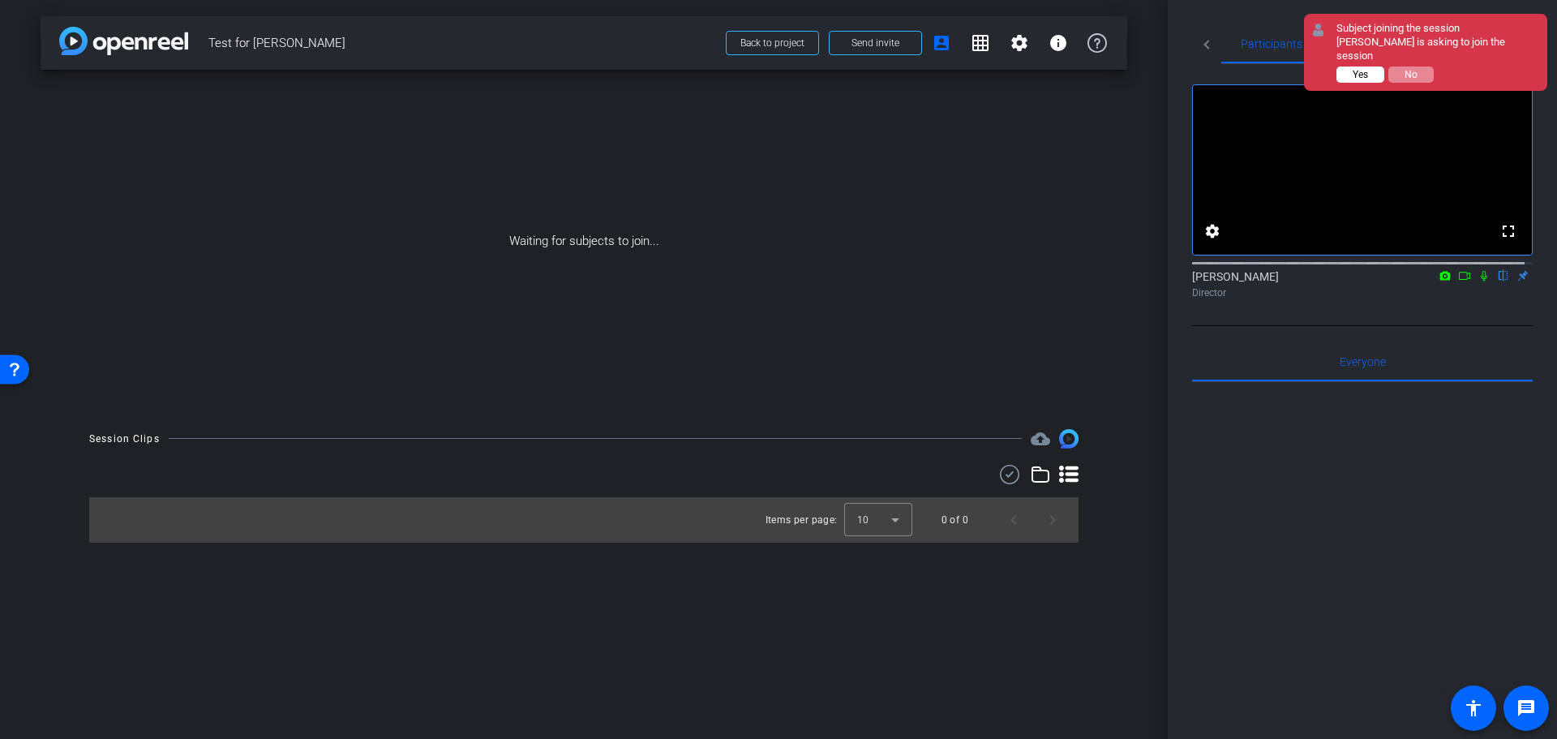
click at [1353, 69] on span "Yes" at bounding box center [1360, 74] width 15 height 11
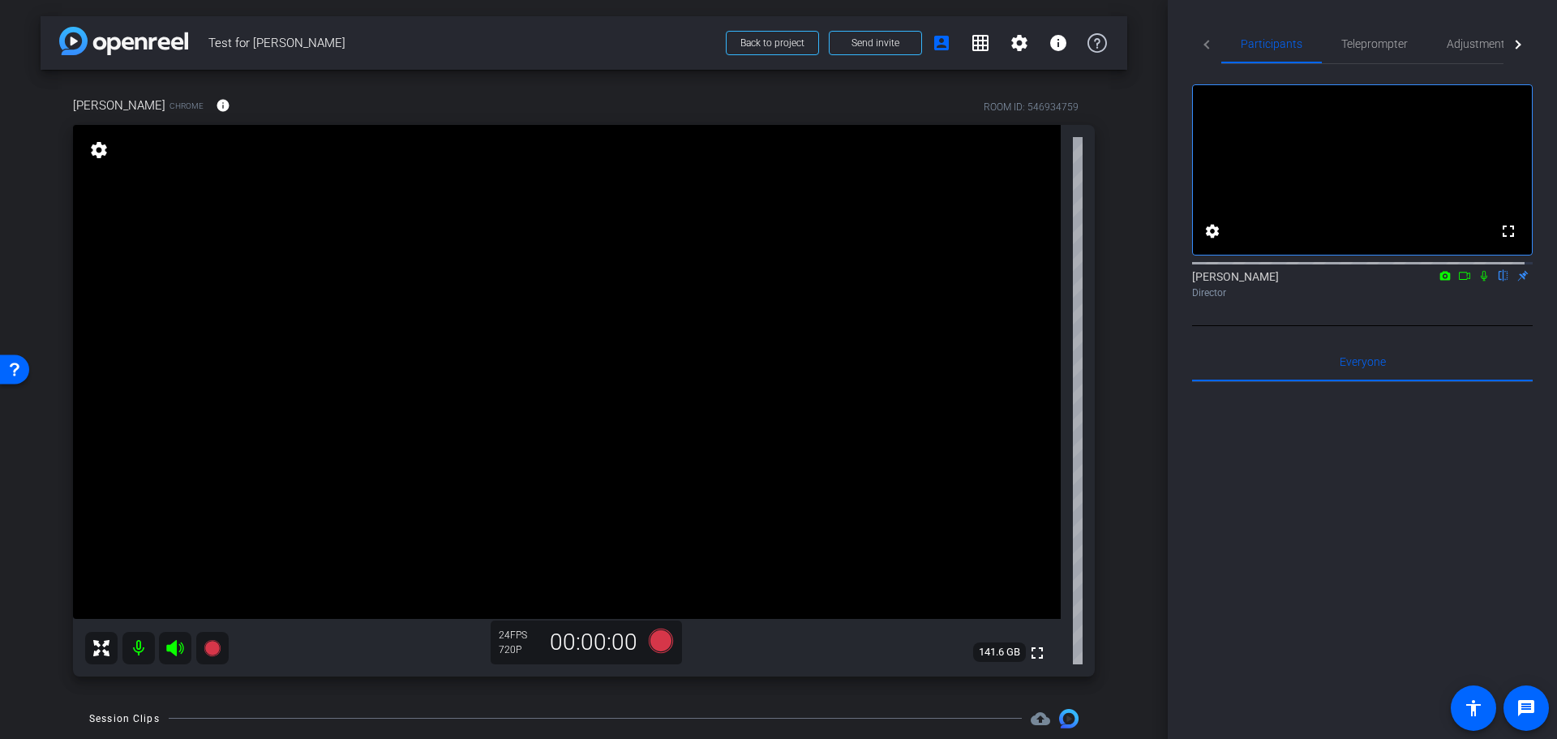
click at [1478, 281] on icon at bounding box center [1484, 275] width 13 height 11
click at [1459, 280] on icon at bounding box center [1464, 276] width 11 height 8
click at [1458, 281] on icon at bounding box center [1464, 275] width 13 height 11
click at [1475, 283] on mat-icon at bounding box center [1484, 275] width 19 height 15
